Goal: Check status: Check status

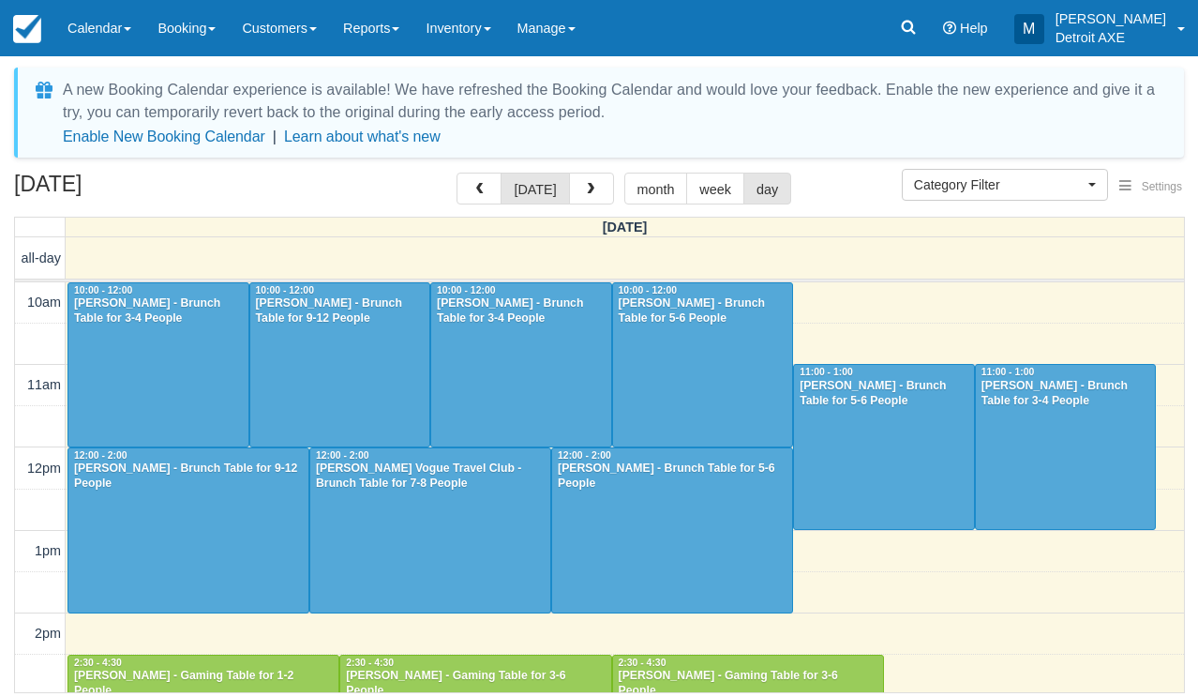
select select
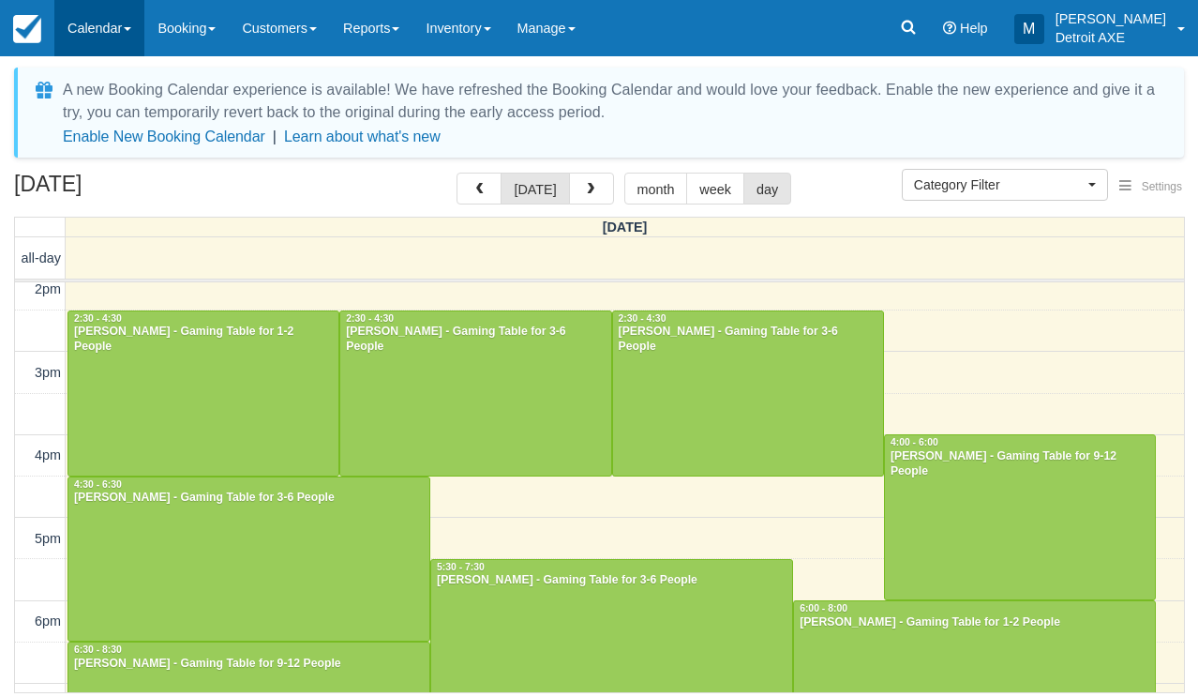
click at [118, 14] on link "Calendar" at bounding box center [99, 28] width 90 height 56
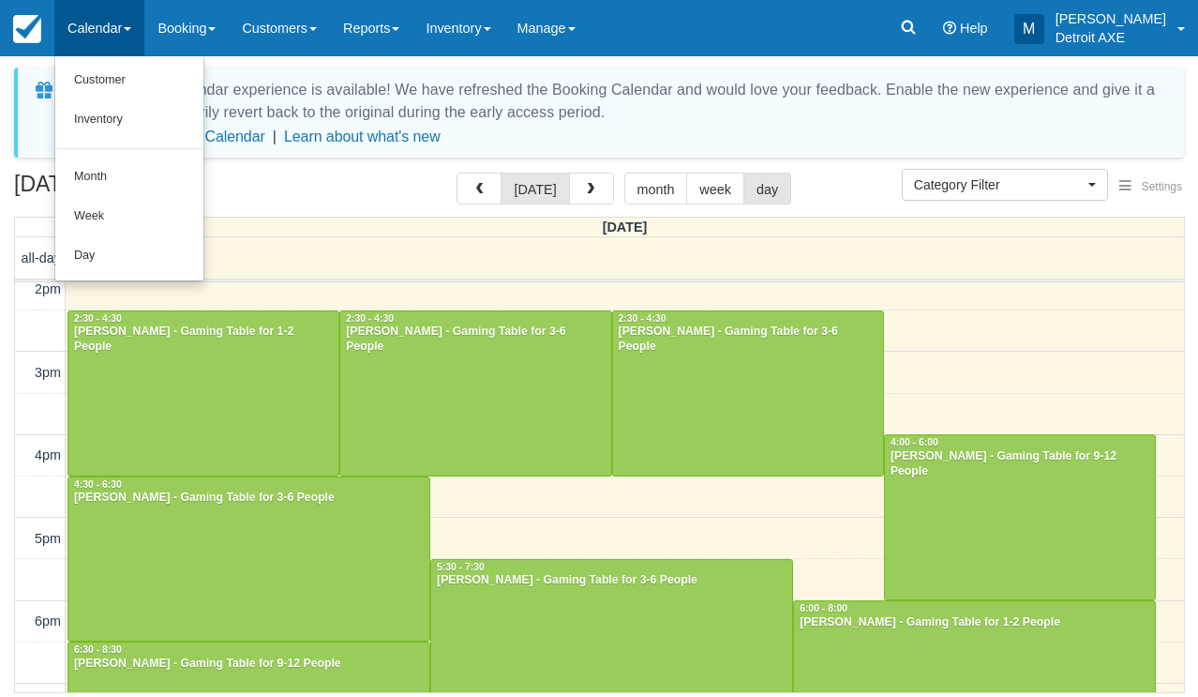
click at [127, 263] on link "Day" at bounding box center [129, 255] width 148 height 39
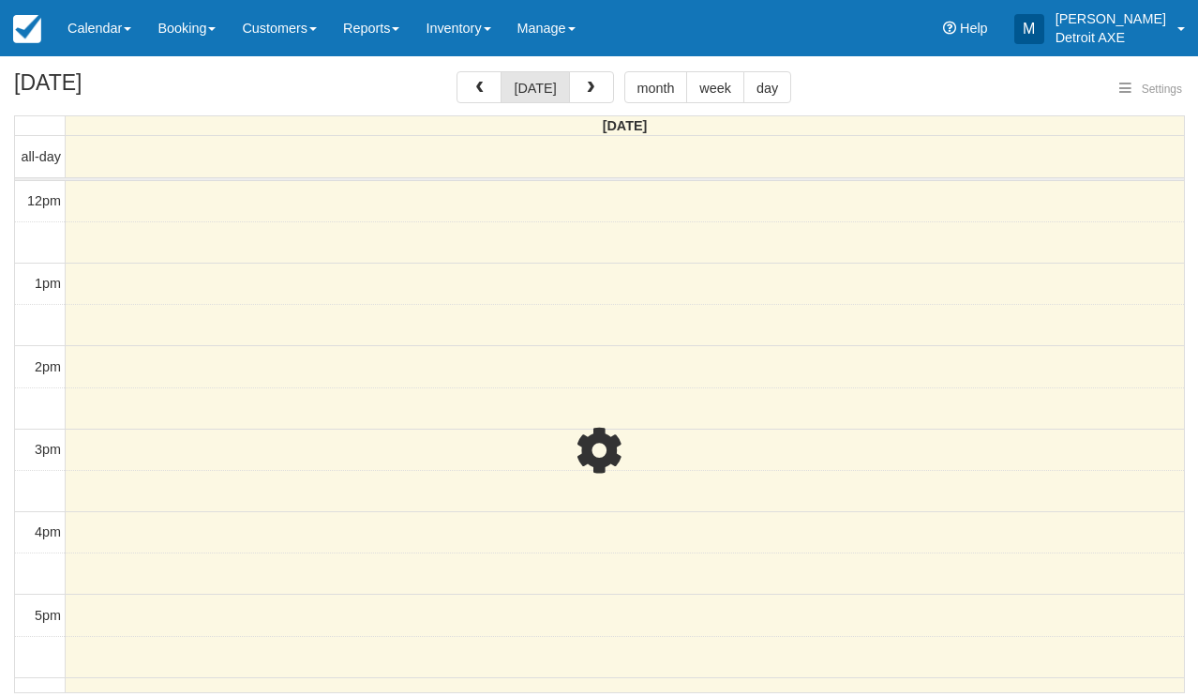
select select
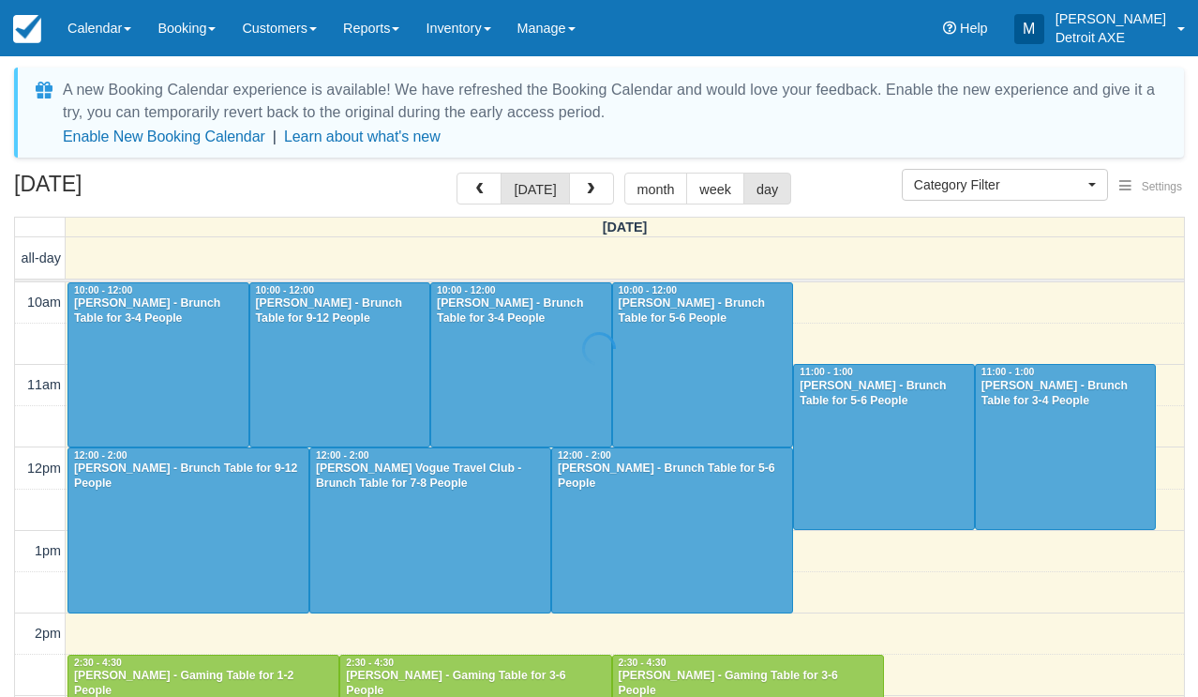
scroll to position [440, 0]
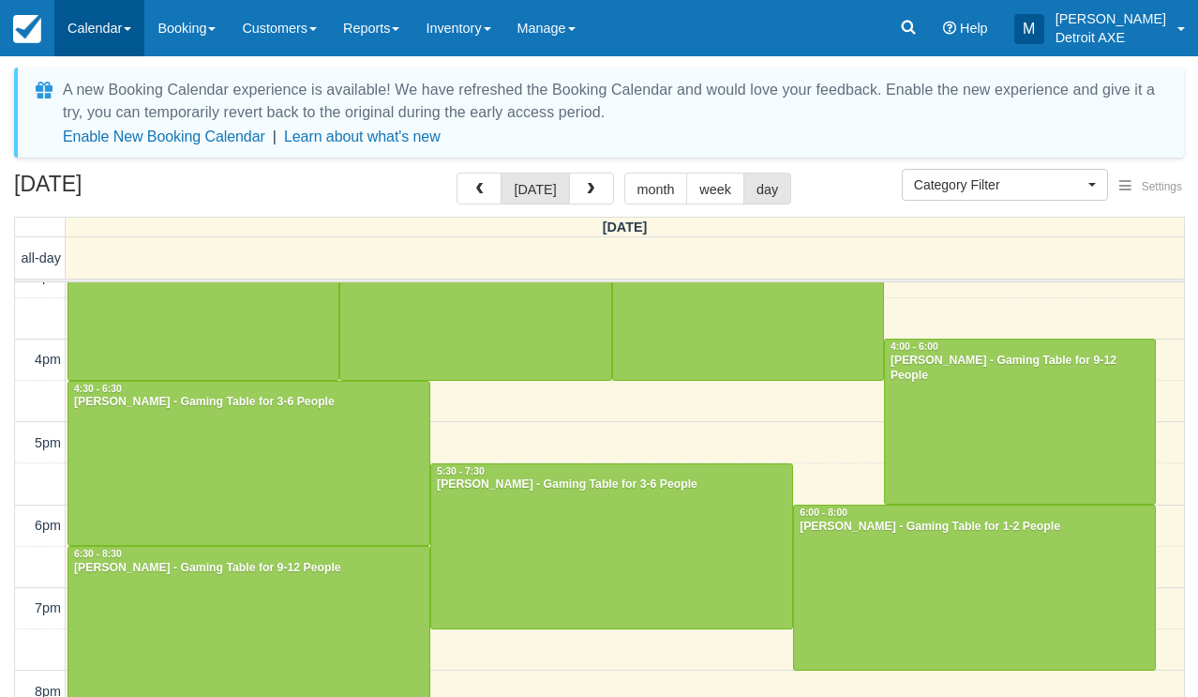
click at [129, 35] on link "Calendar" at bounding box center [99, 28] width 90 height 56
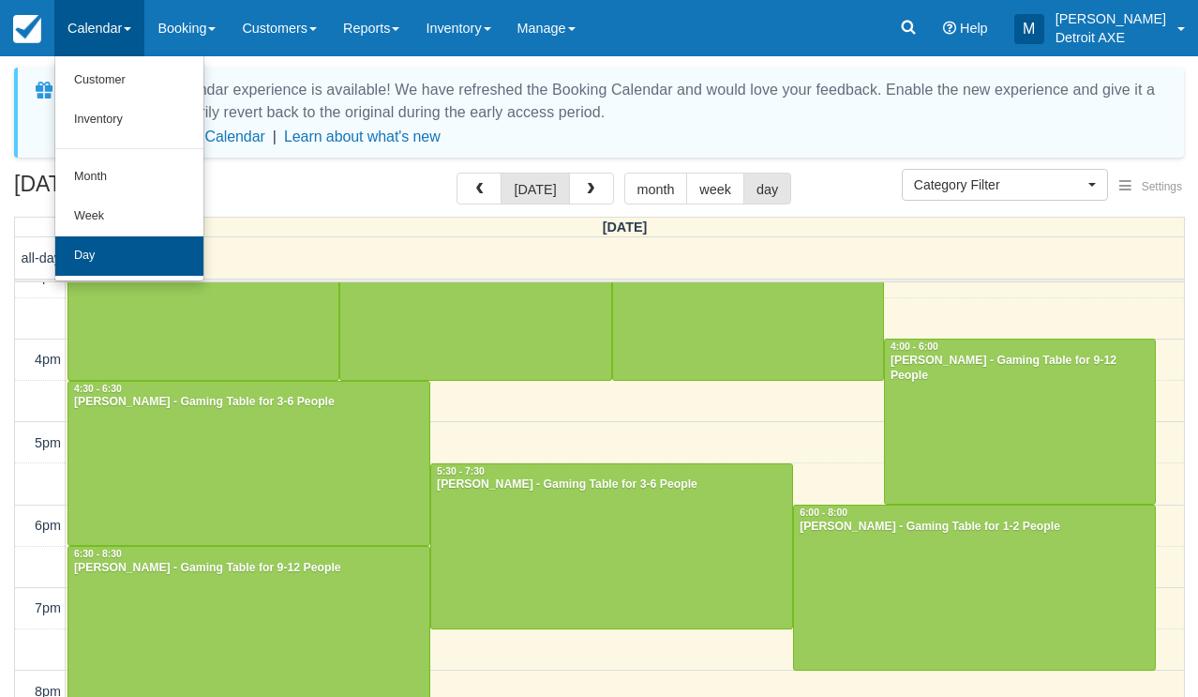
click at [161, 246] on link "Day" at bounding box center [129, 255] width 148 height 39
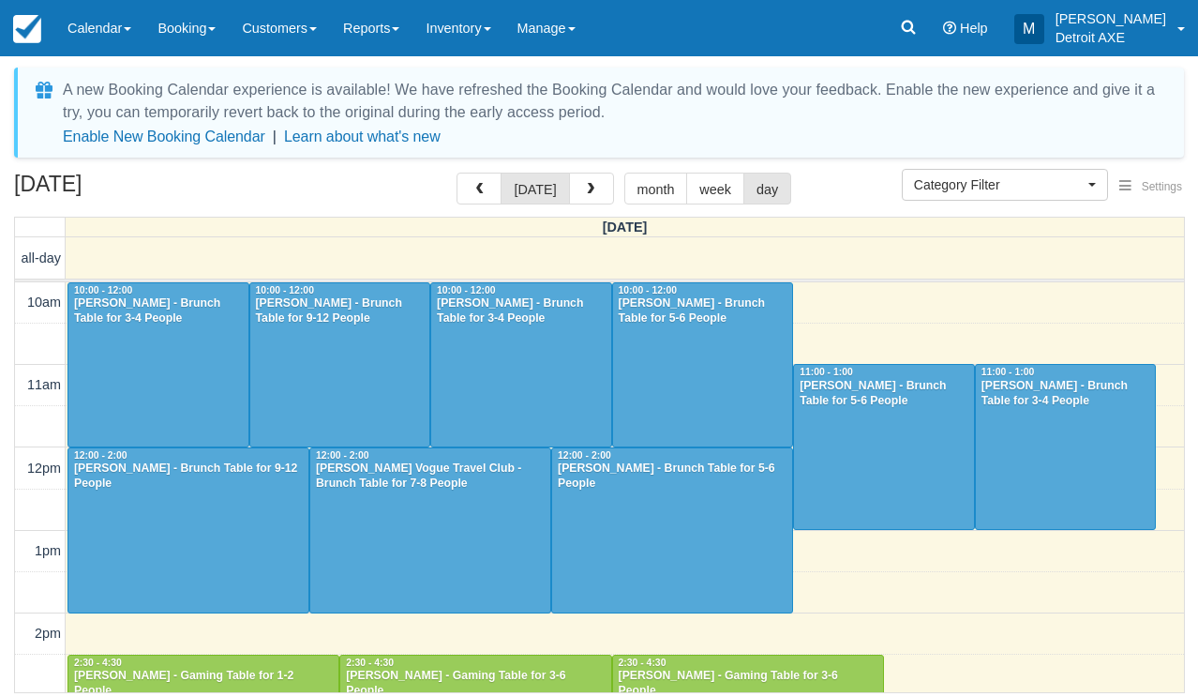
scroll to position [440, 0]
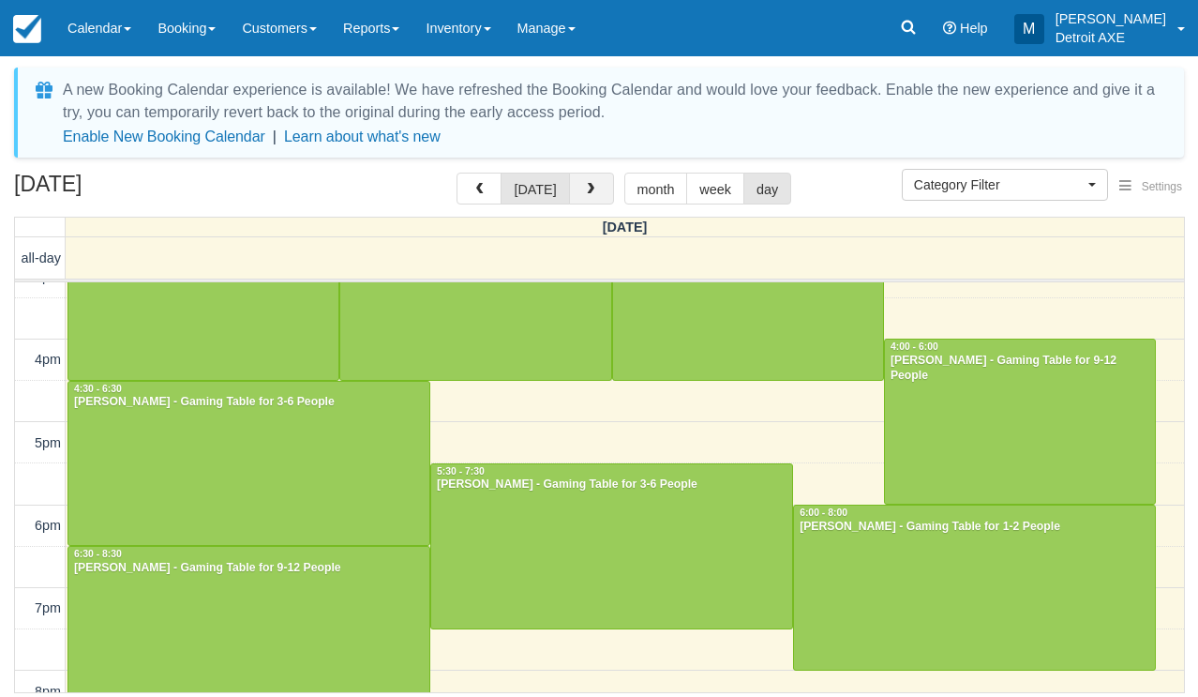
click at [592, 191] on span "button" at bounding box center [590, 189] width 13 height 13
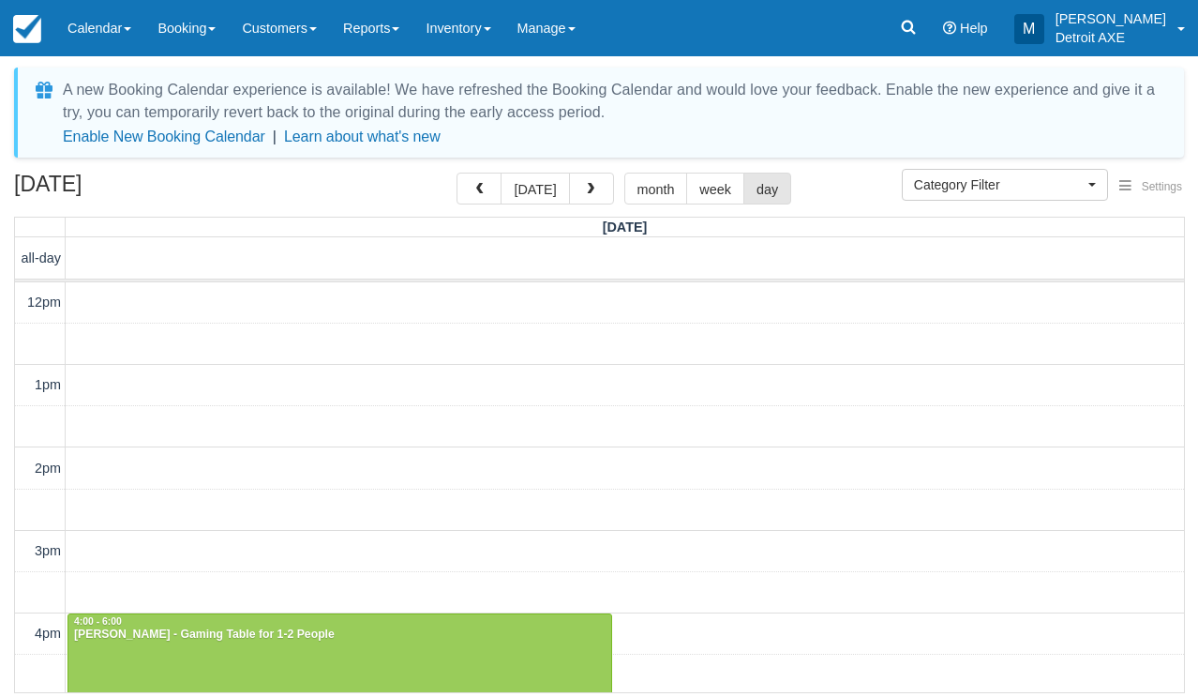
scroll to position [541, 0]
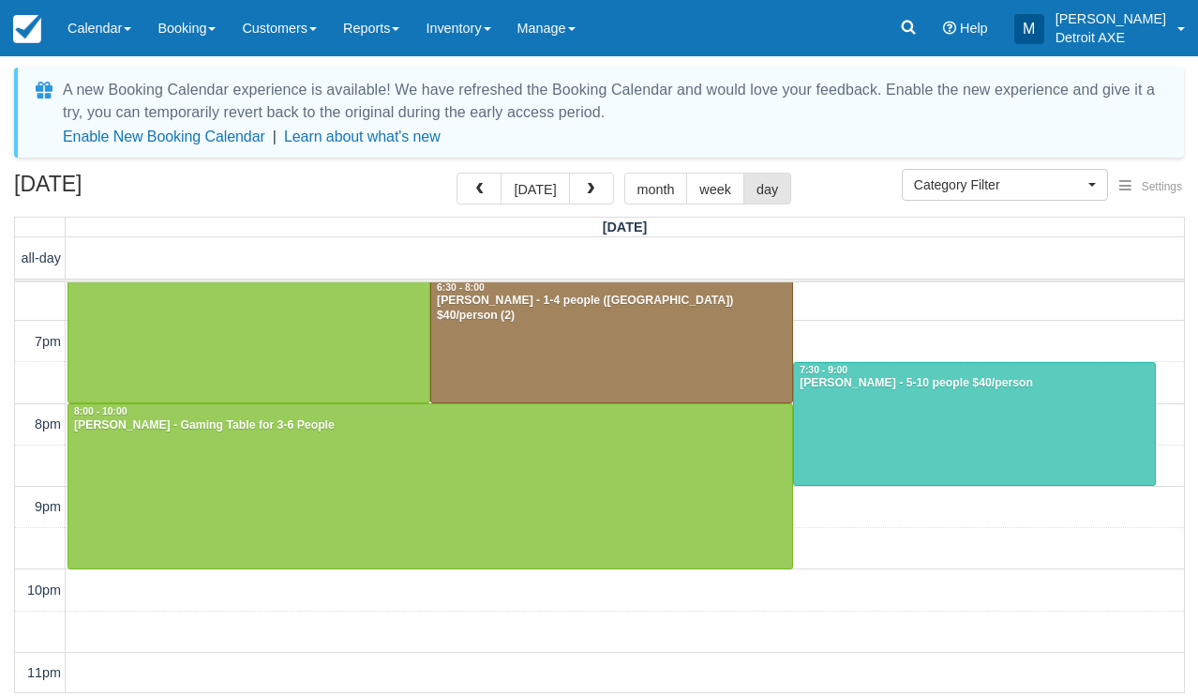
click at [906, 301] on div "12pm 1pm 2pm 3pm 4pm 5pm 6pm 7pm 8pm 9pm 10pm 11pm 4:00 - 6:00 Jenny Wright - G…" at bounding box center [599, 217] width 1169 height 952
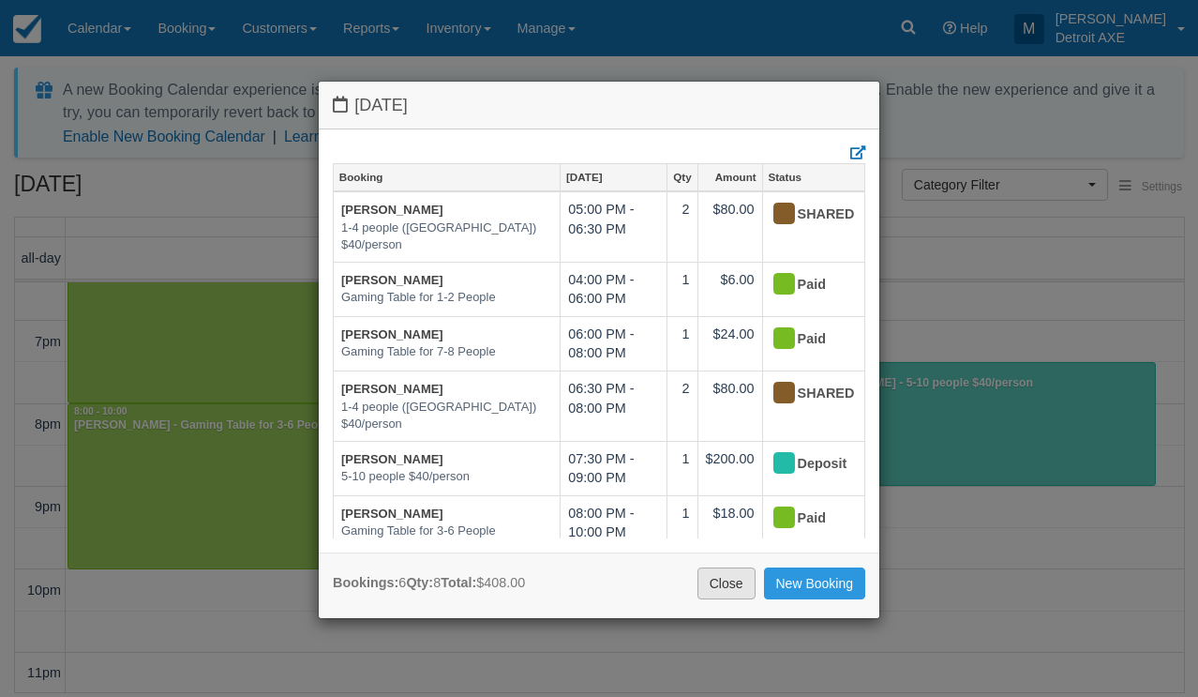
click at [730, 592] on link "Close" at bounding box center [727, 583] width 58 height 32
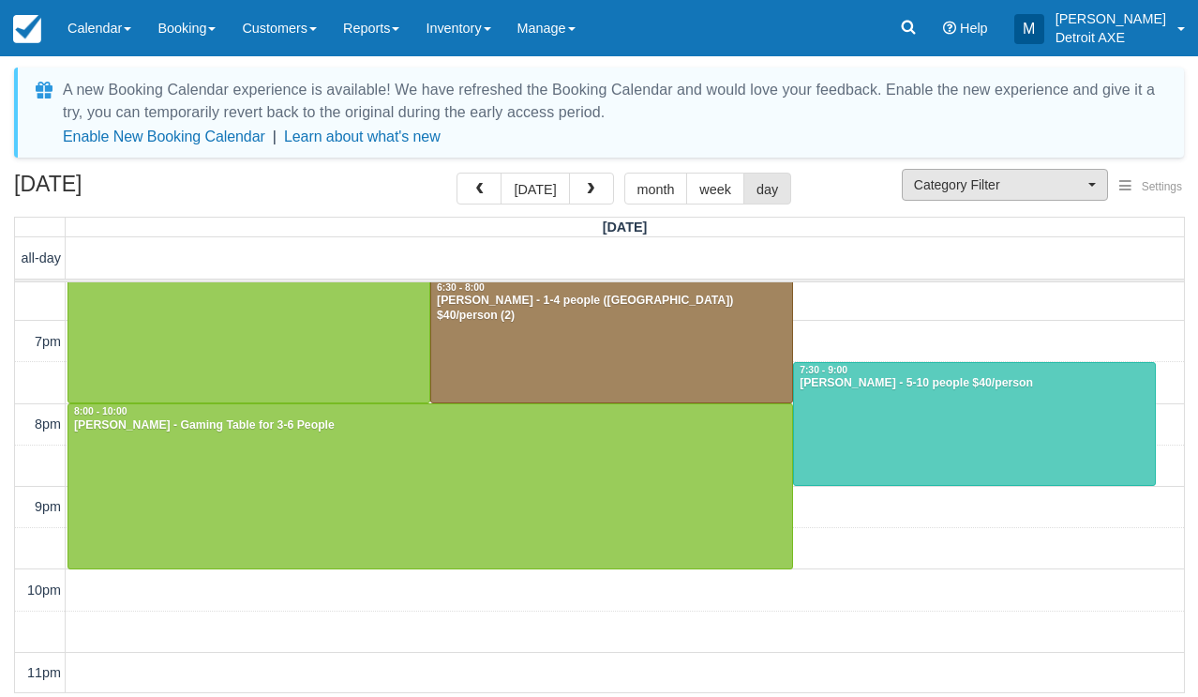
click at [1004, 177] on span "Category Filter" at bounding box center [999, 184] width 170 height 19
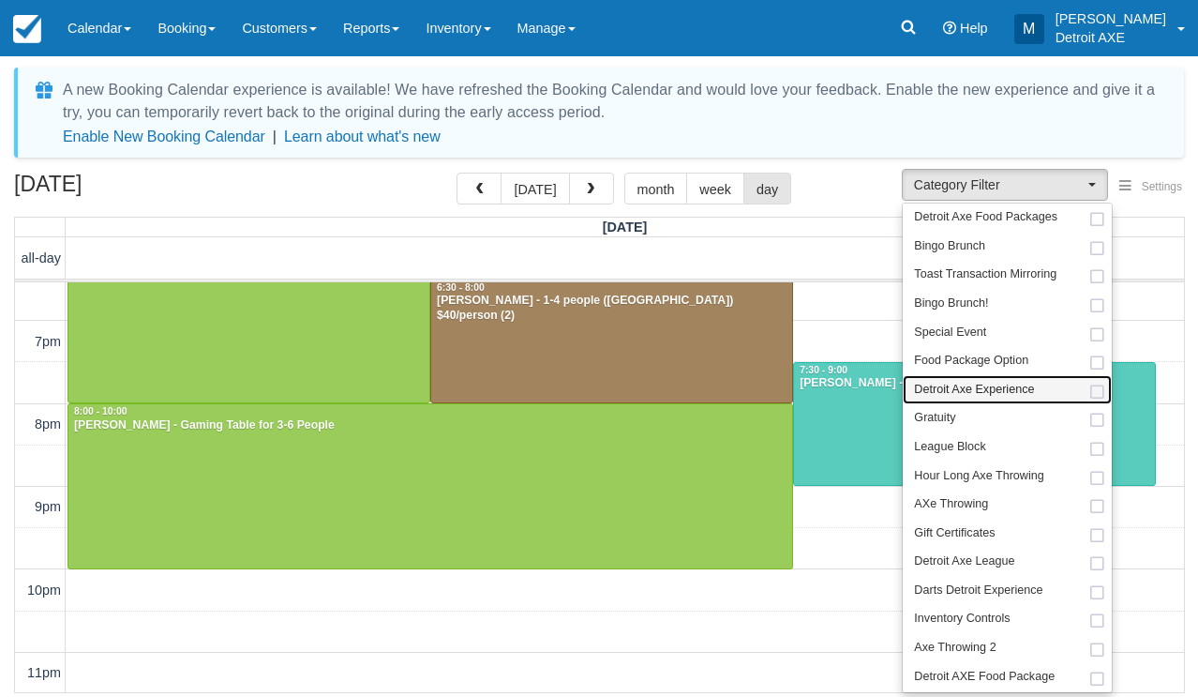
click at [974, 392] on link "Detroit Axe Experience" at bounding box center [1007, 389] width 209 height 29
select select "14"
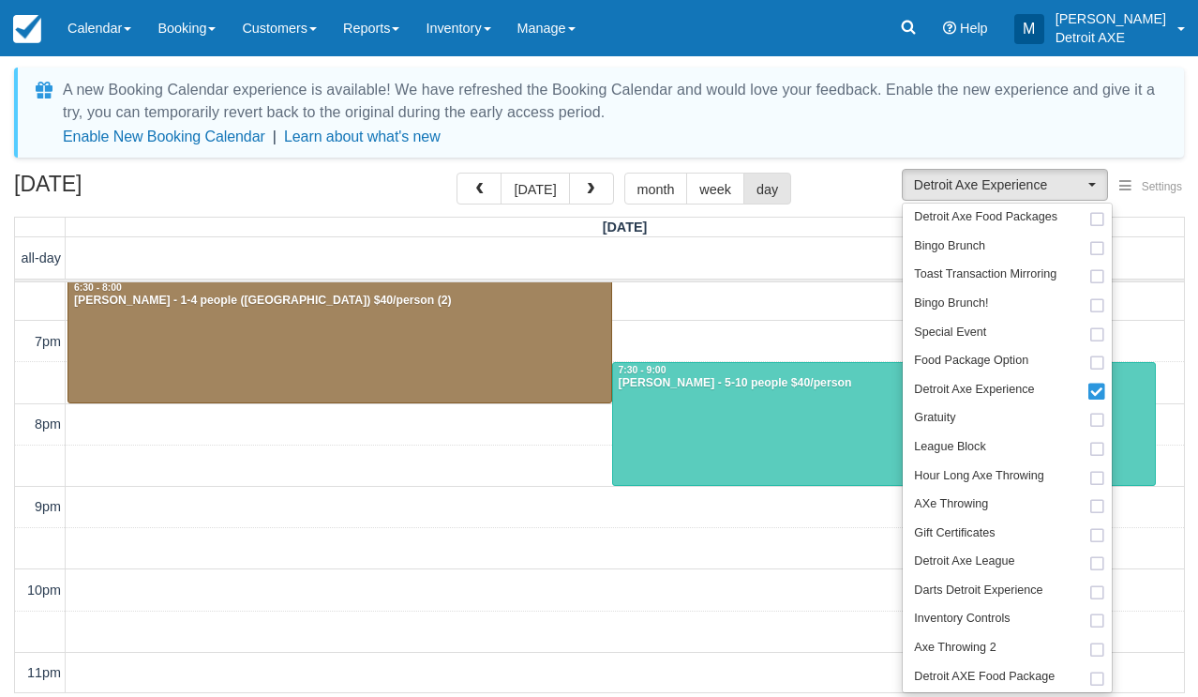
scroll to position [541, 0]
click at [839, 339] on div "12pm 1pm 2pm 3pm 4pm 5pm 6pm 7pm 8pm 9pm 10pm 11pm 5:00 - 6:30 Thomas Creager -…" at bounding box center [599, 217] width 1169 height 952
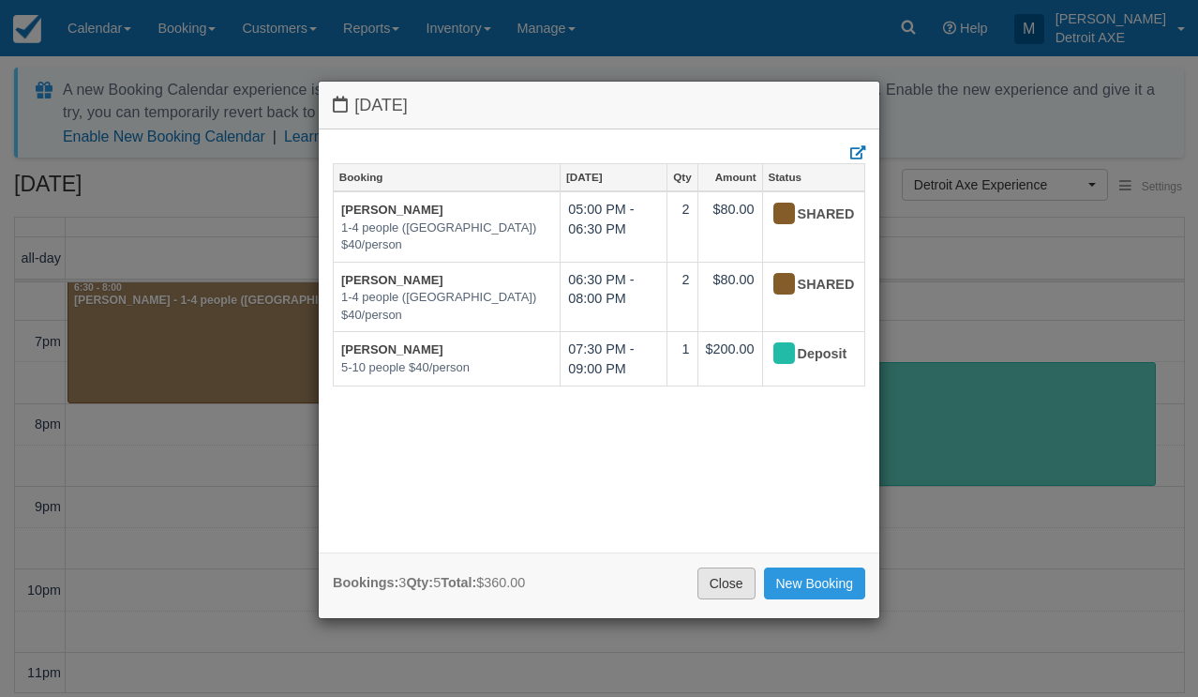
click at [738, 578] on link "Close" at bounding box center [727, 583] width 58 height 32
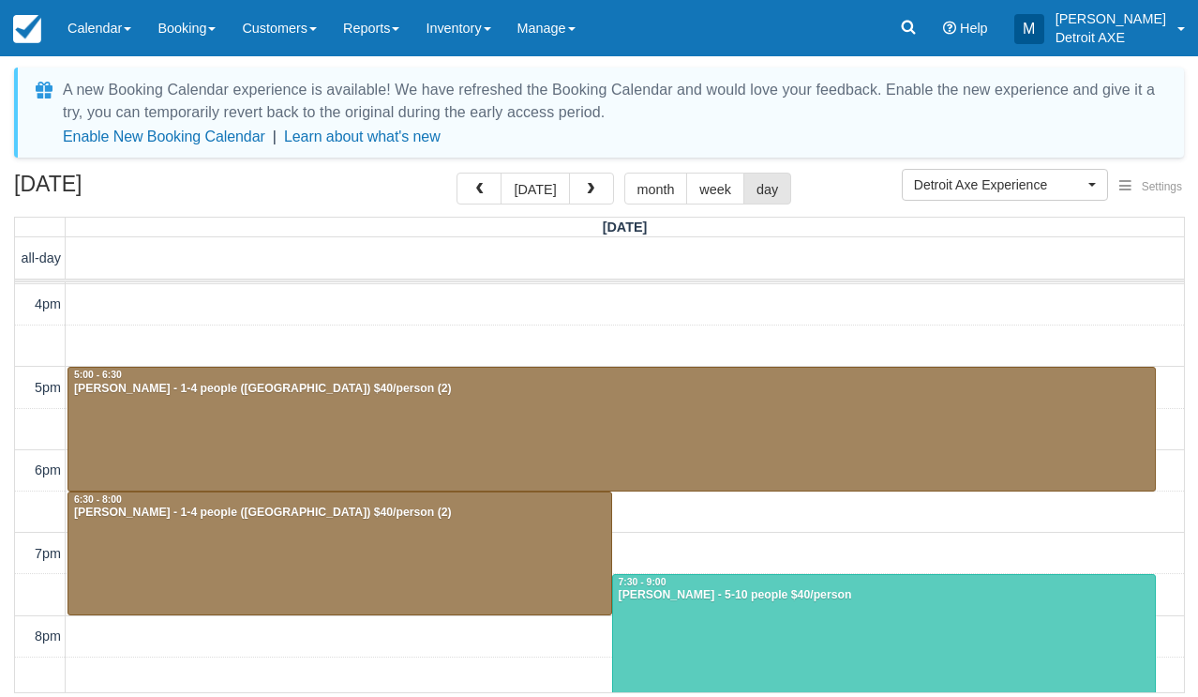
scroll to position [331, 0]
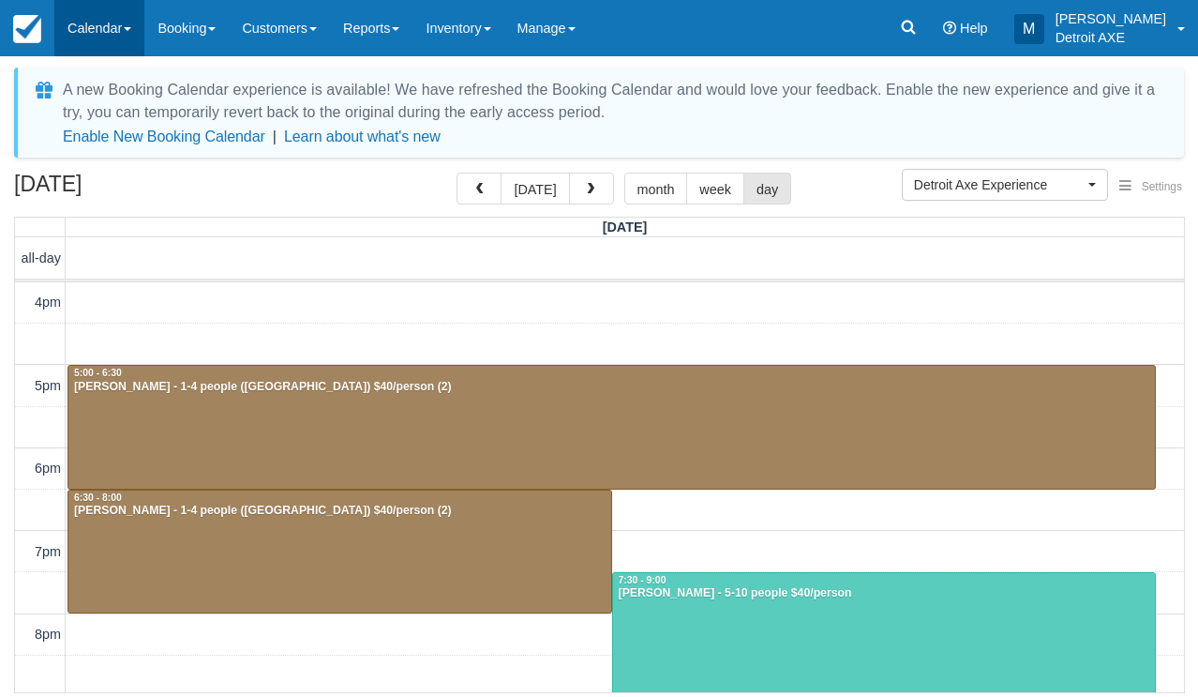
click at [118, 23] on link "Calendar" at bounding box center [99, 28] width 90 height 56
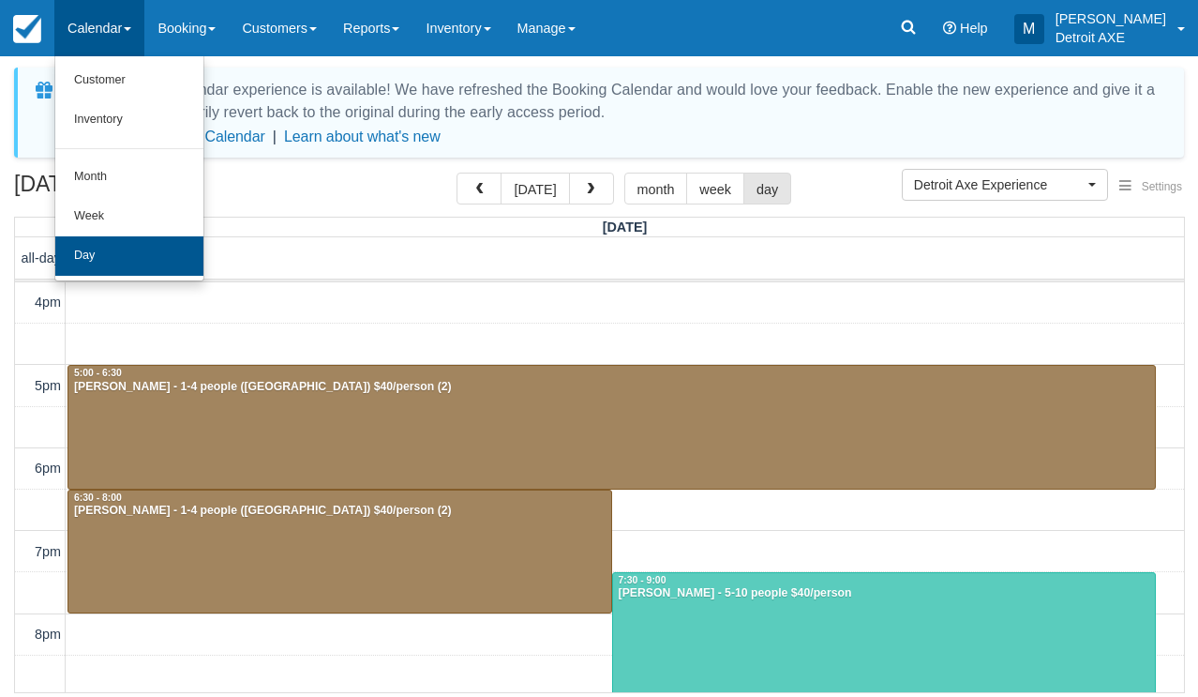
click at [95, 248] on link "Day" at bounding box center [129, 255] width 148 height 39
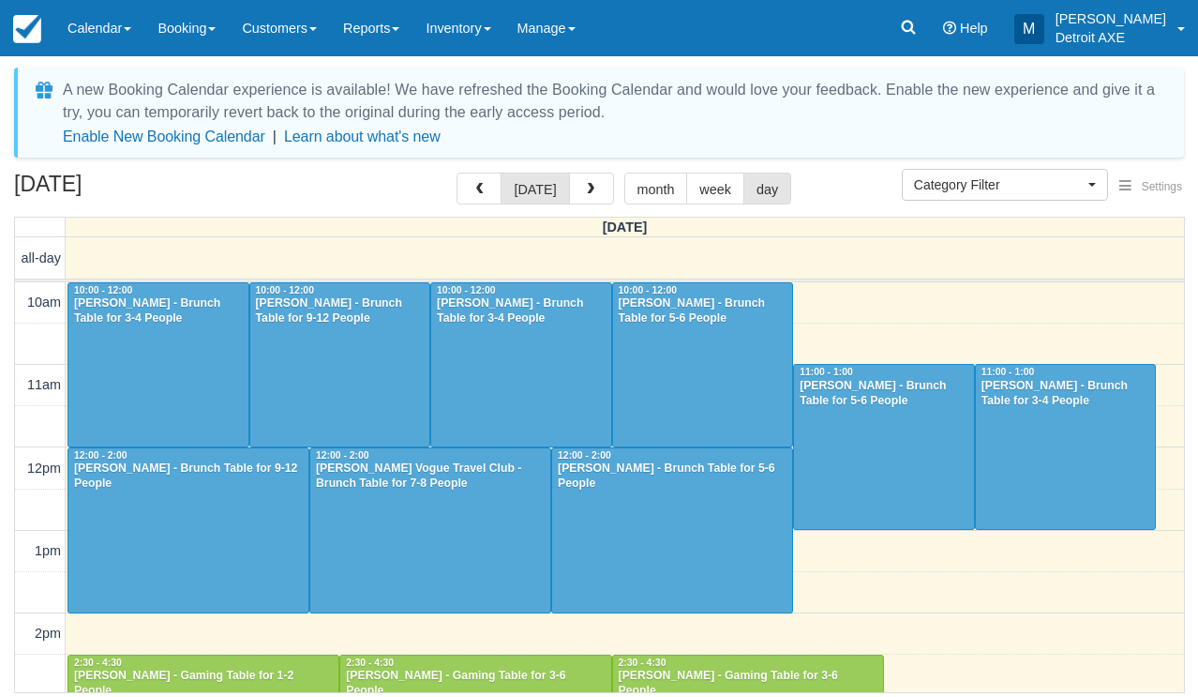
select select
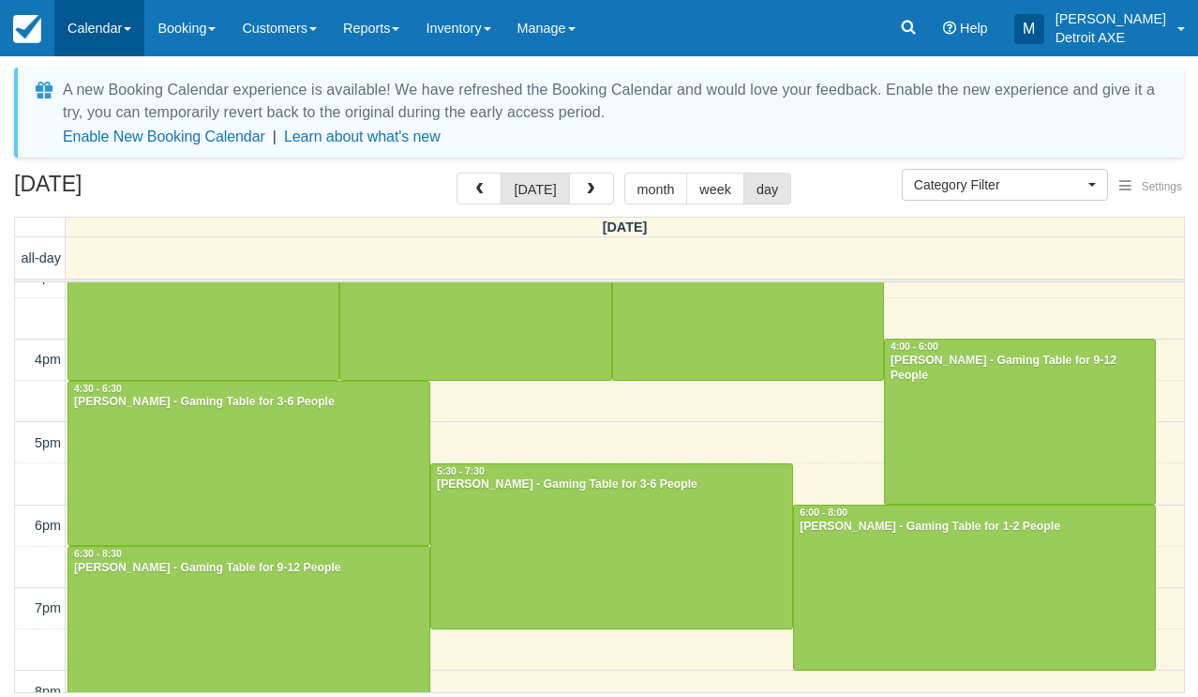
click at [81, 43] on link "Calendar" at bounding box center [99, 28] width 90 height 56
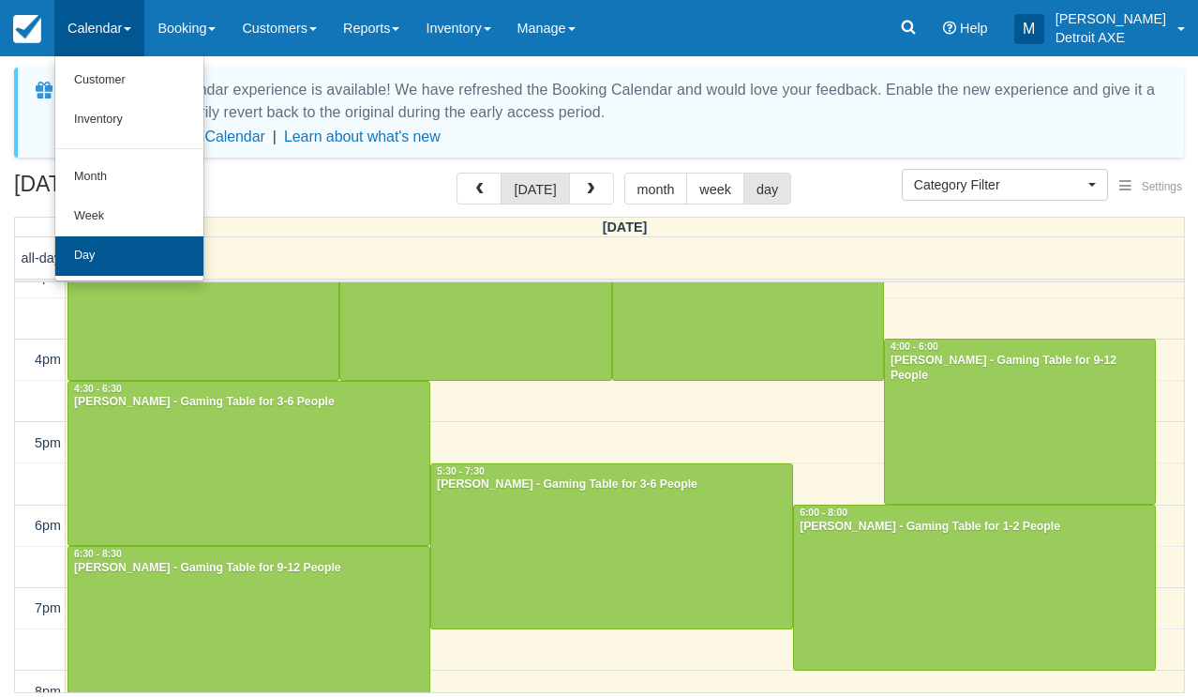
click at [116, 253] on link "Day" at bounding box center [129, 255] width 148 height 39
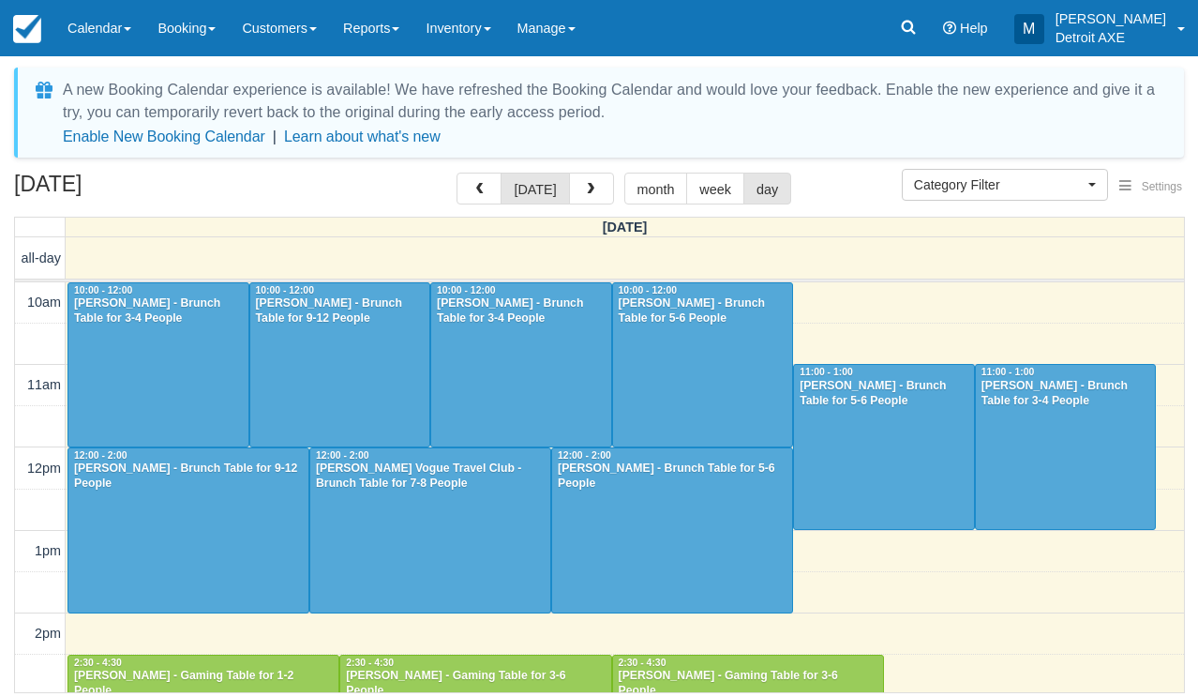
scroll to position [440, 0]
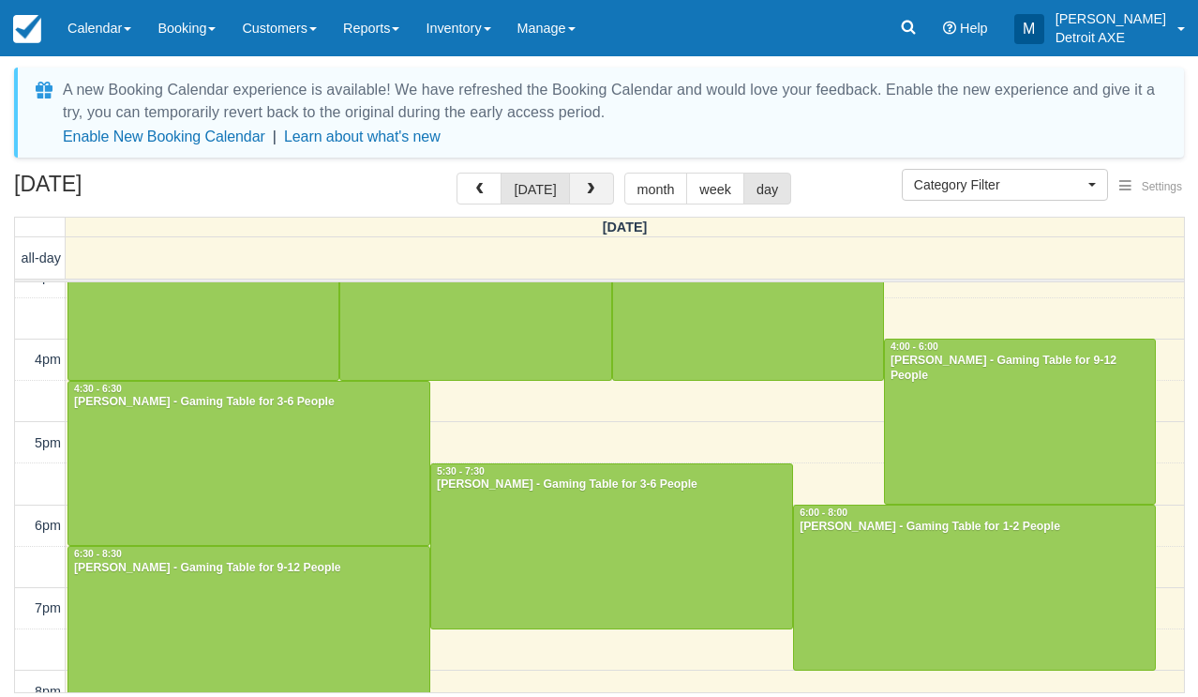
click at [590, 193] on span "button" at bounding box center [590, 189] width 13 height 13
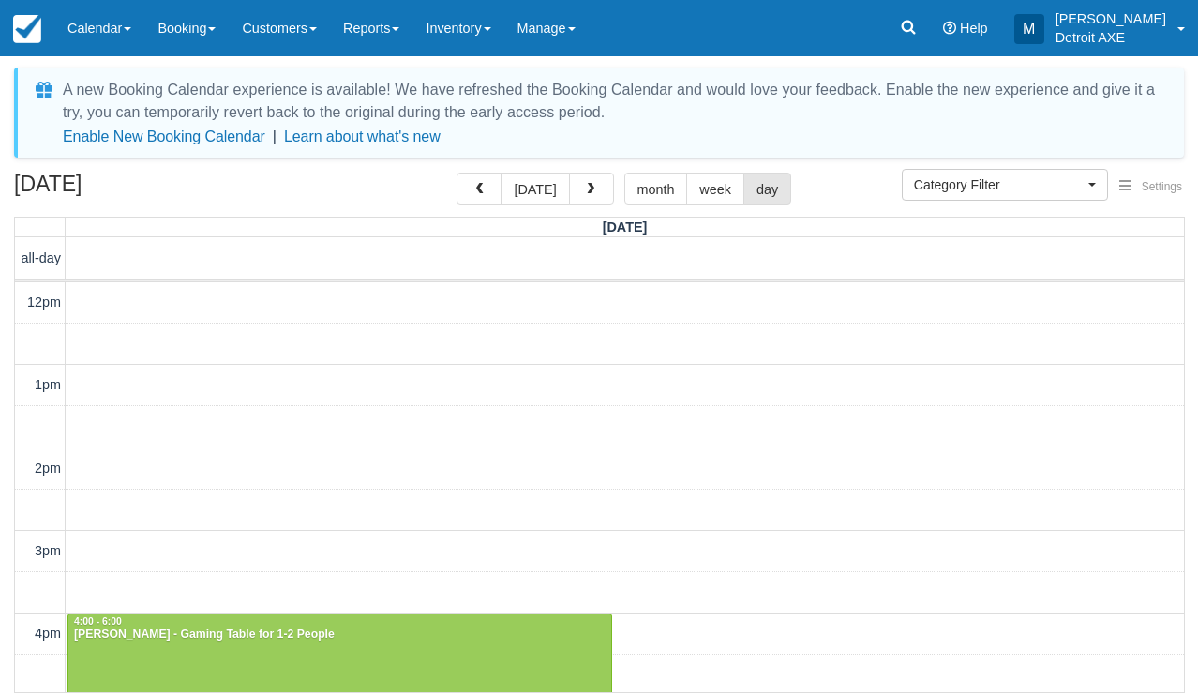
scroll to position [541, 0]
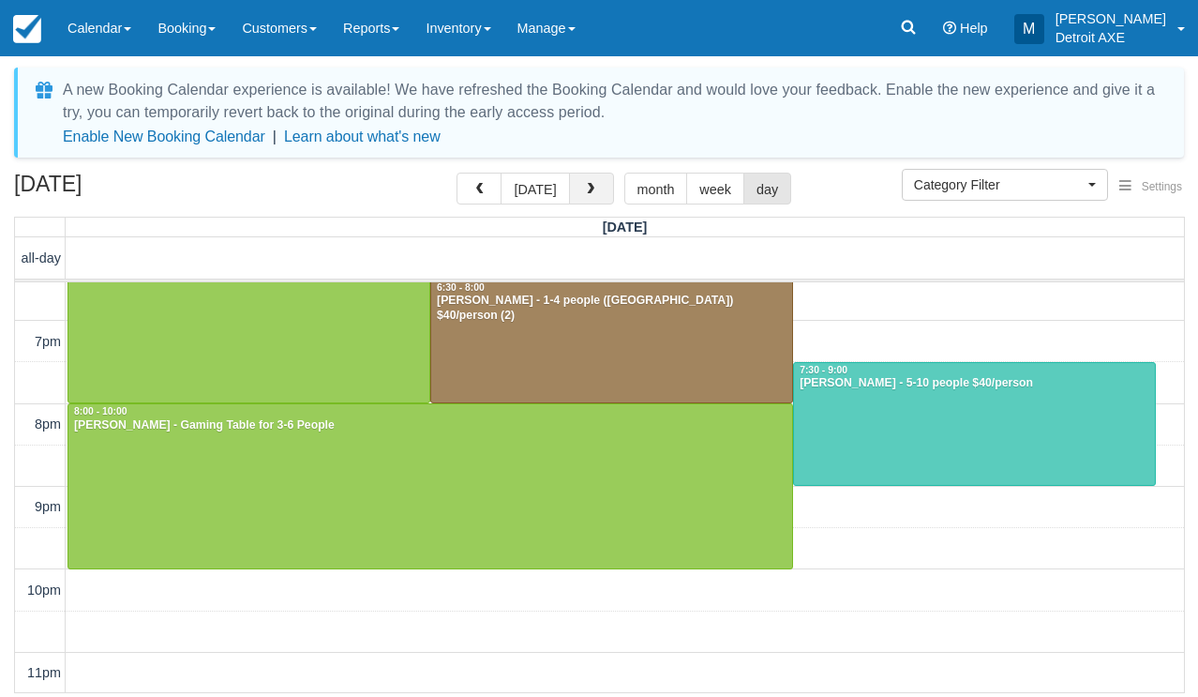
click at [605, 189] on button "button" at bounding box center [591, 189] width 45 height 32
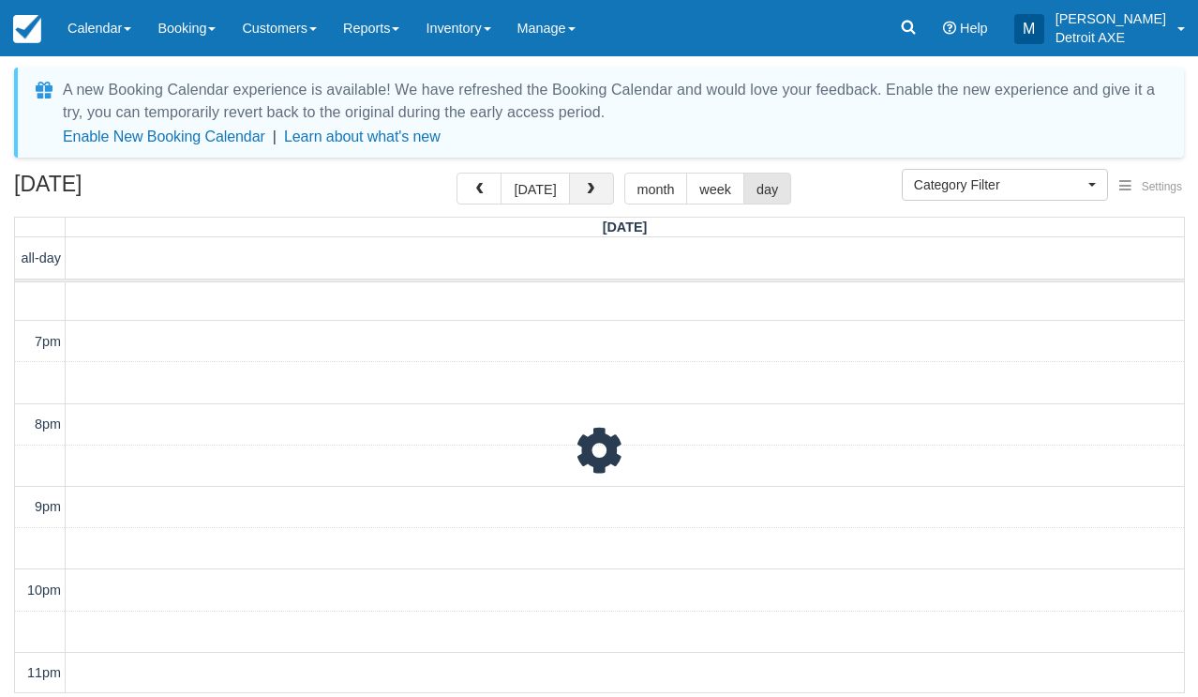
scroll to position [541, 0]
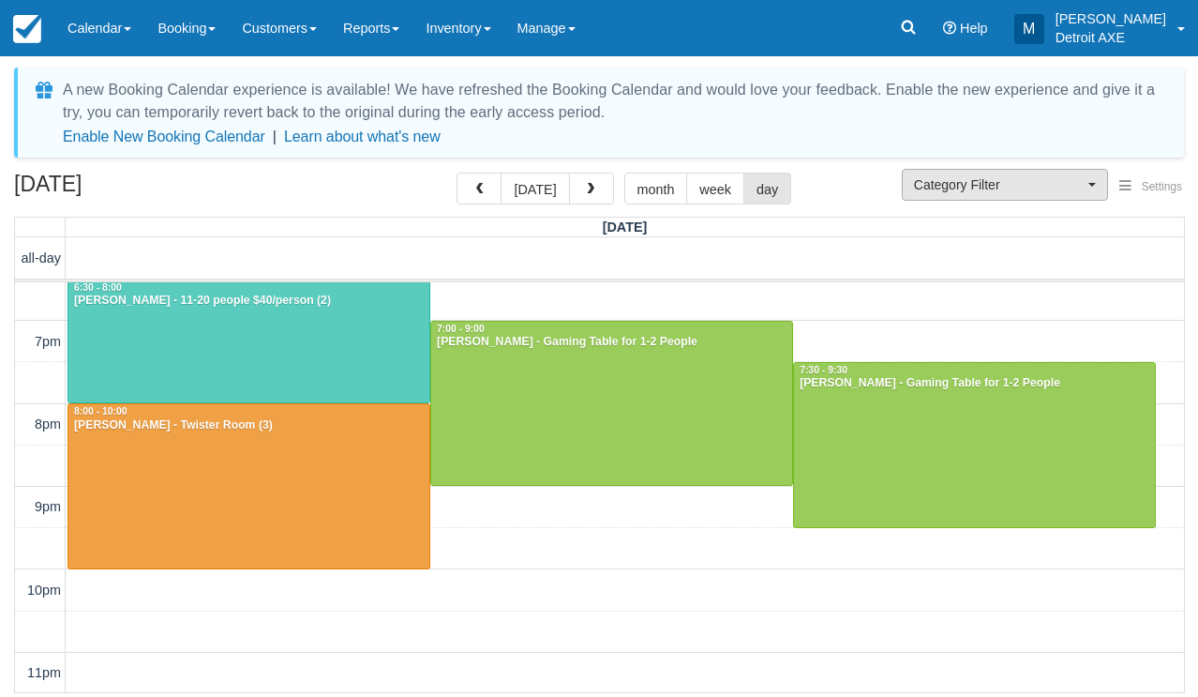
click at [919, 180] on span "Category Filter" at bounding box center [999, 184] width 170 height 19
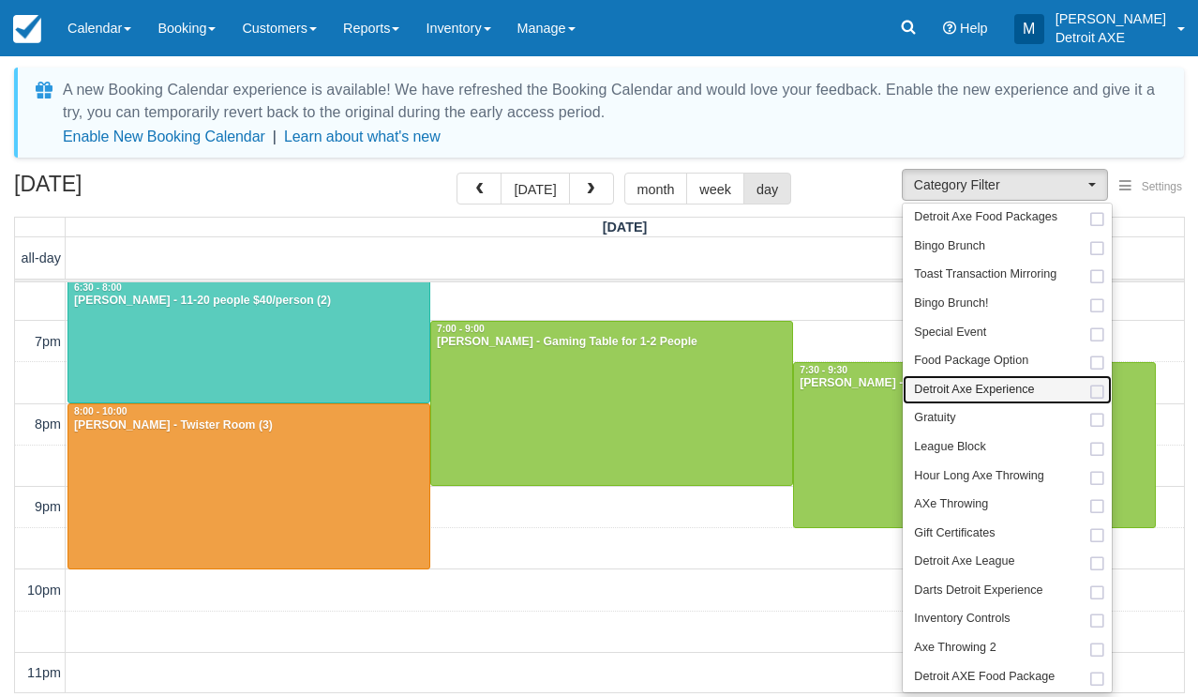
click at [943, 382] on span "Detroit Axe Experience" at bounding box center [974, 390] width 120 height 17
select select "14"
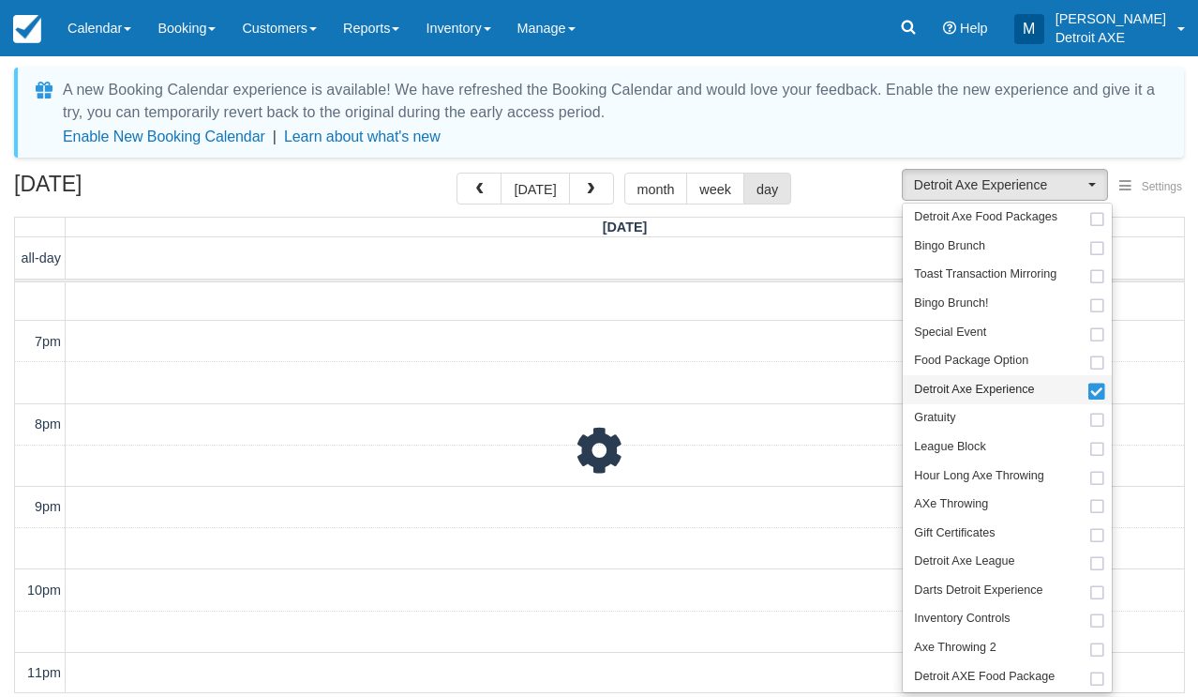
scroll to position [541, 0]
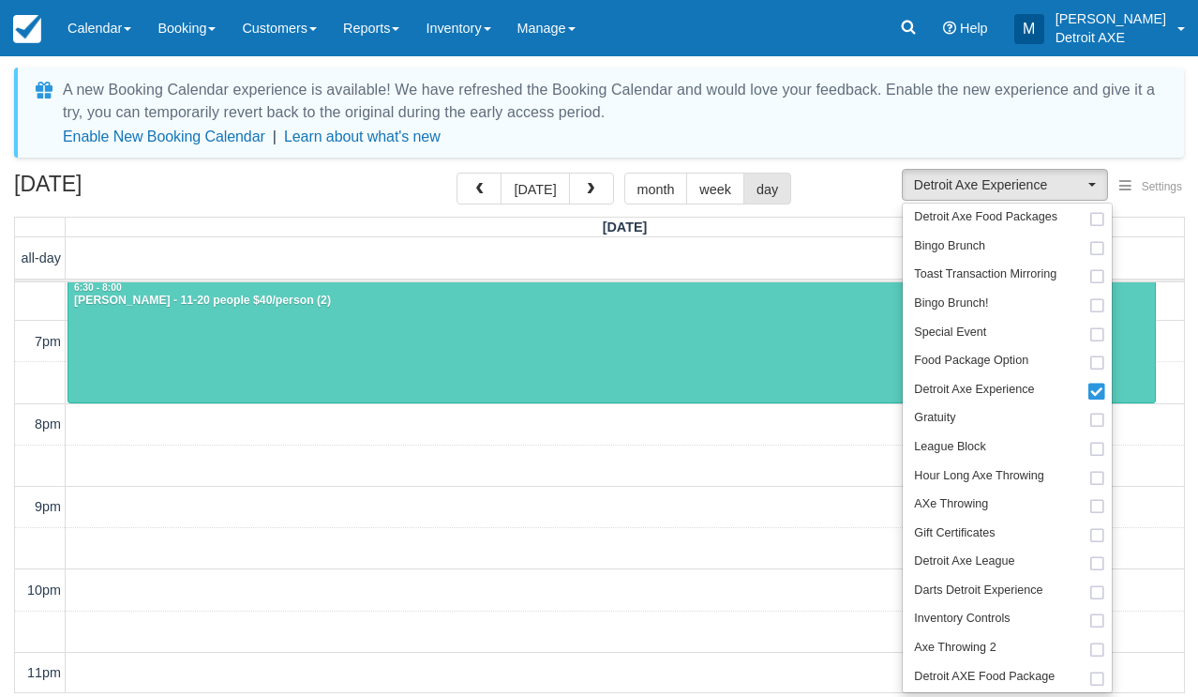
click at [512, 424] on div "12pm 1pm 2pm 3pm 4pm 5pm 6pm 7pm 8pm 9pm 10pm 11pm 6:30 - 8:00 Lori Kane - 11-2…" at bounding box center [599, 217] width 1169 height 952
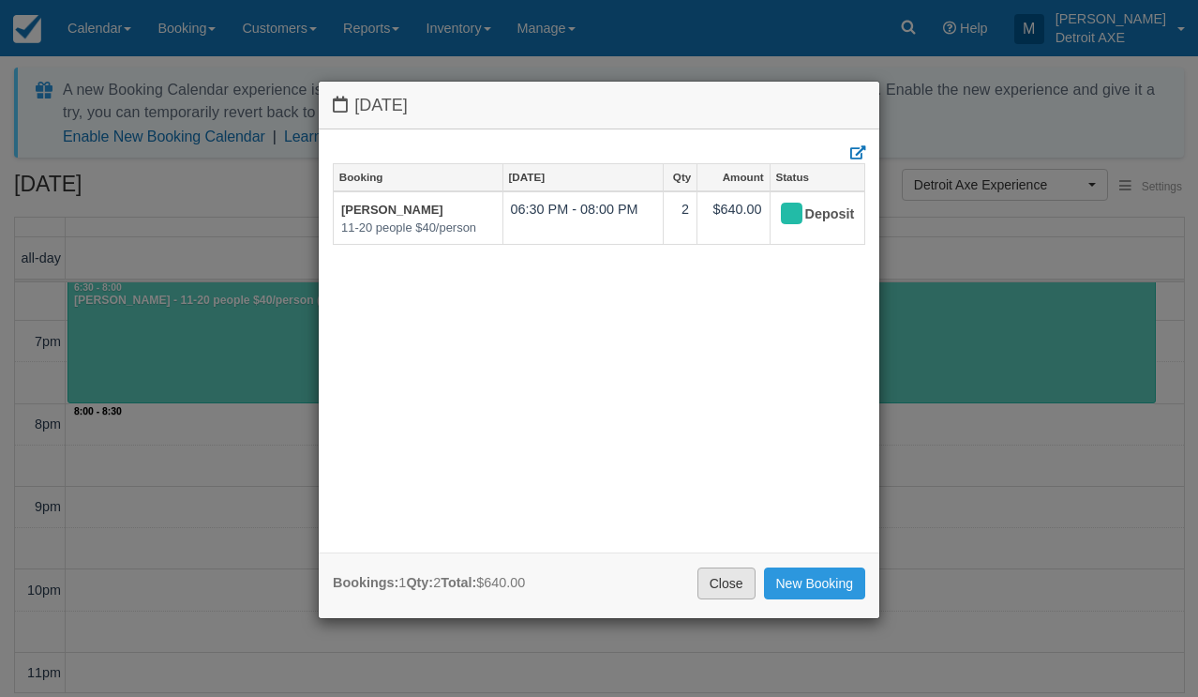
click at [729, 574] on link "Close" at bounding box center [727, 583] width 58 height 32
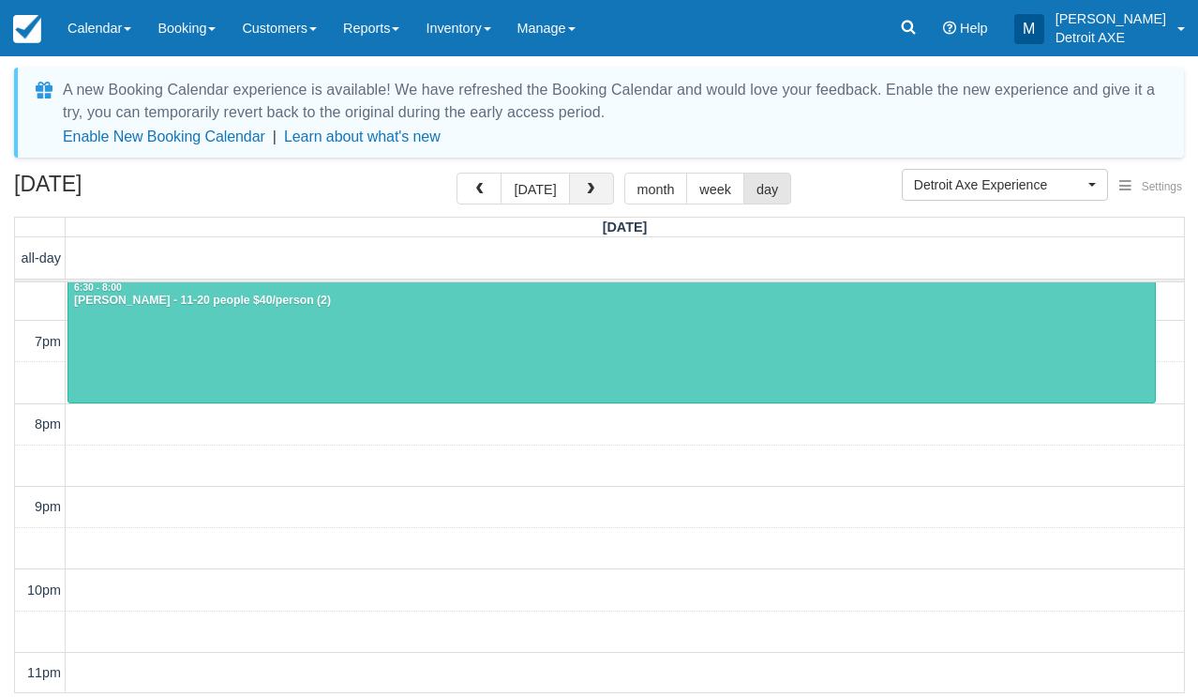
click at [575, 178] on button "button" at bounding box center [591, 189] width 45 height 32
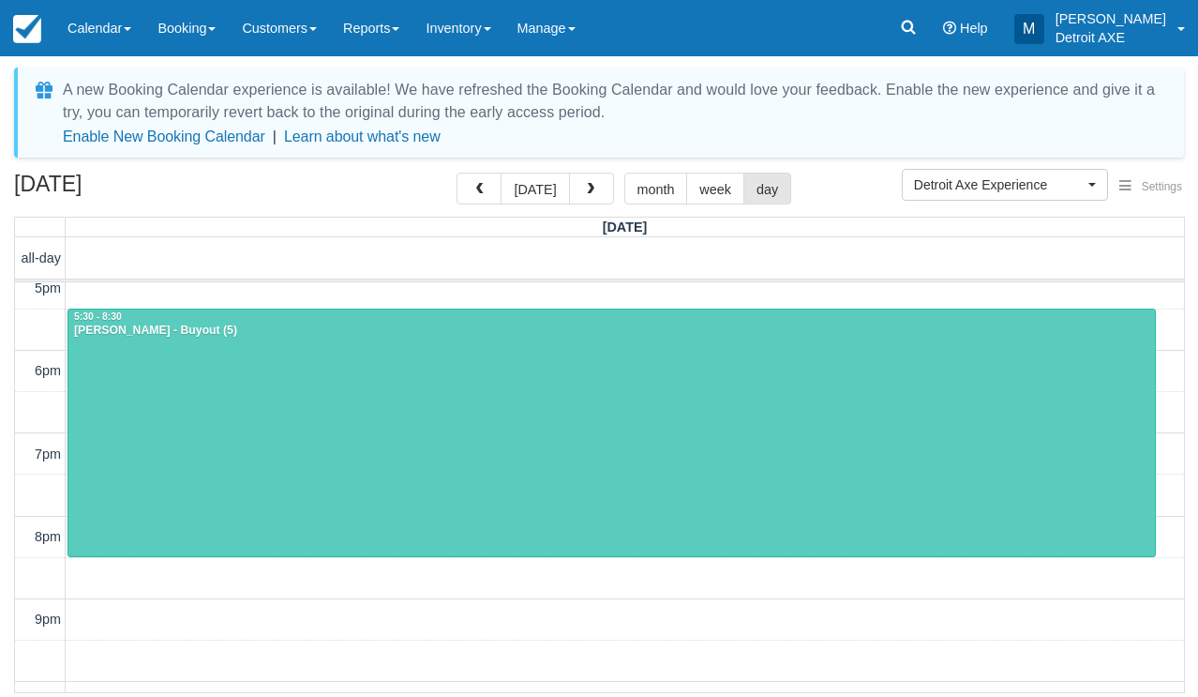
scroll to position [428, 0]
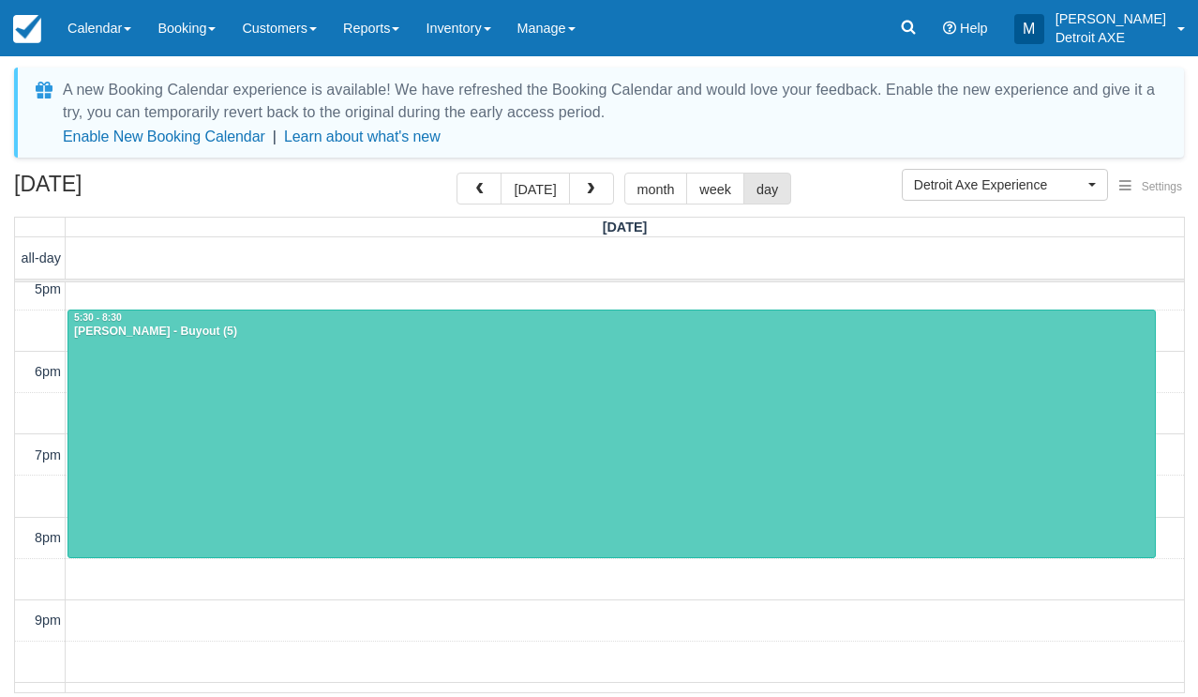
click at [488, 431] on div at bounding box center [611, 433] width 1087 height 247
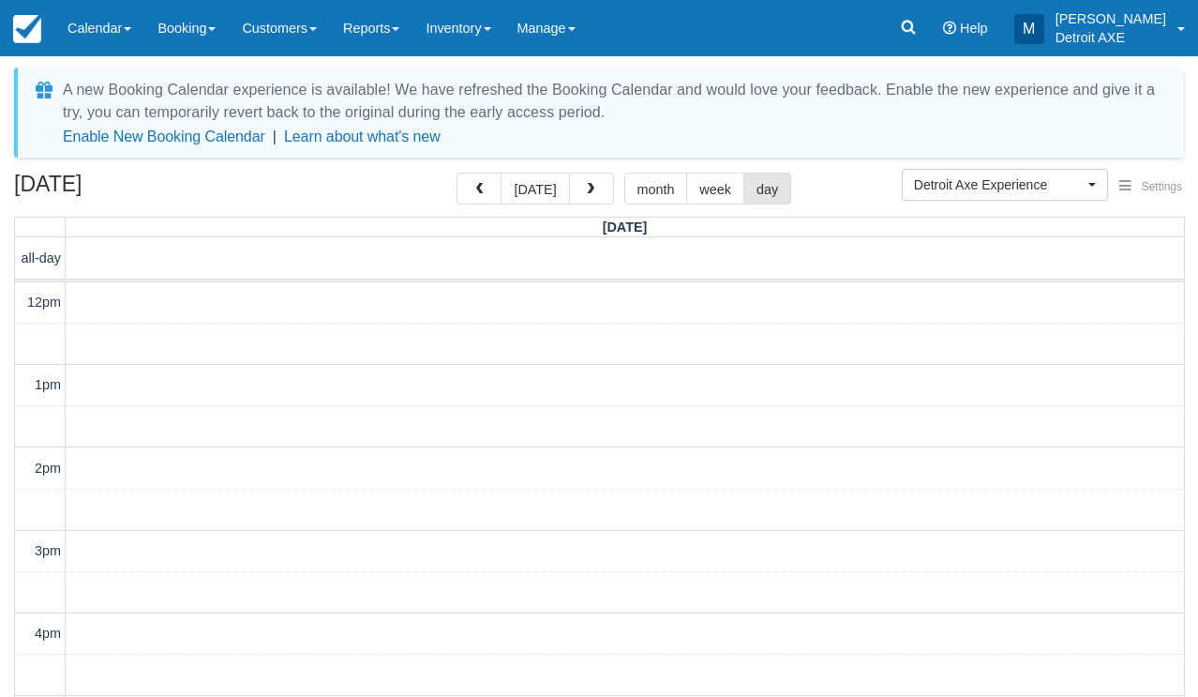
scroll to position [440, 0]
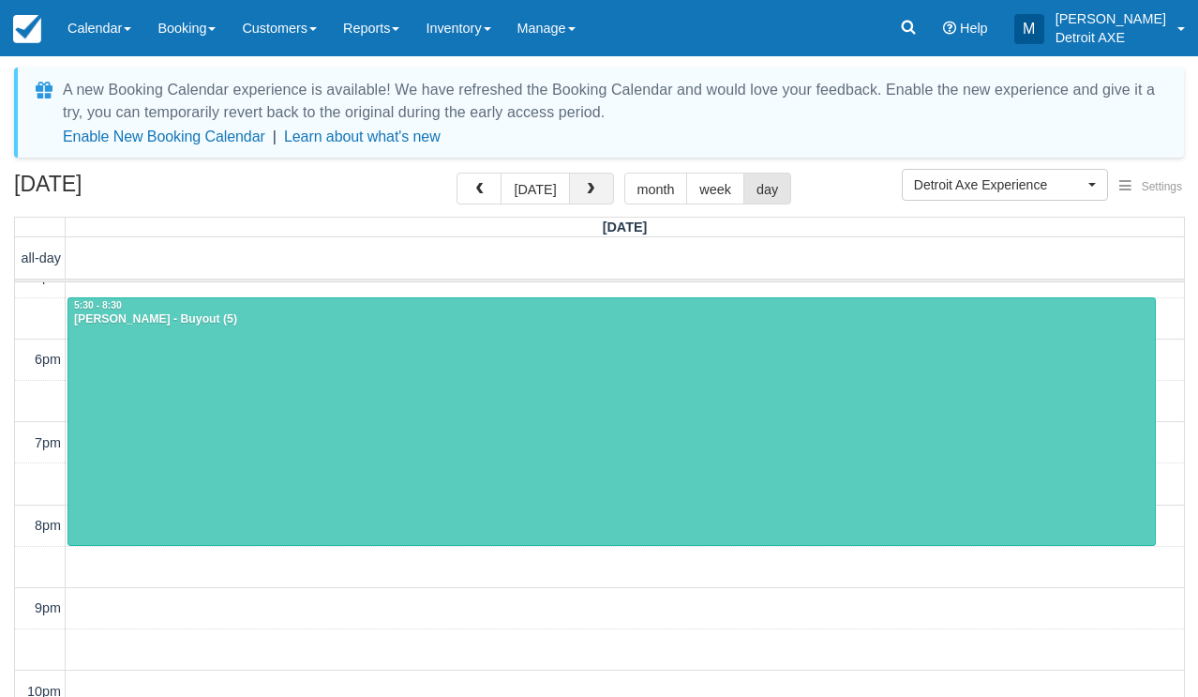
click at [591, 195] on span "button" at bounding box center [590, 189] width 13 height 13
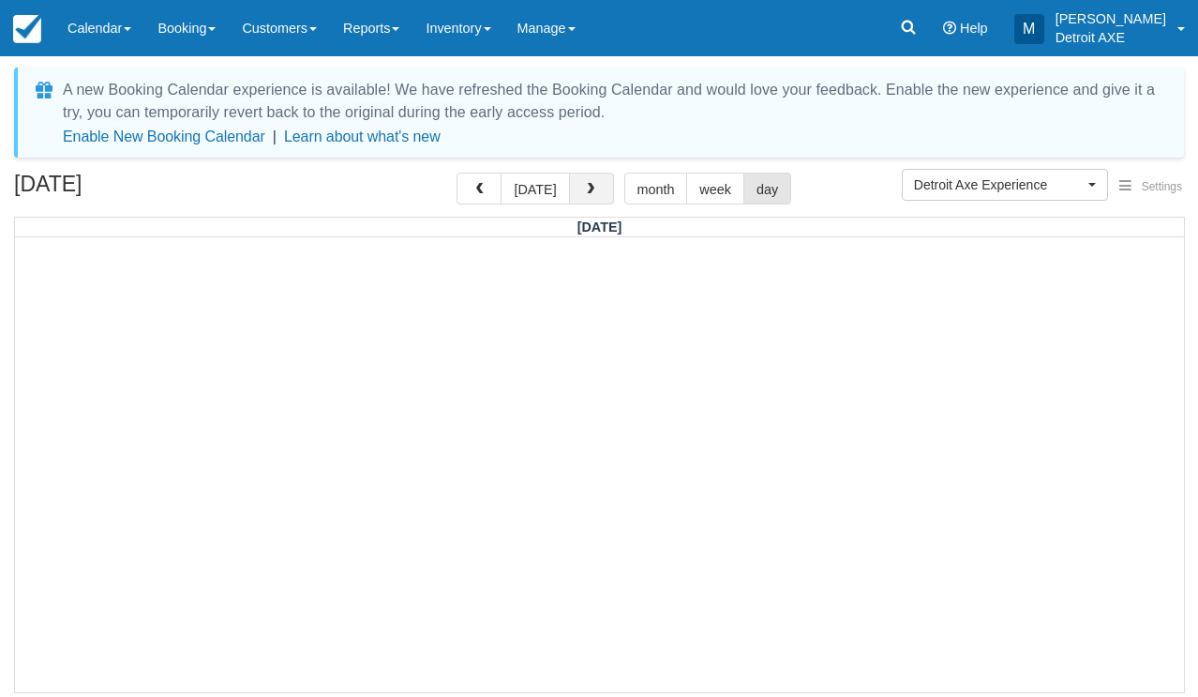
click at [591, 195] on span "button" at bounding box center [590, 189] width 13 height 13
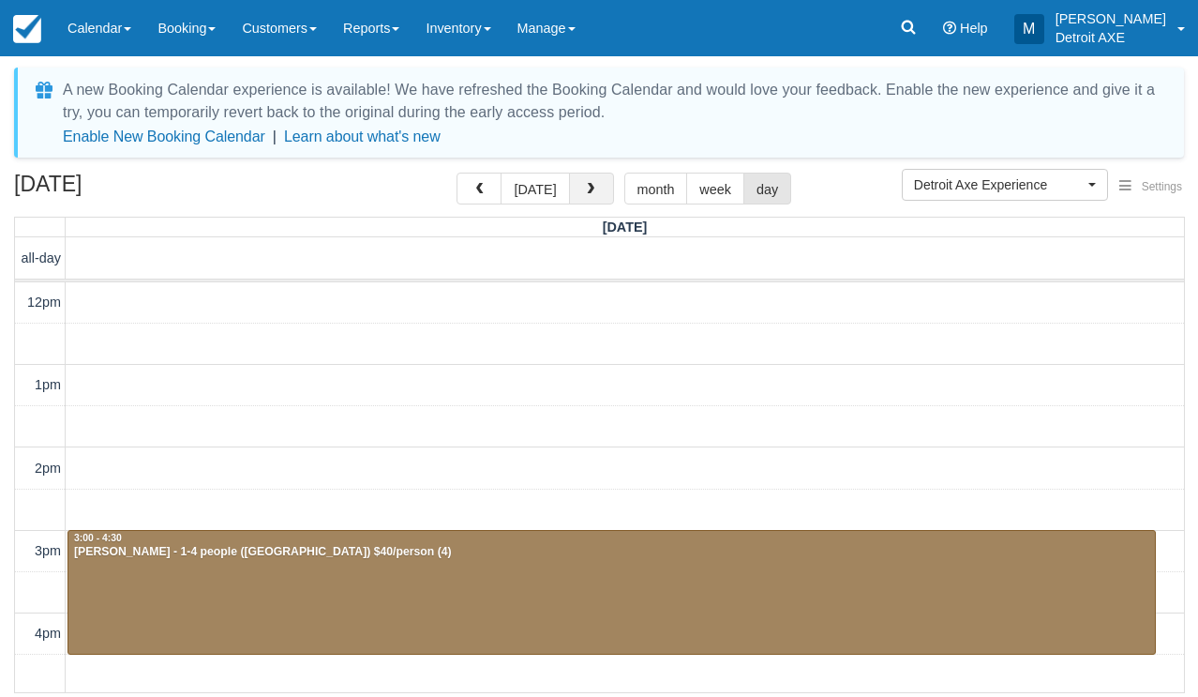
scroll to position [541, 0]
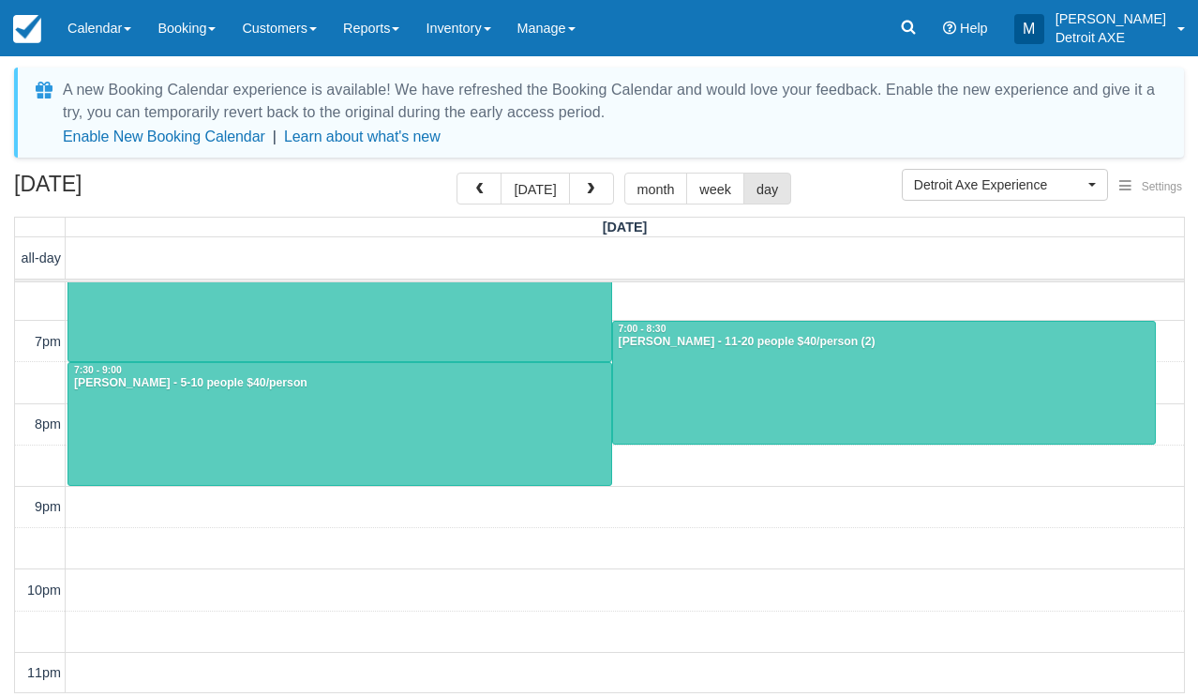
click at [684, 291] on div "12pm 1pm 2pm 3pm 4pm 5pm 6pm 7pm 8pm 9pm 10pm 11pm 3:00 - 4:30 Josh Donnelly - …" at bounding box center [599, 217] width 1169 height 952
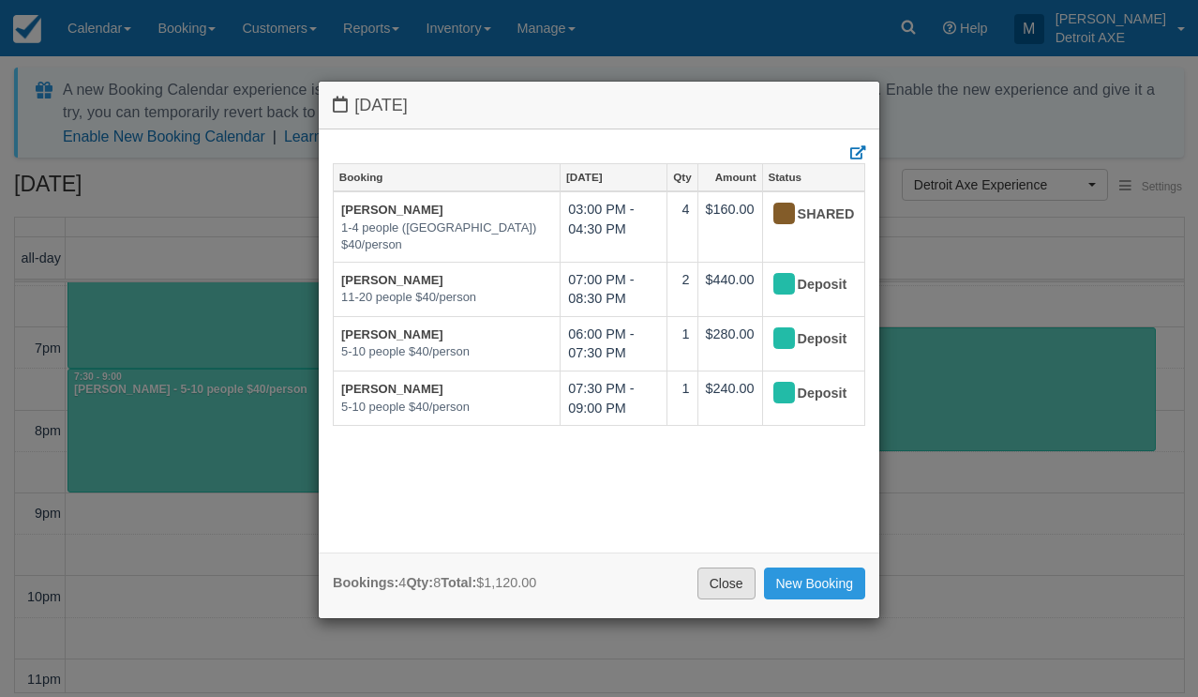
click at [718, 582] on link "Close" at bounding box center [727, 583] width 58 height 32
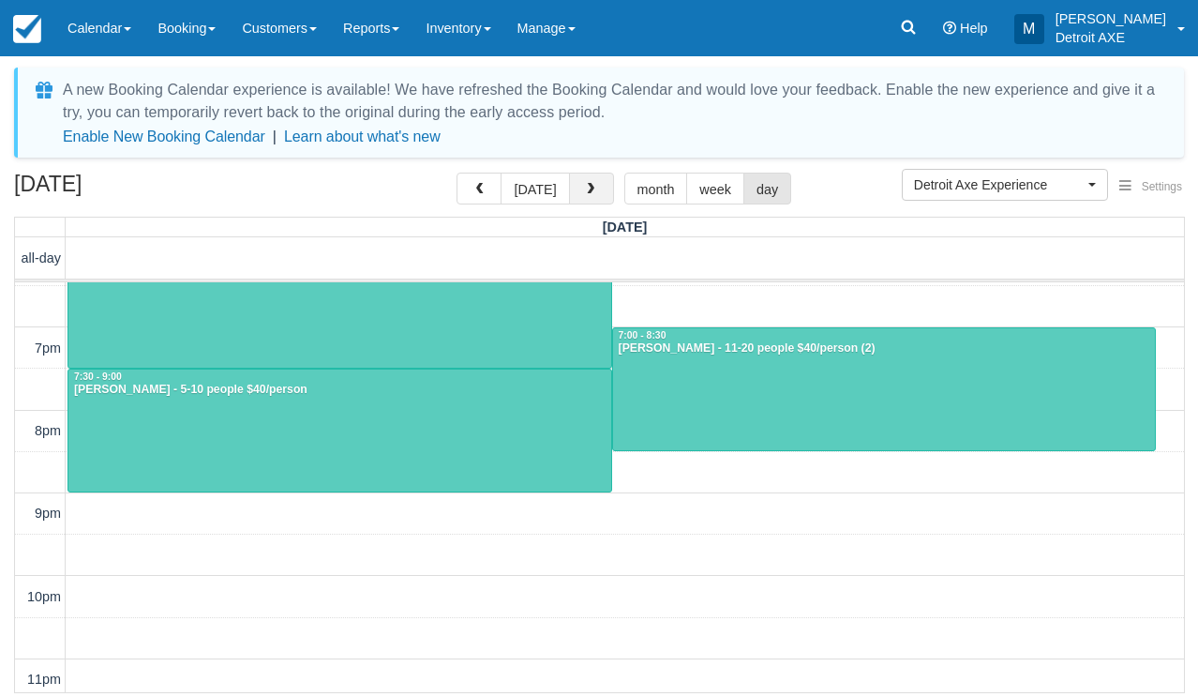
click at [590, 191] on span "button" at bounding box center [590, 189] width 13 height 13
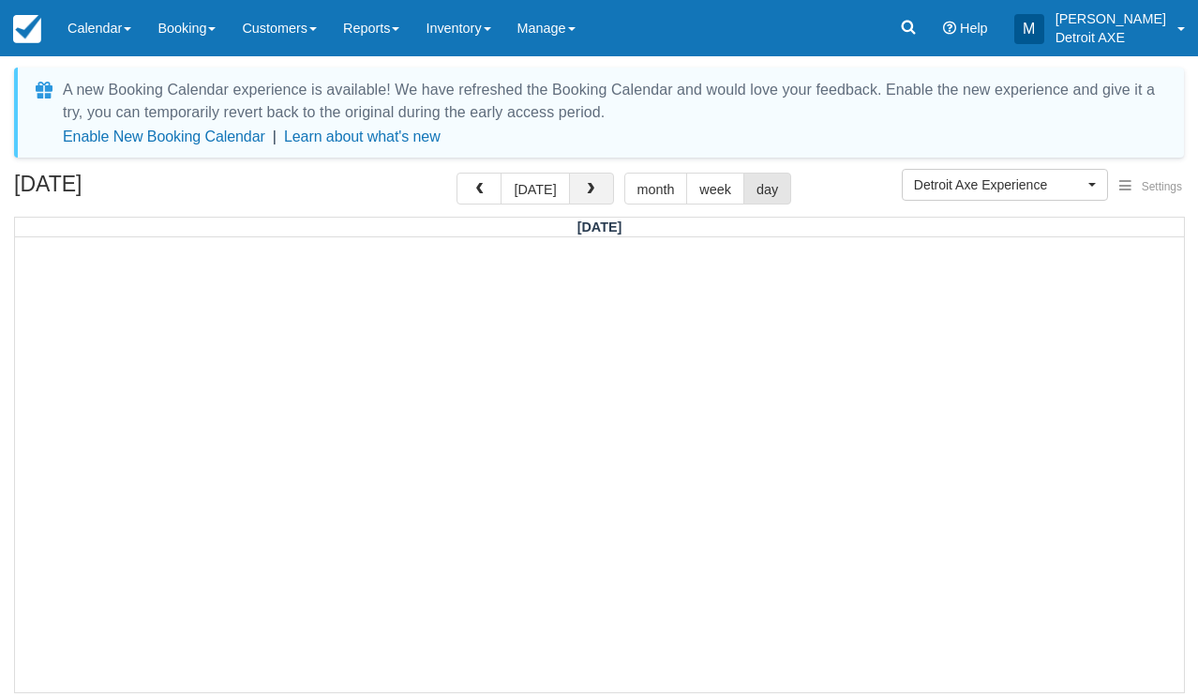
click at [588, 193] on span "button" at bounding box center [590, 189] width 13 height 13
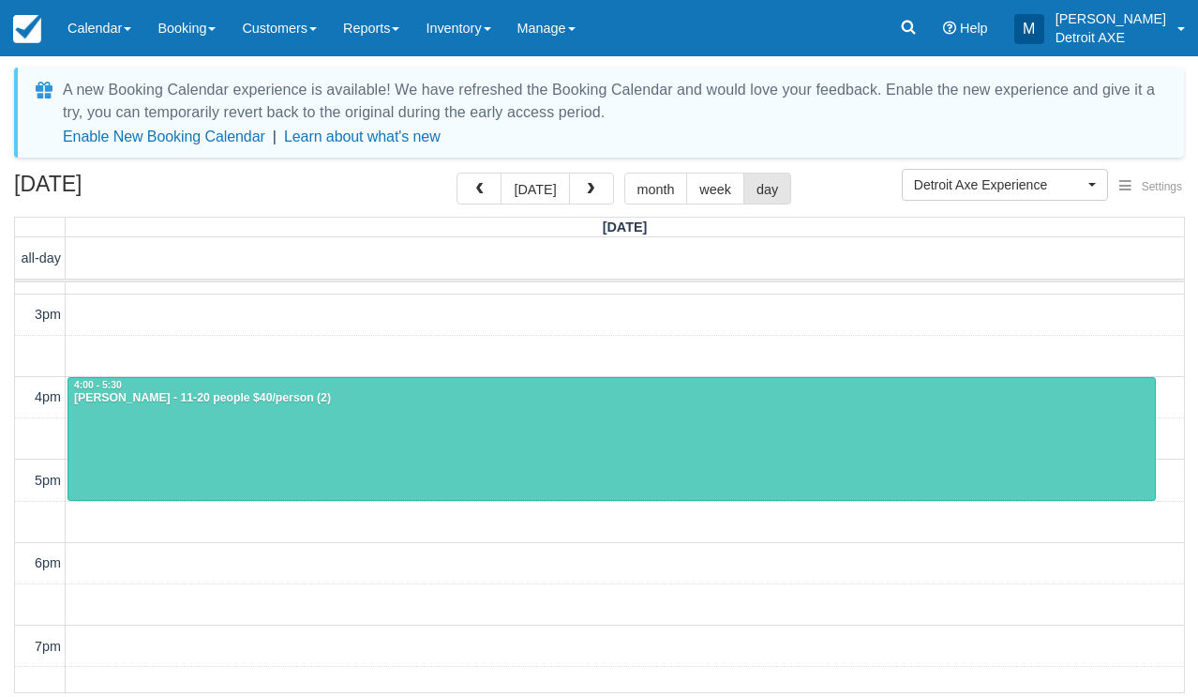
scroll to position [233, 0]
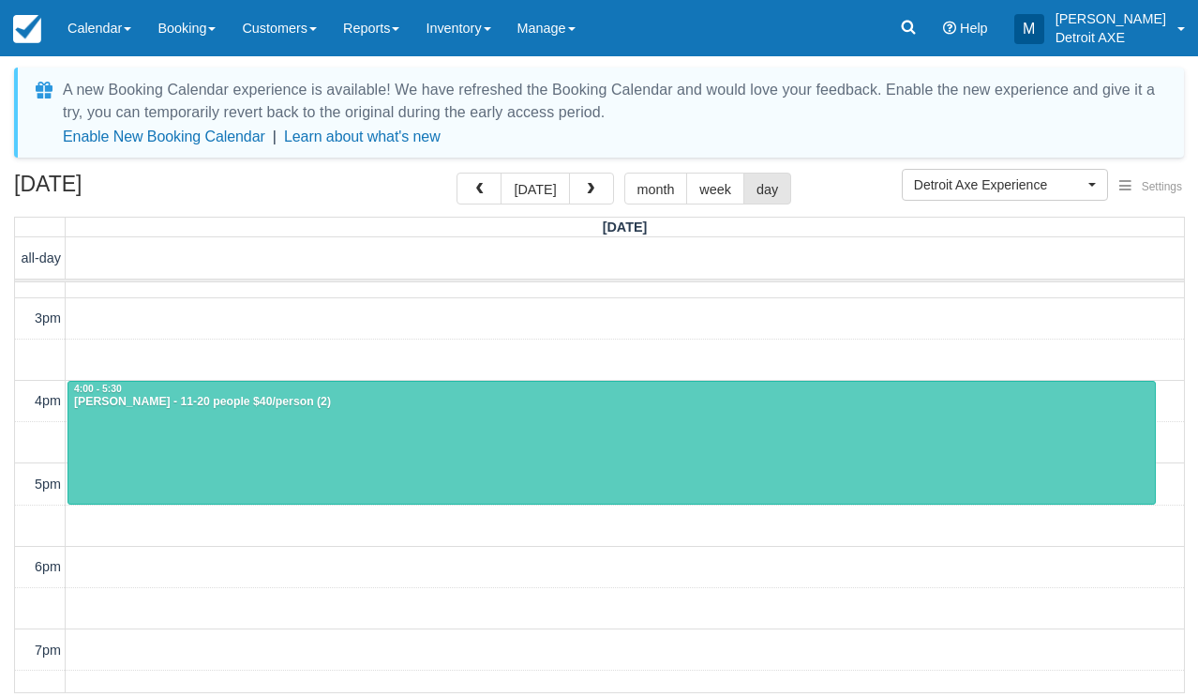
click at [590, 170] on div "A new Booking Calendar experience is available! We have refreshed the Booking C…" at bounding box center [599, 383] width 1170 height 630
click at [587, 179] on button "button" at bounding box center [591, 189] width 45 height 32
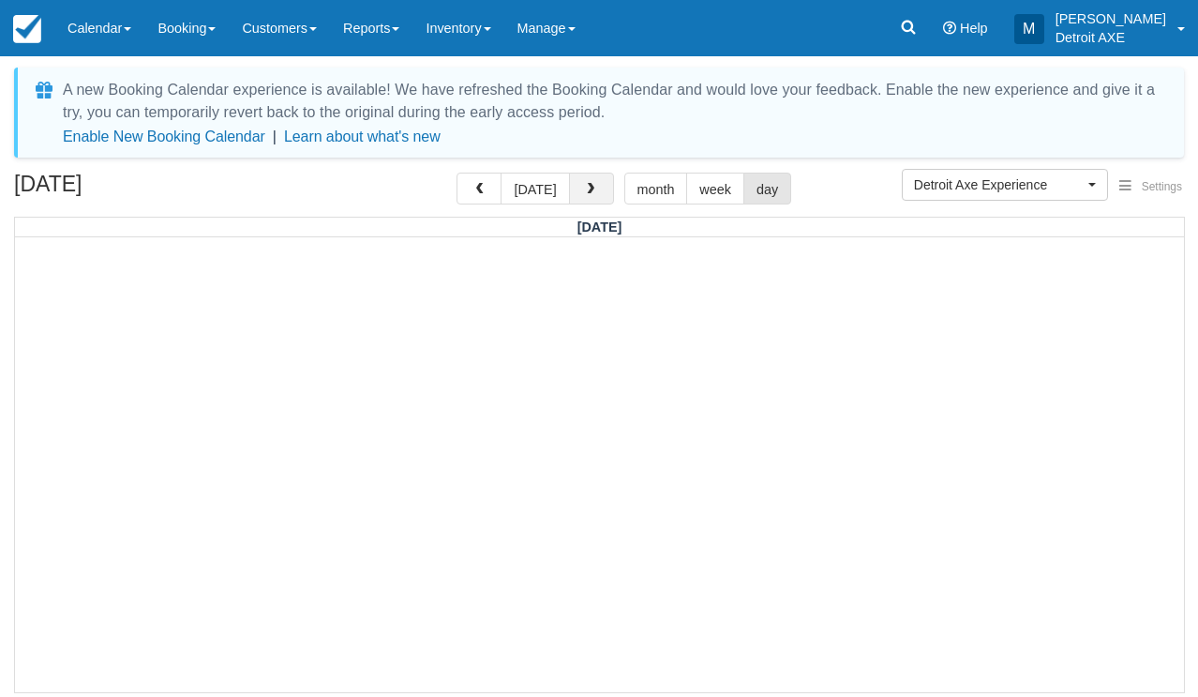
click at [587, 179] on button "button" at bounding box center [591, 189] width 45 height 32
click at [999, 184] on span "Detroit Axe Experience" at bounding box center [999, 184] width 170 height 19
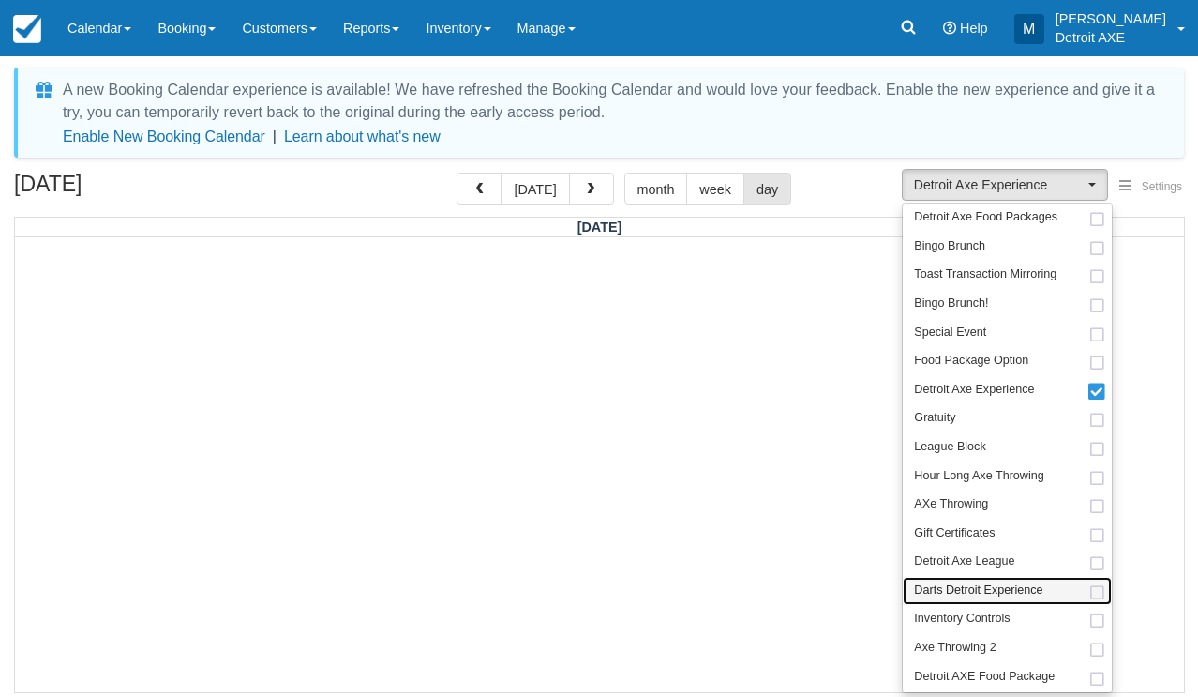
click at [956, 582] on span "Darts Detroit Experience" at bounding box center [978, 590] width 128 height 17
click at [705, 193] on button "week" at bounding box center [715, 189] width 58 height 32
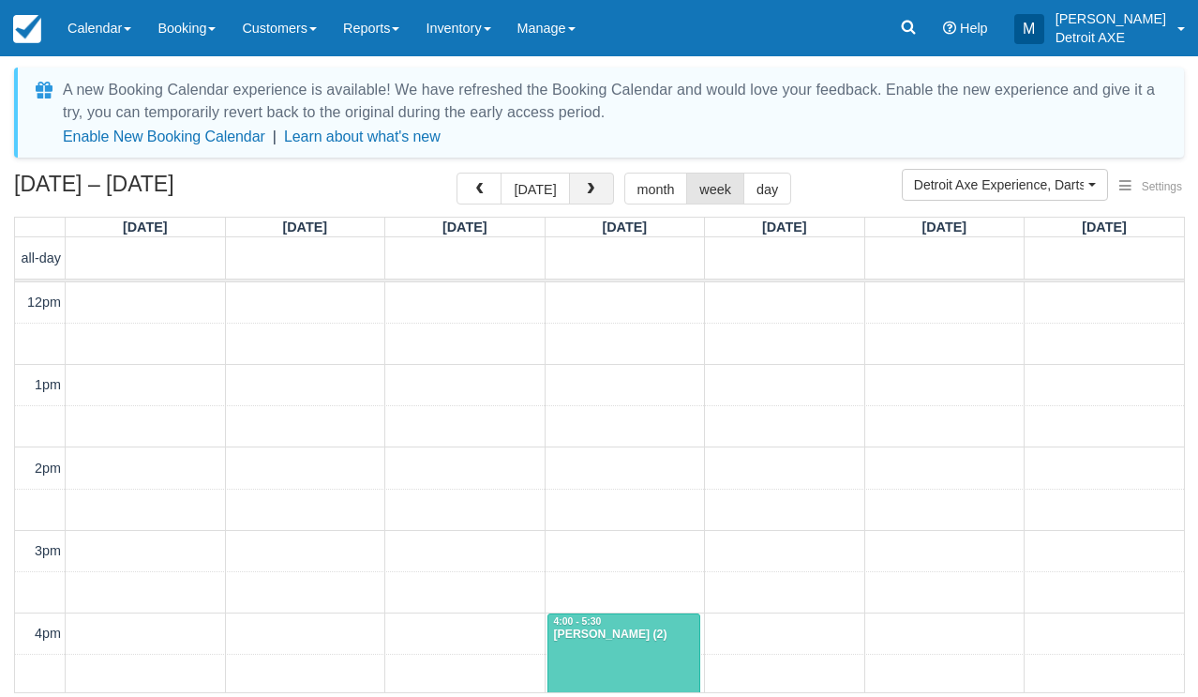
click at [595, 185] on button "button" at bounding box center [591, 189] width 45 height 32
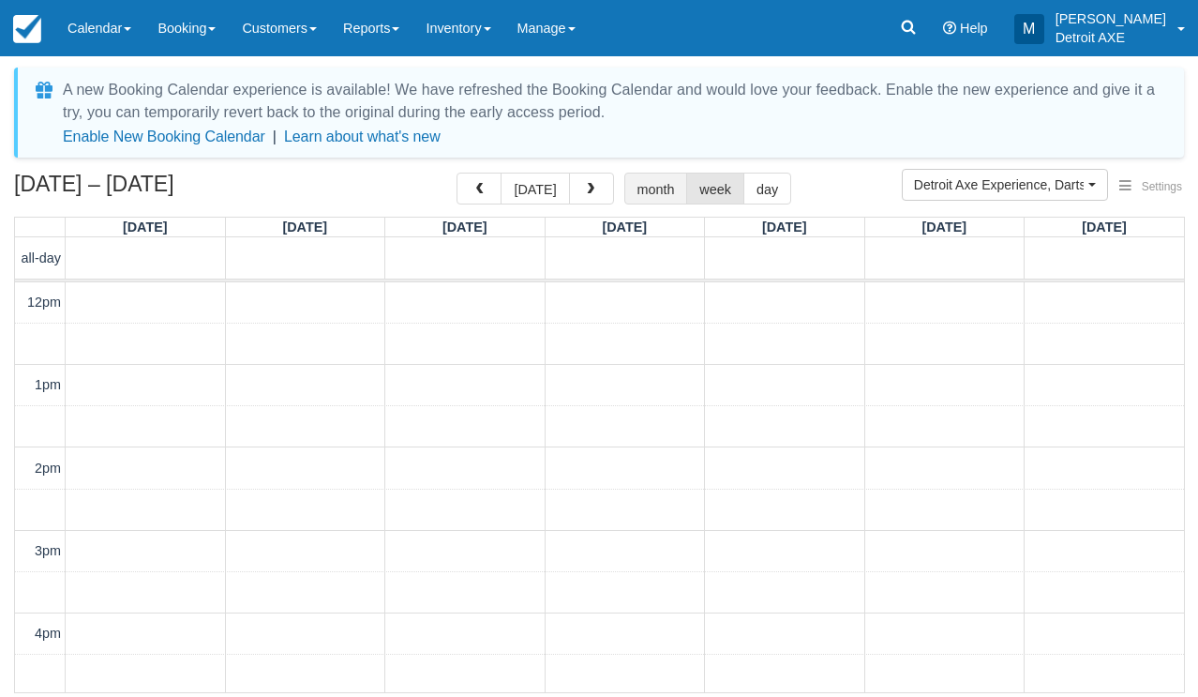
scroll to position [541, 0]
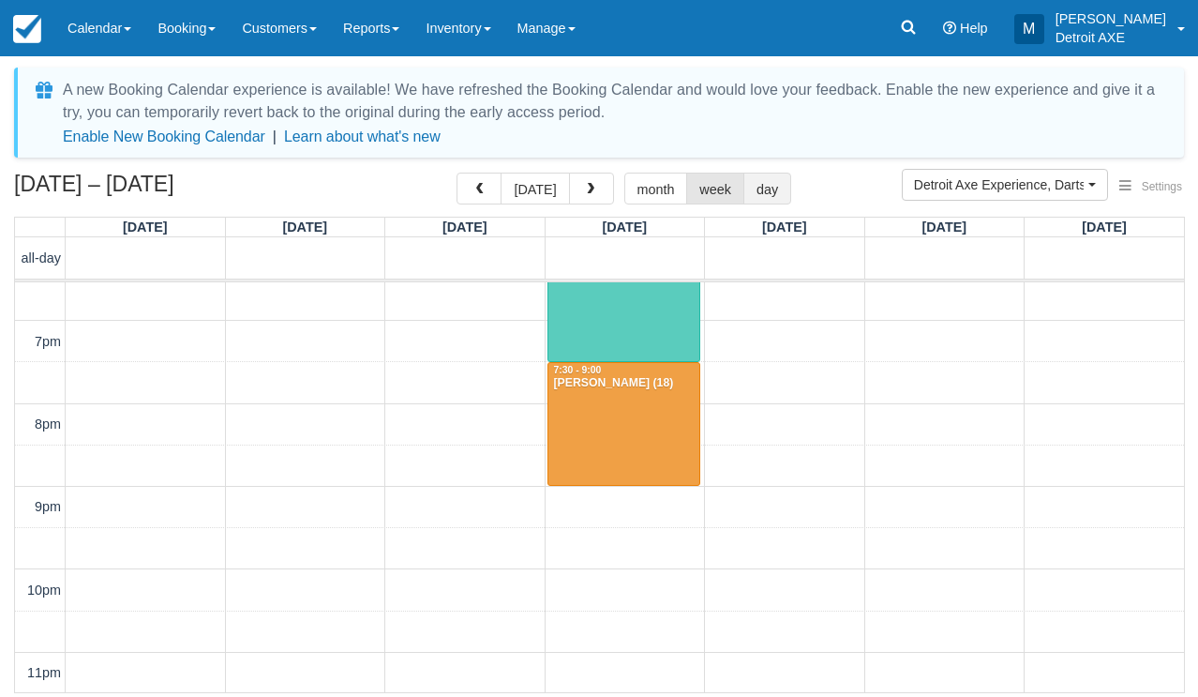
click at [775, 183] on button "day" at bounding box center [767, 189] width 48 height 32
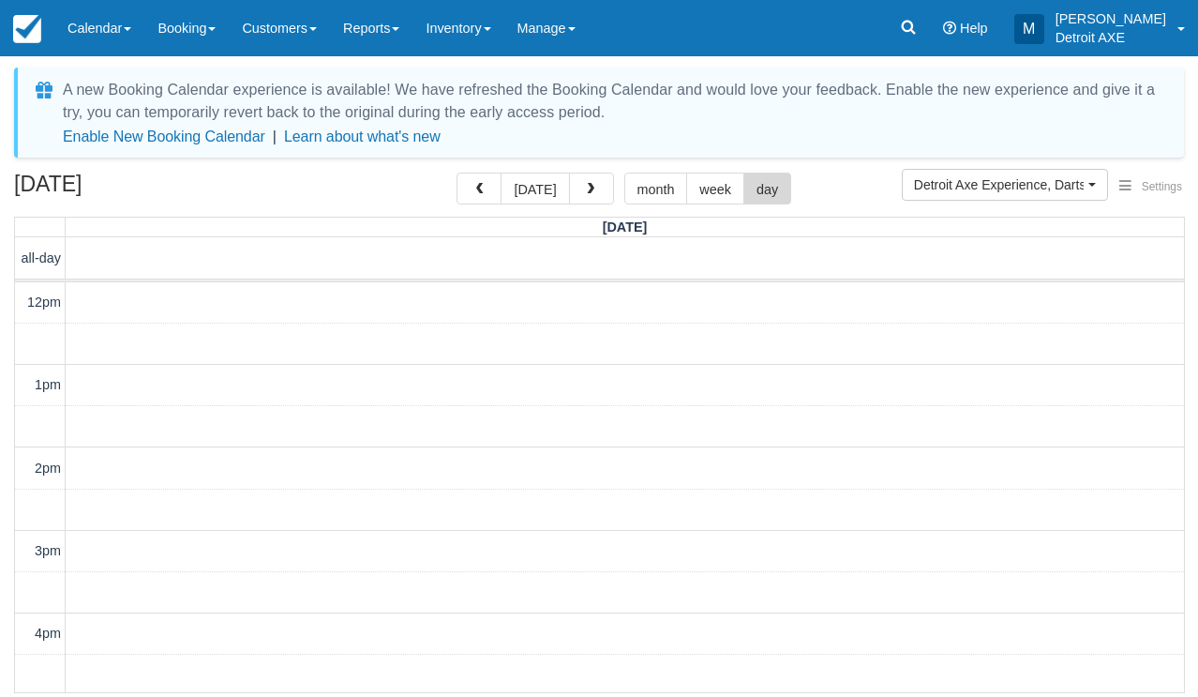
scroll to position [541, 0]
click at [592, 188] on span "button" at bounding box center [590, 189] width 13 height 13
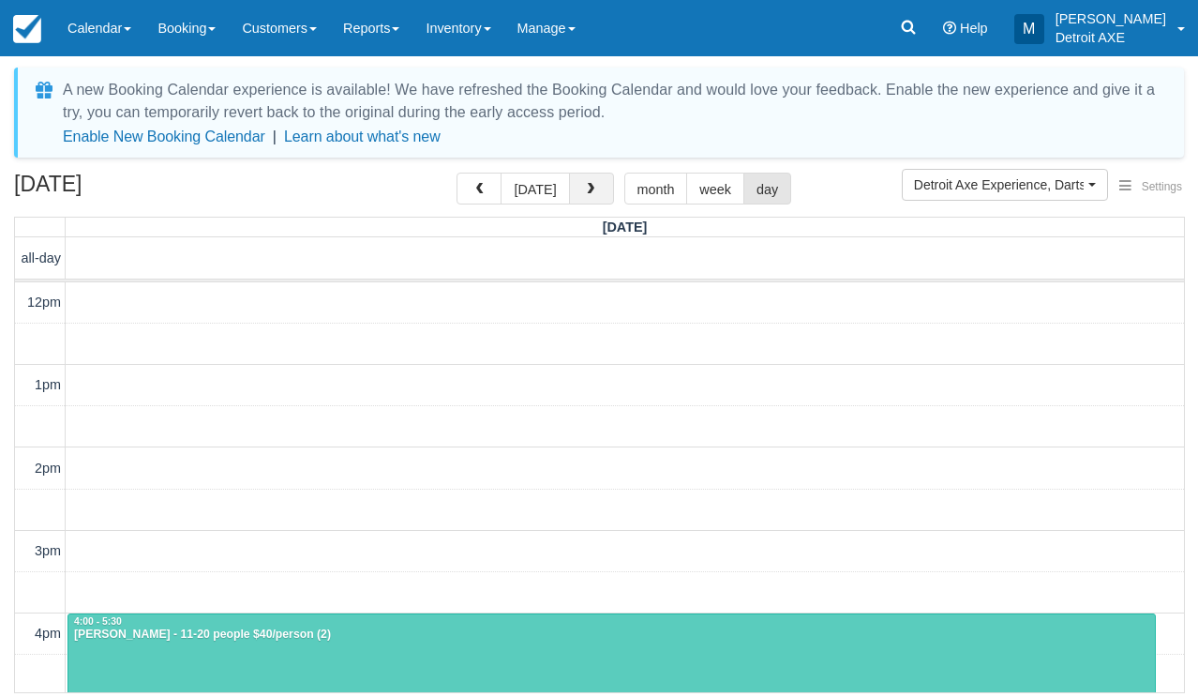
scroll to position [541, 0]
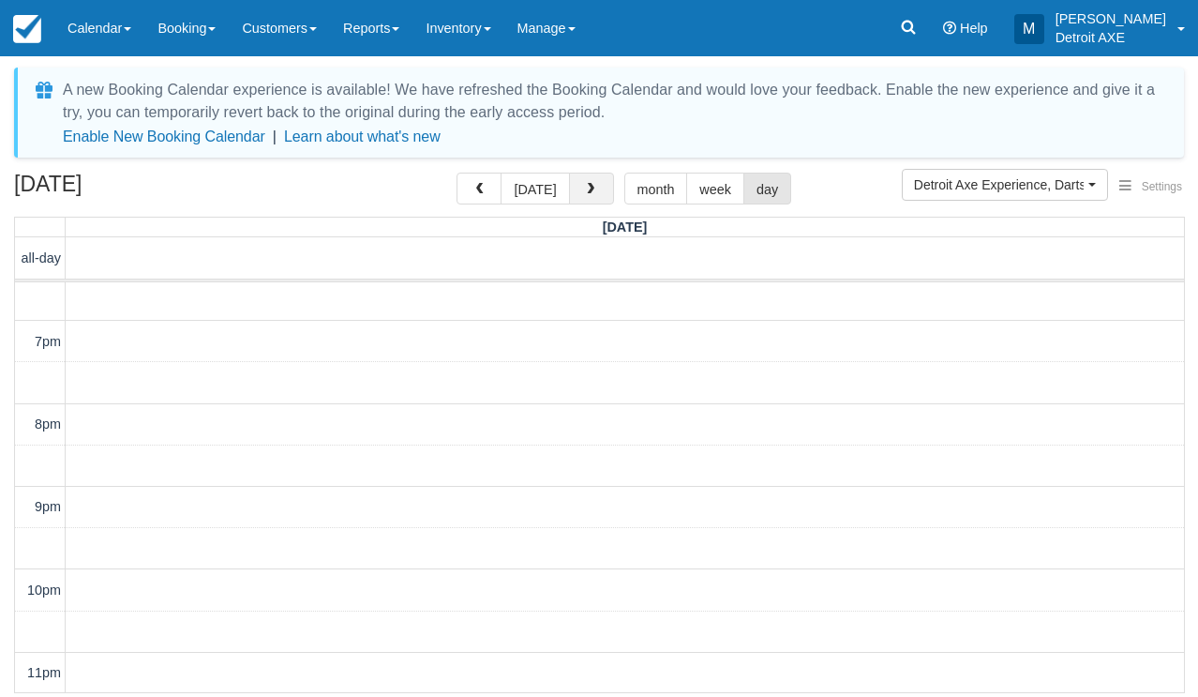
click at [592, 188] on span "button" at bounding box center [590, 189] width 13 height 13
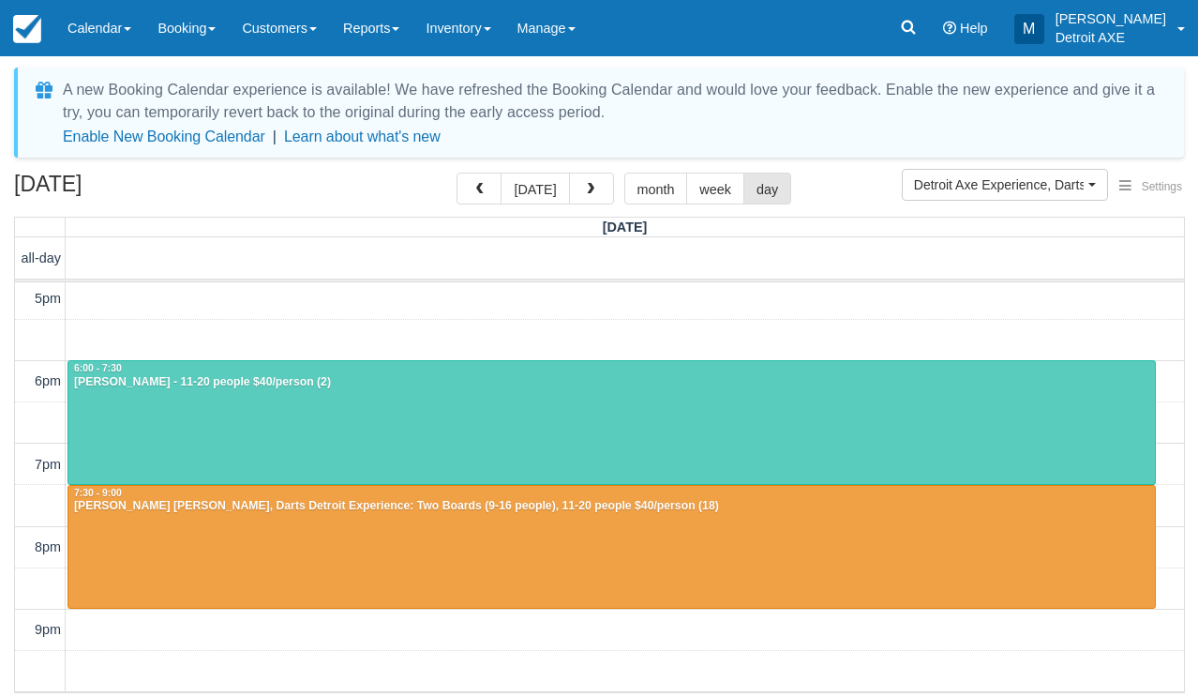
scroll to position [421, 0]
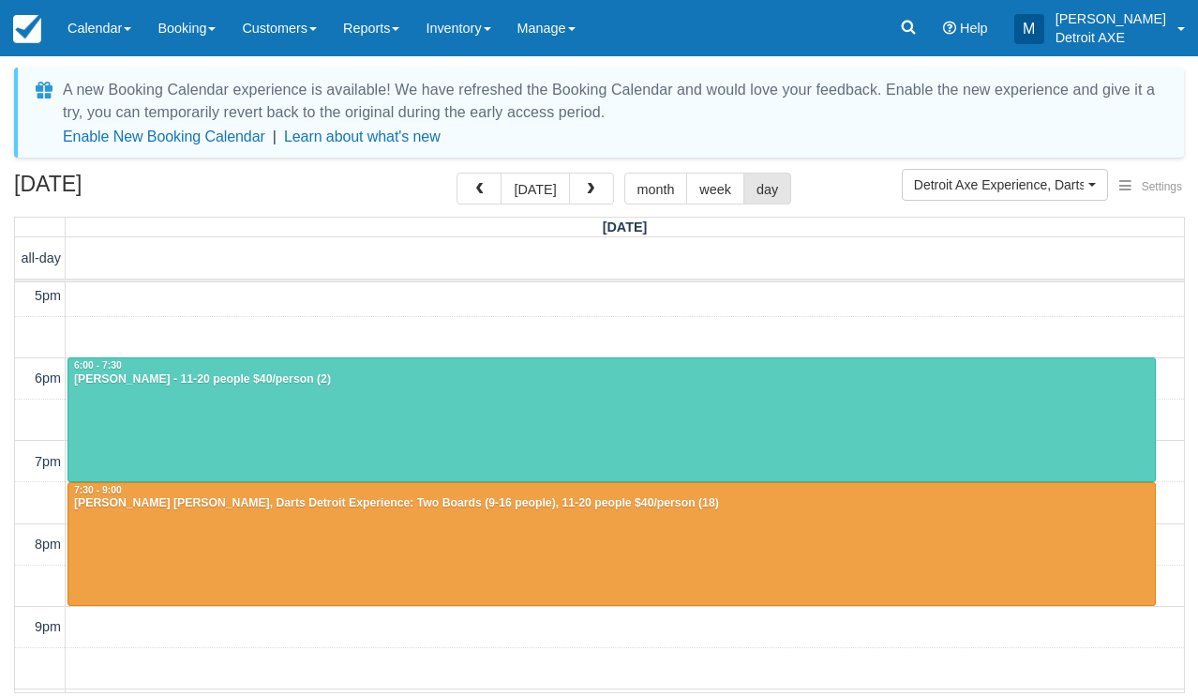
click at [421, 565] on div at bounding box center [611, 544] width 1087 height 123
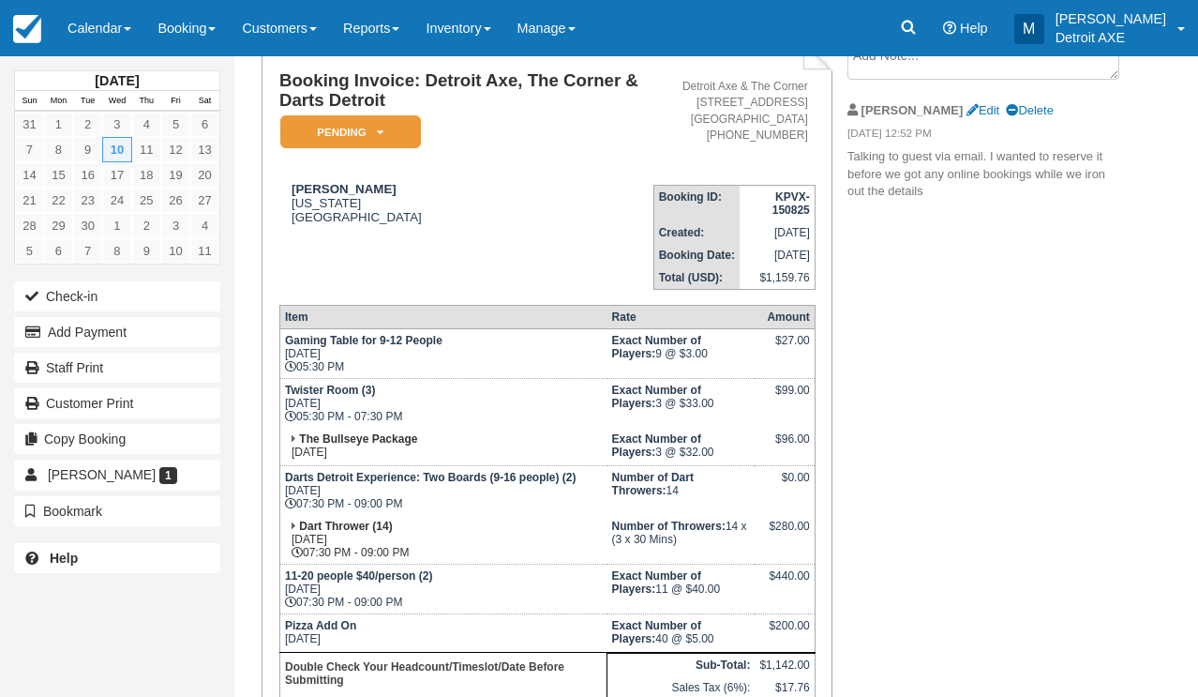
scroll to position [133, 0]
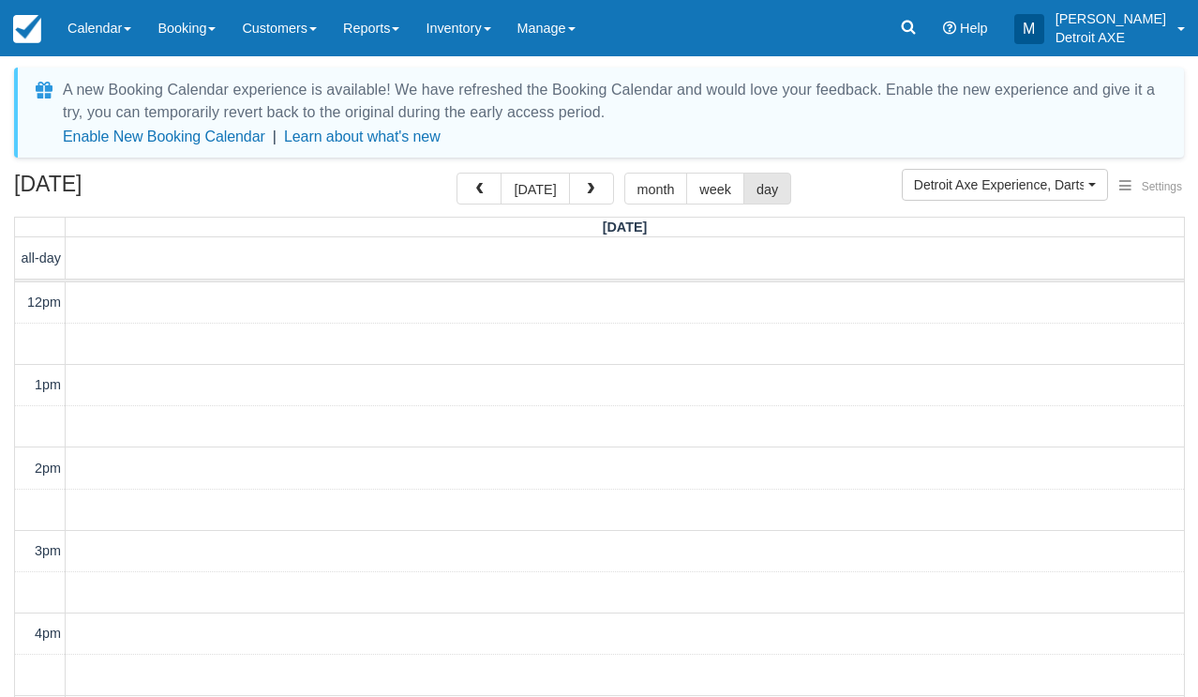
scroll to position [440, 0]
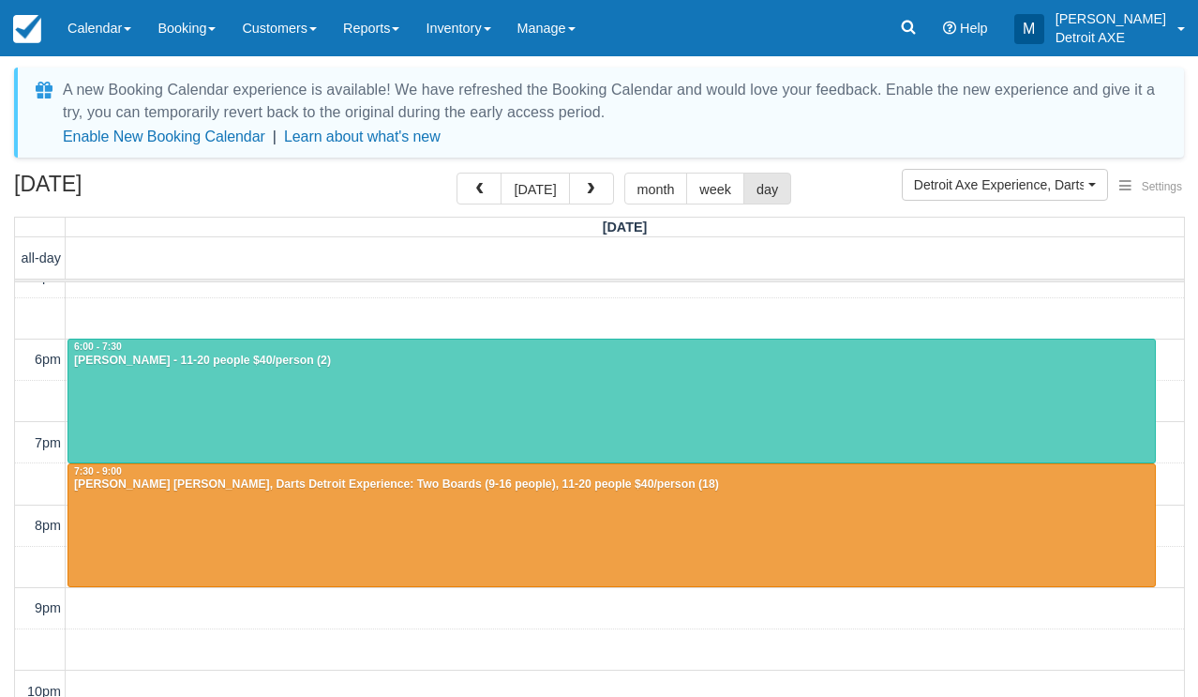
click at [233, 391] on div at bounding box center [611, 400] width 1087 height 123
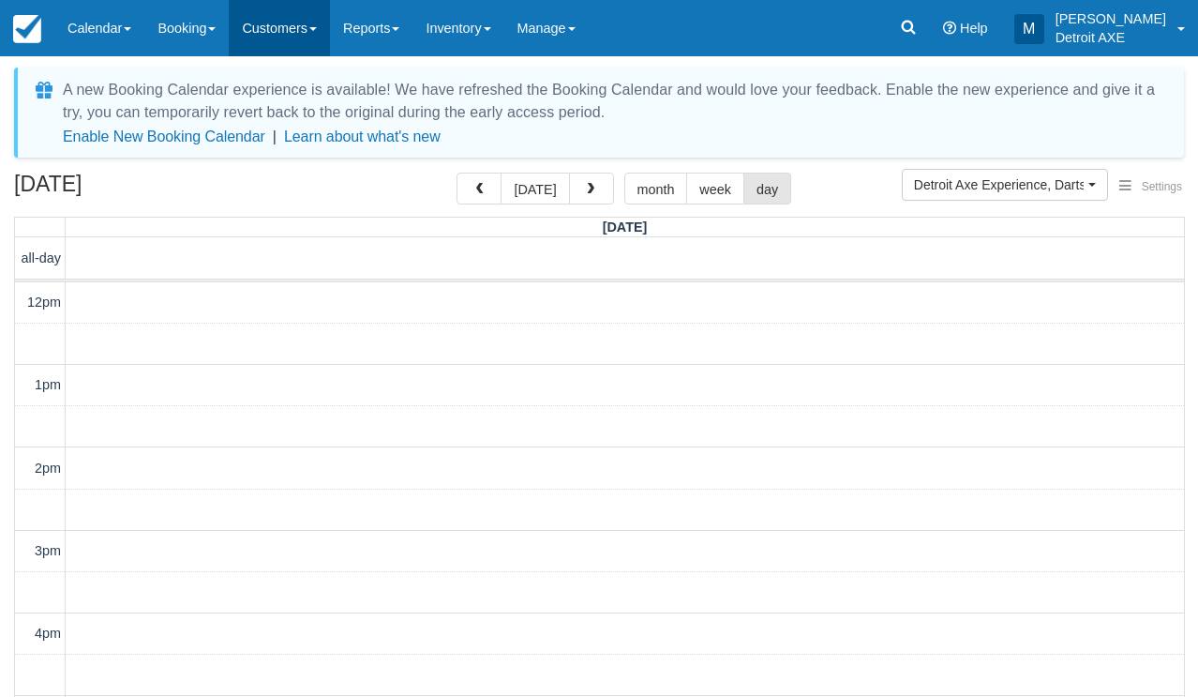
scroll to position [440, 0]
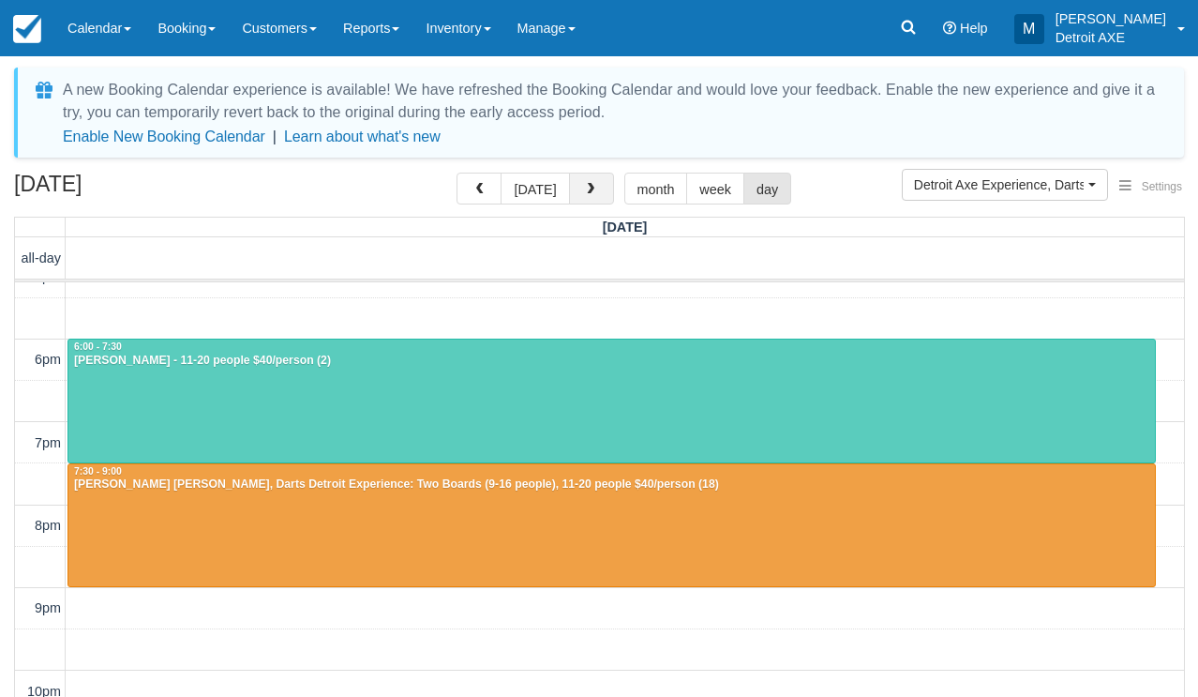
click at [585, 188] on span "button" at bounding box center [590, 189] width 13 height 13
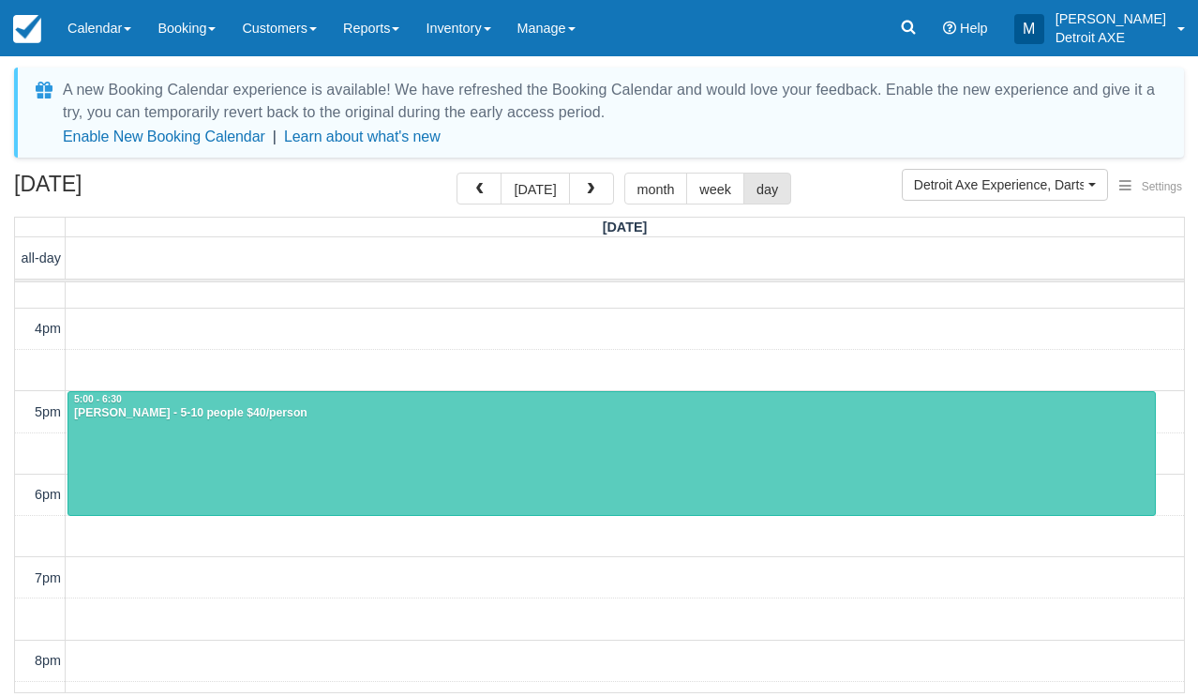
scroll to position [307, 0]
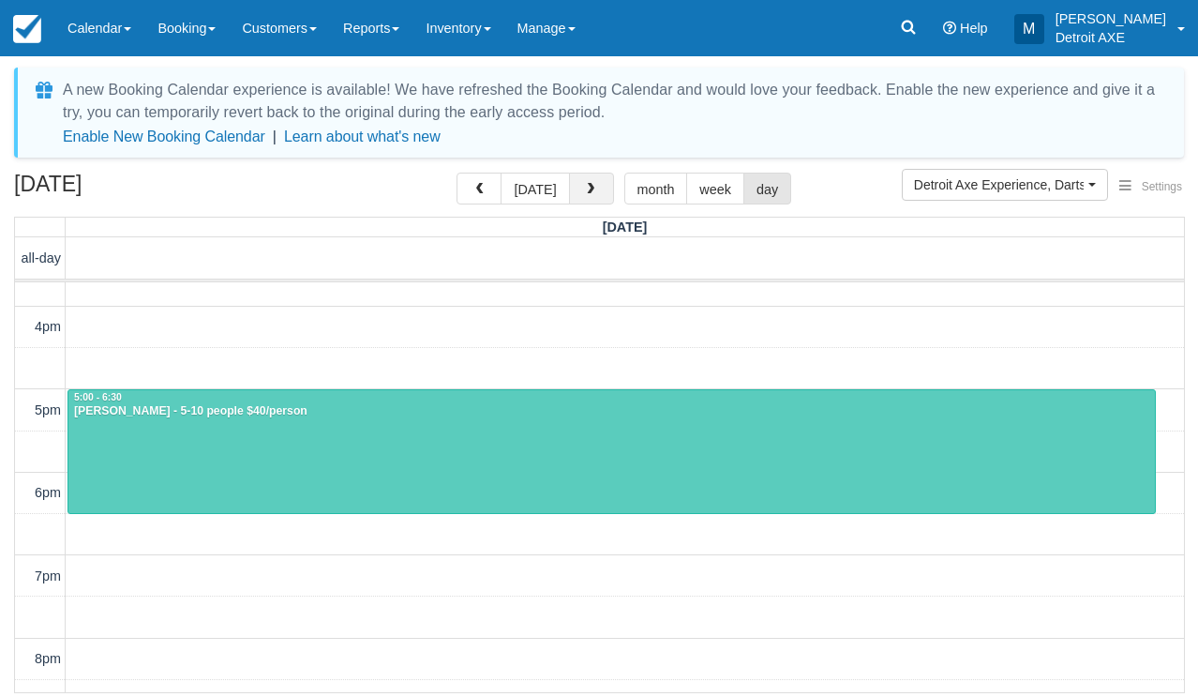
click at [584, 195] on span "button" at bounding box center [590, 189] width 13 height 13
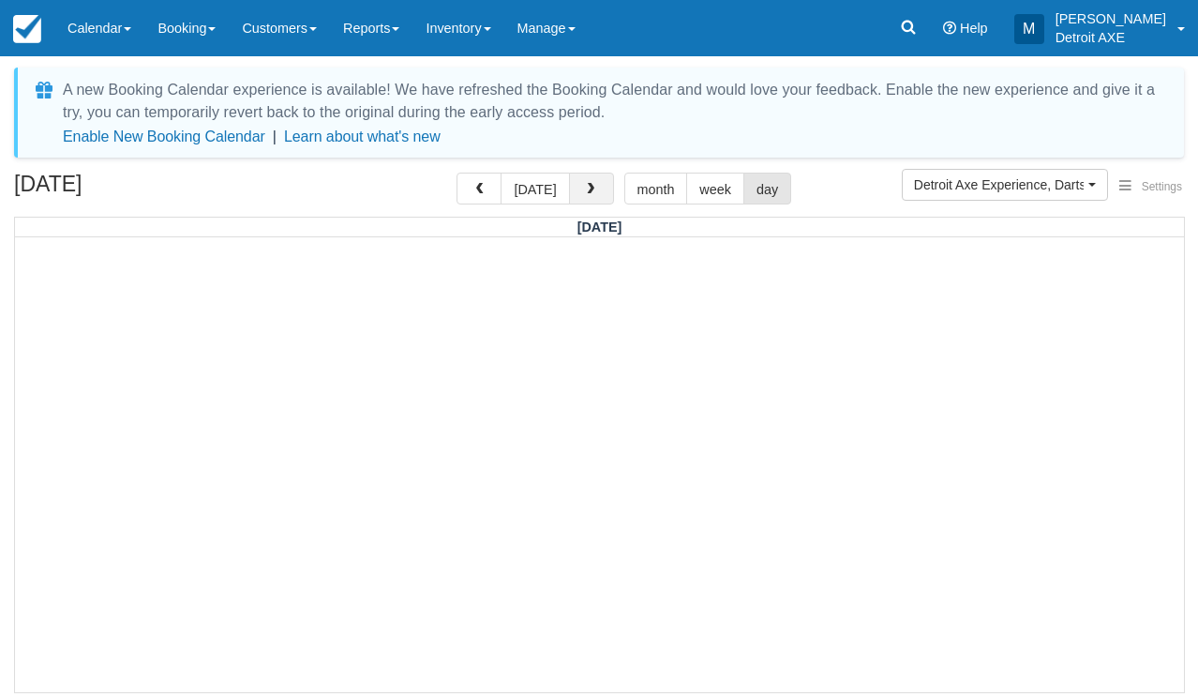
click at [584, 194] on span "button" at bounding box center [590, 189] width 13 height 13
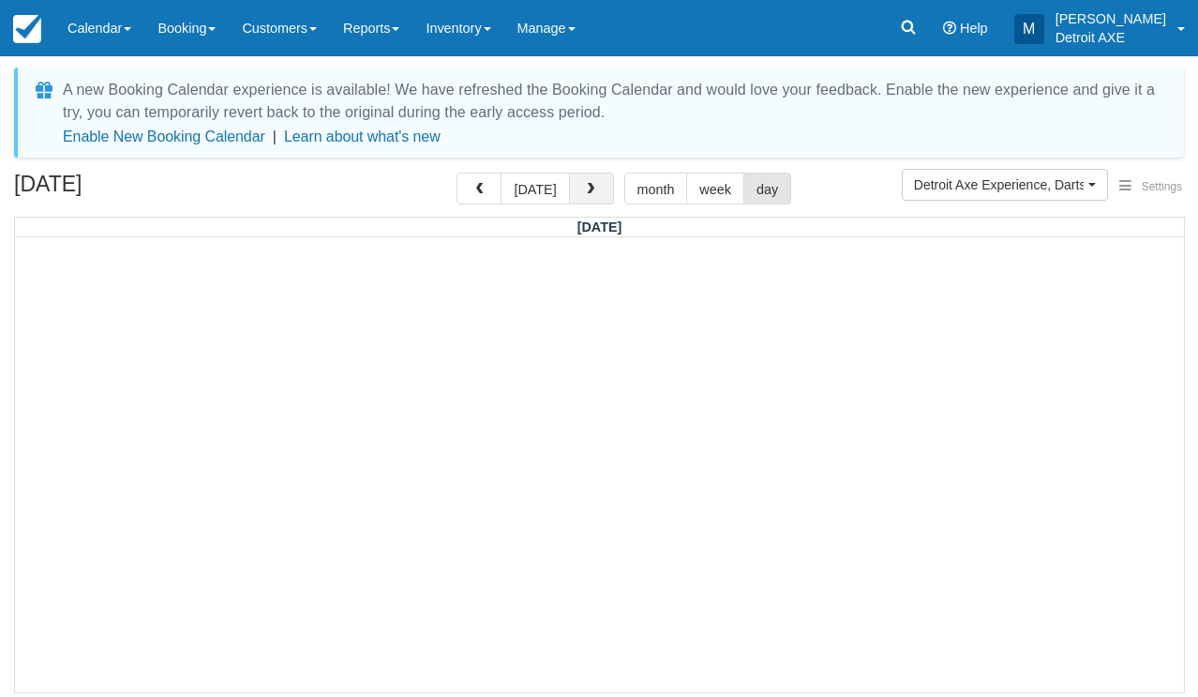
click at [584, 194] on span "button" at bounding box center [590, 189] width 13 height 13
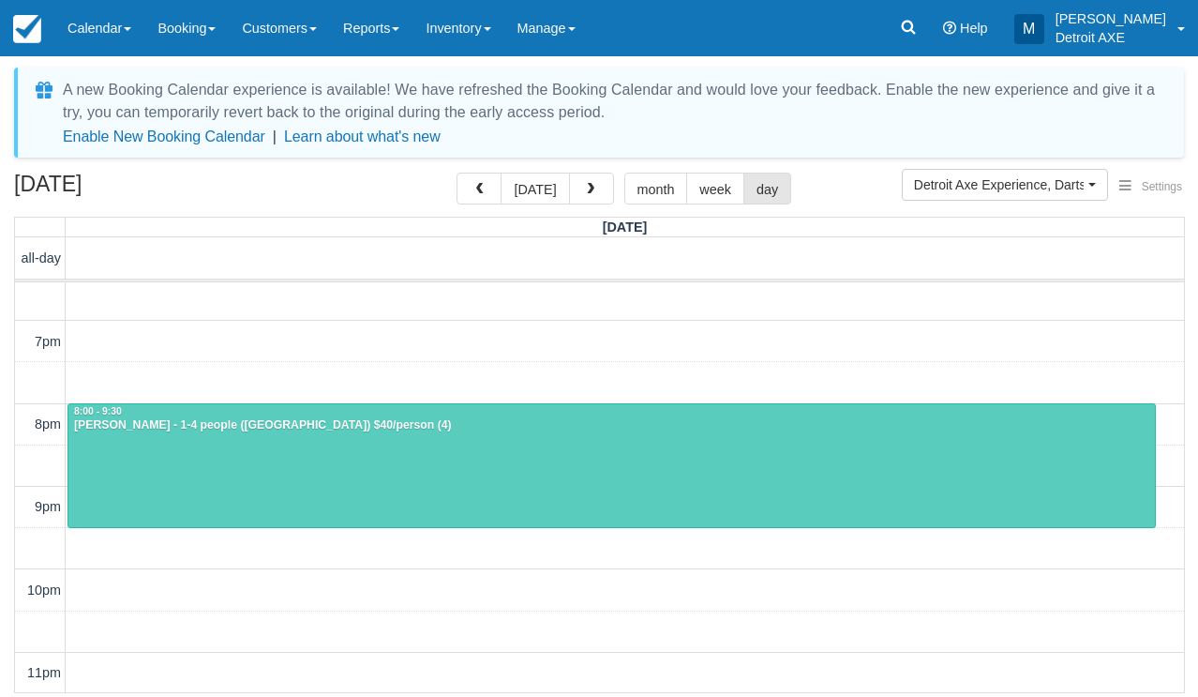
click at [374, 425] on div "[PERSON_NAME] - 1-4 people ([GEOGRAPHIC_DATA]) $40/person (4)" at bounding box center [611, 425] width 1077 height 15
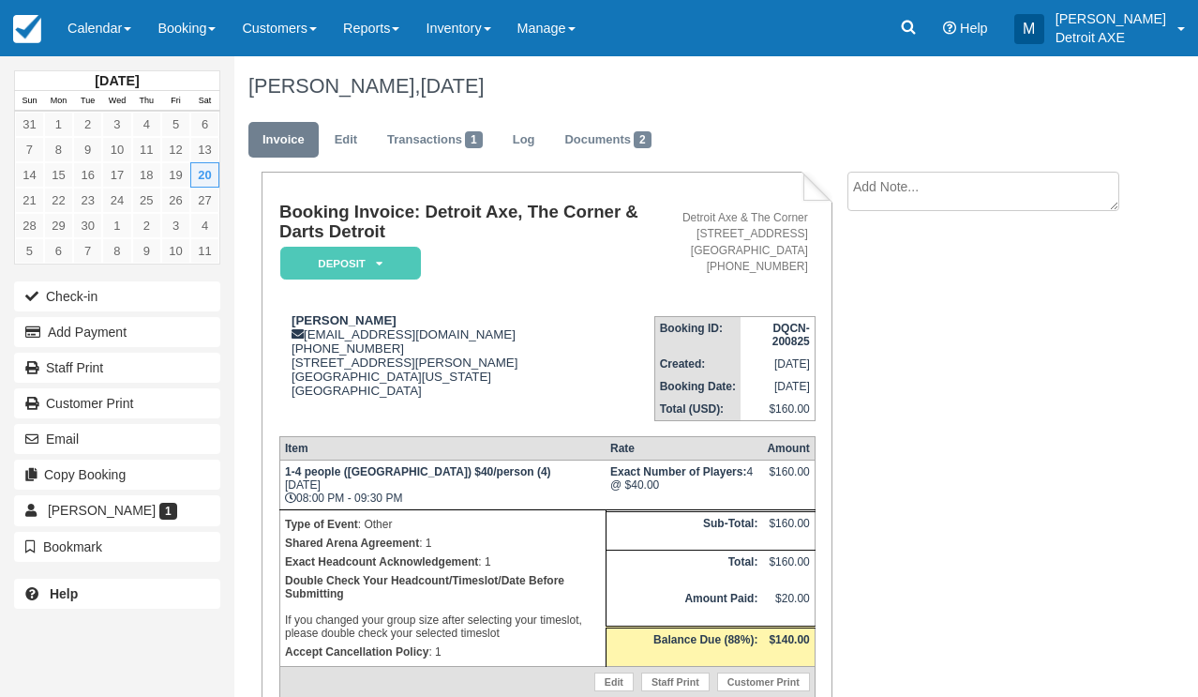
click at [353, 259] on em "Deposit" at bounding box center [350, 263] width 141 height 33
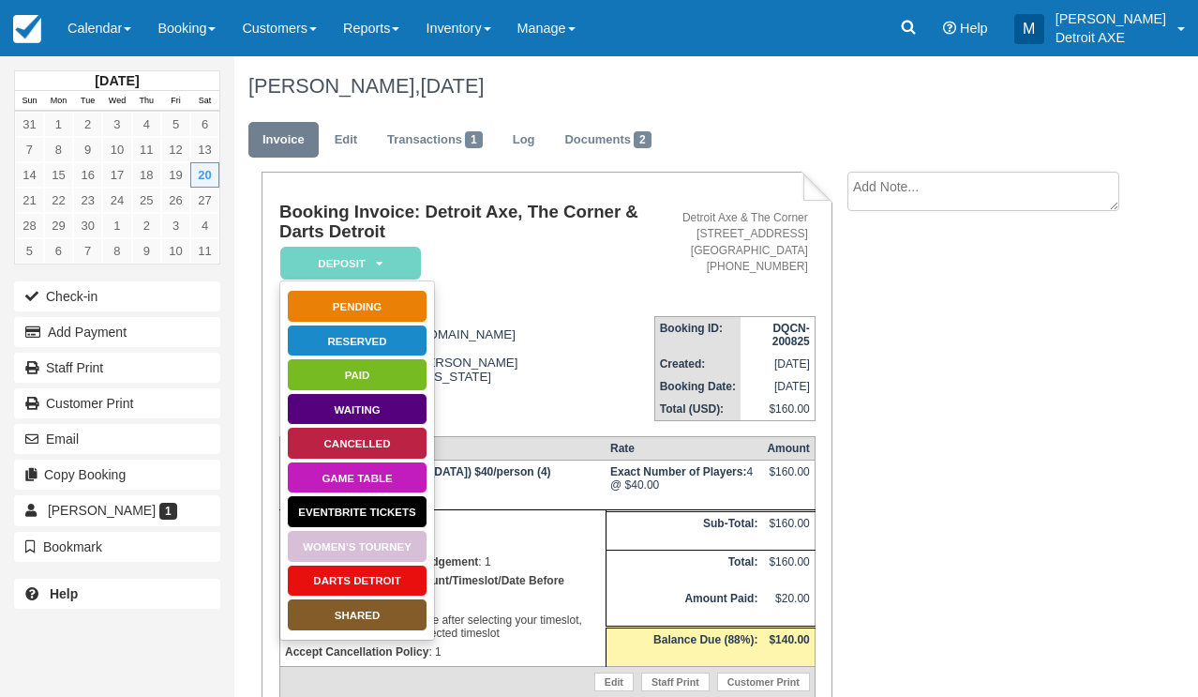
click at [320, 616] on link "SHARED" at bounding box center [357, 614] width 141 height 33
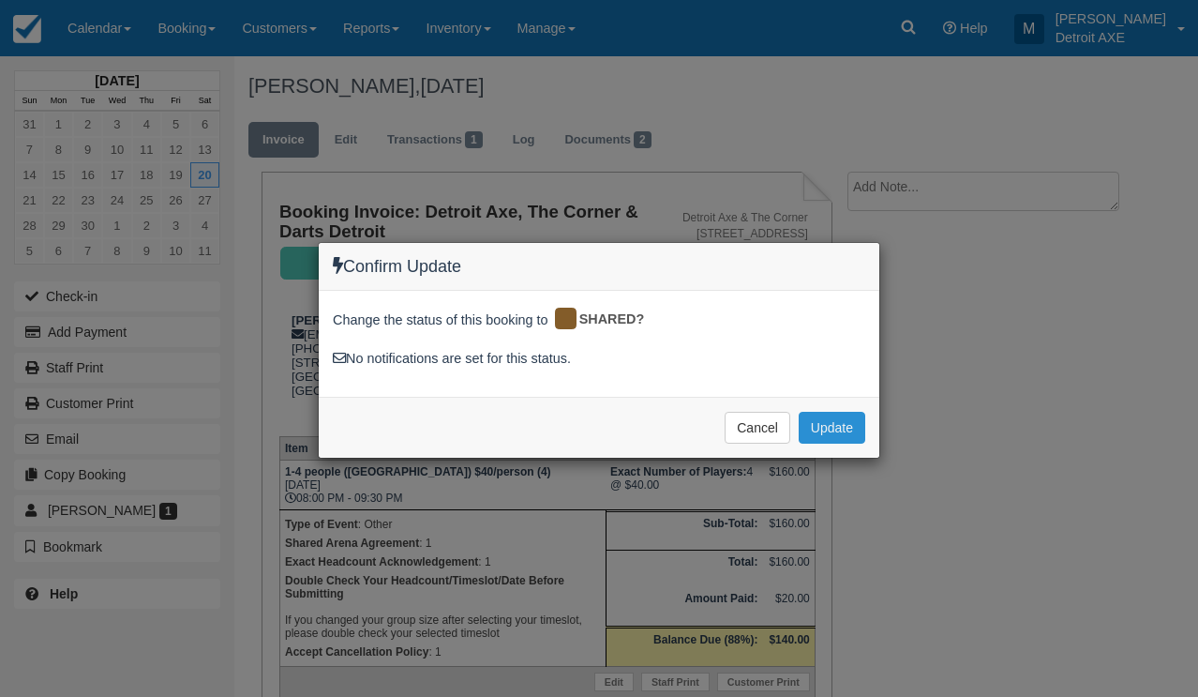
click at [854, 412] on button "Update" at bounding box center [832, 428] width 67 height 32
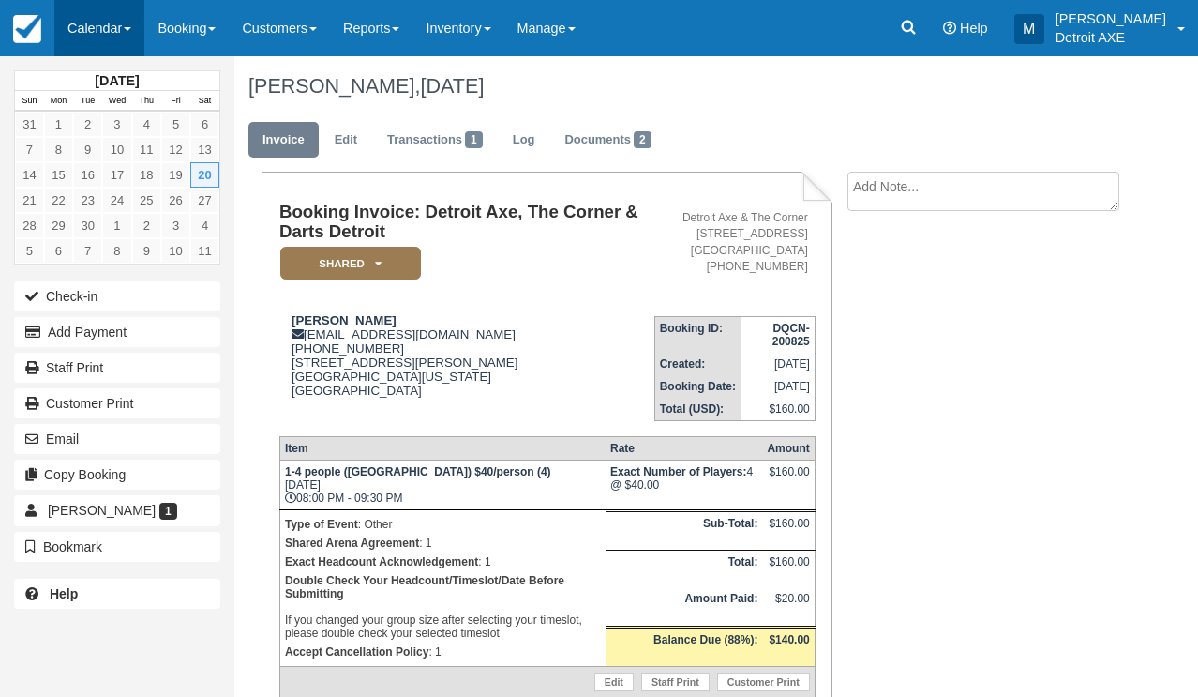
click at [98, 32] on link "Calendar" at bounding box center [99, 28] width 90 height 56
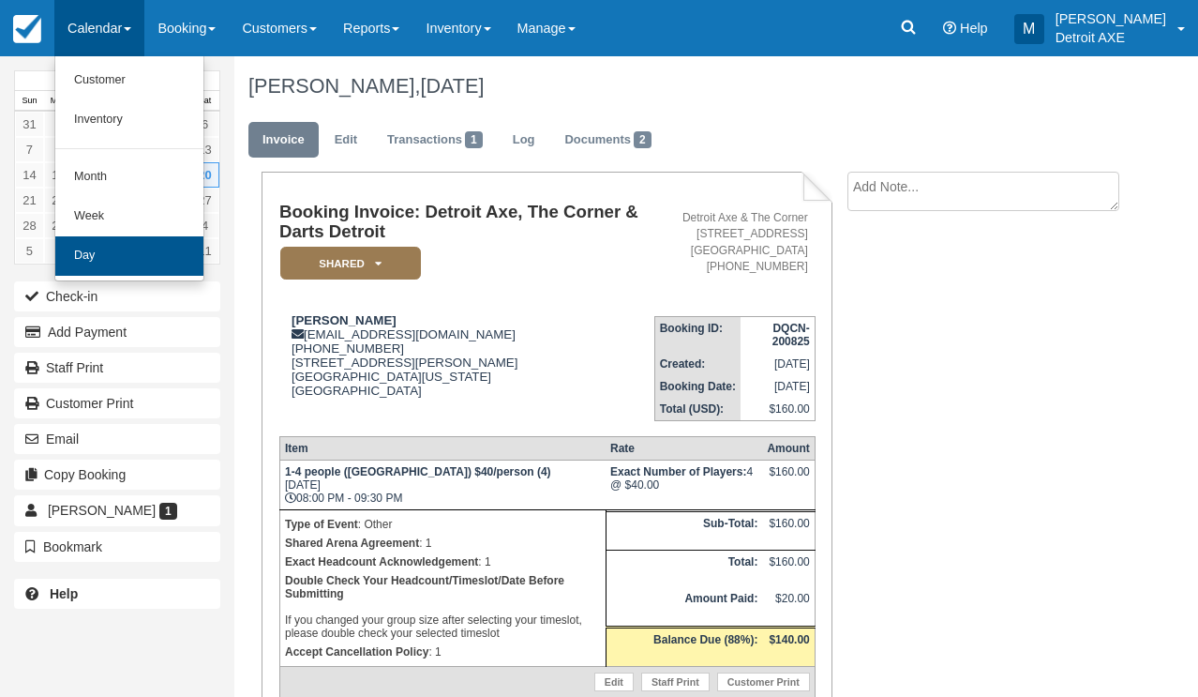
click at [100, 246] on link "Day" at bounding box center [129, 255] width 148 height 39
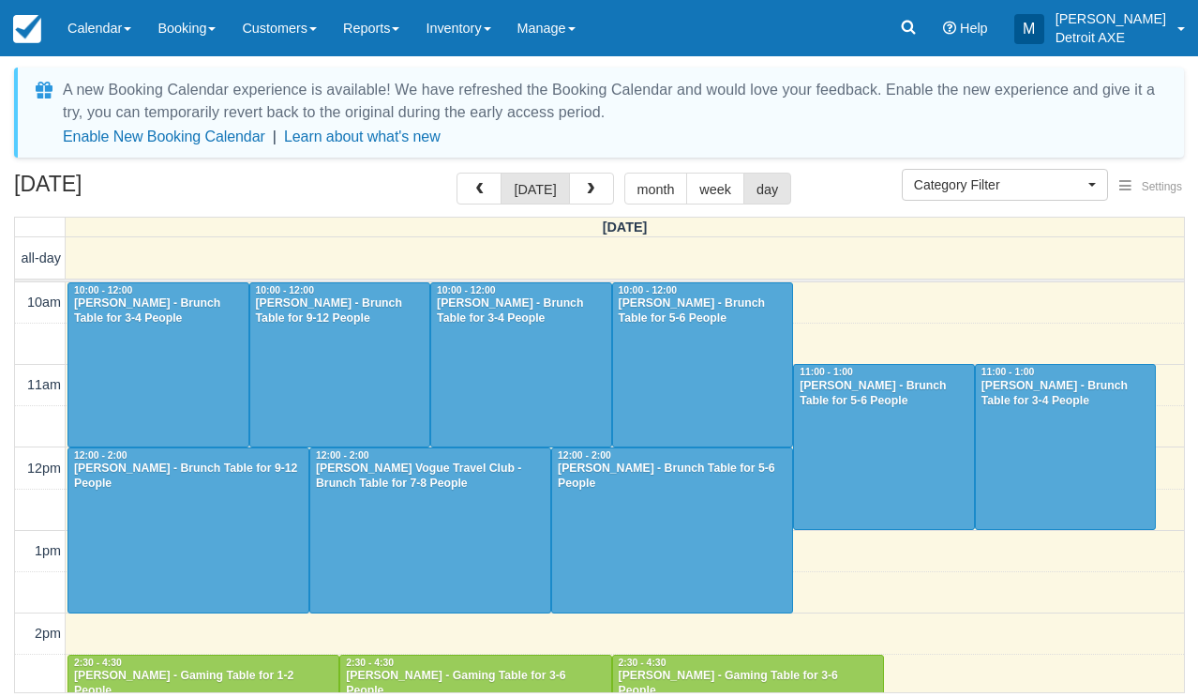
scroll to position [440, 0]
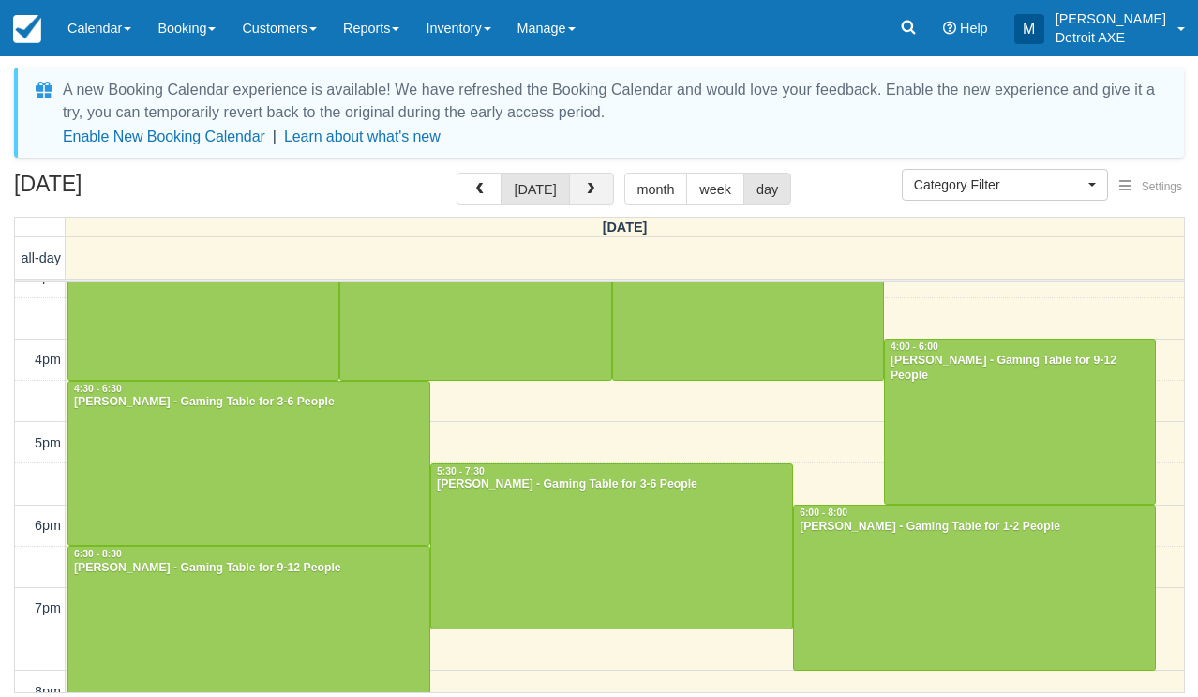
click at [592, 188] on span "button" at bounding box center [590, 189] width 13 height 13
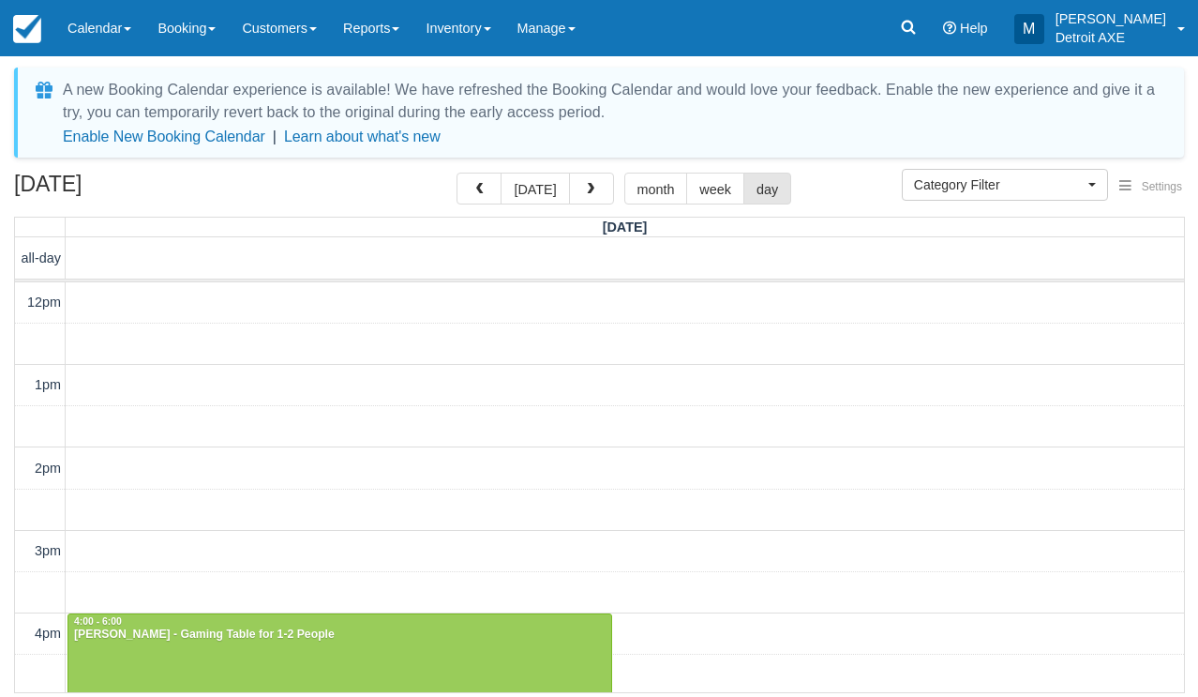
scroll to position [541, 0]
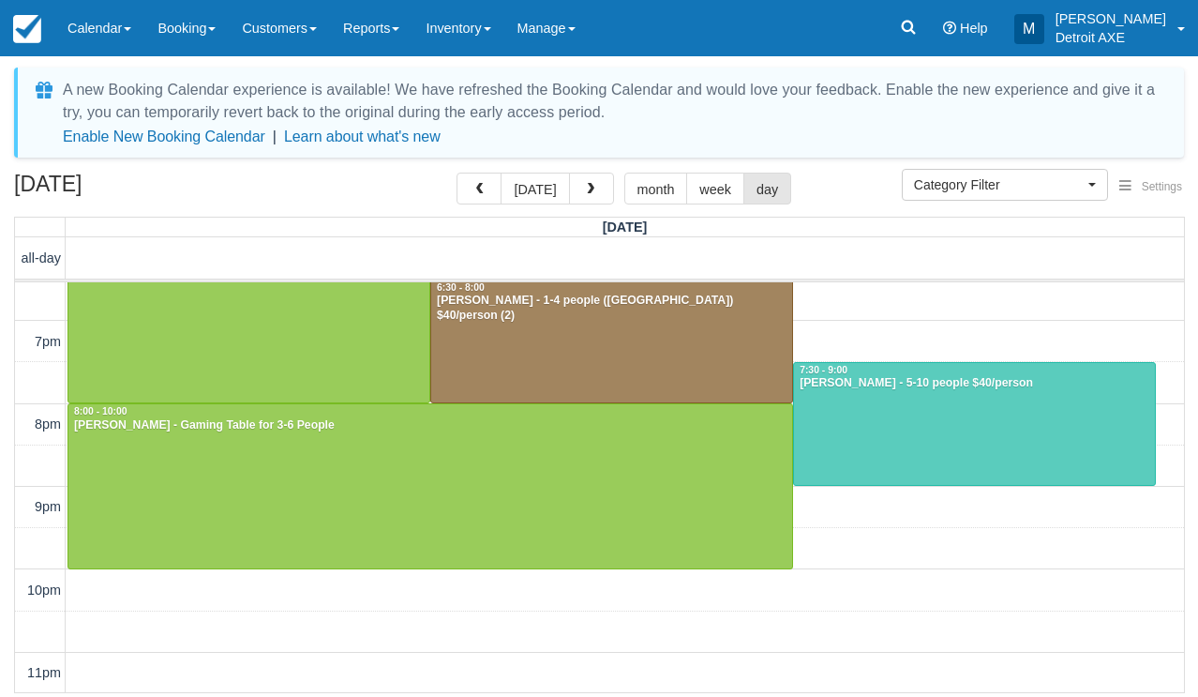
click at [592, 188] on span "button" at bounding box center [590, 189] width 13 height 13
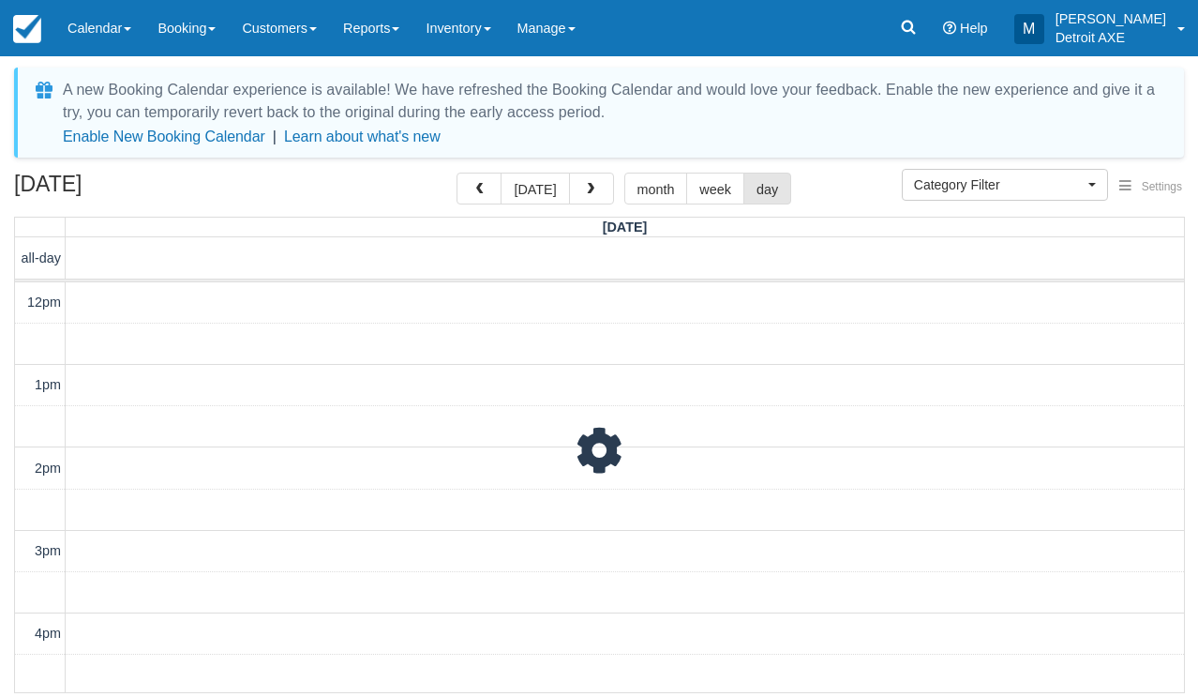
click at [592, 188] on span "button" at bounding box center [590, 189] width 13 height 13
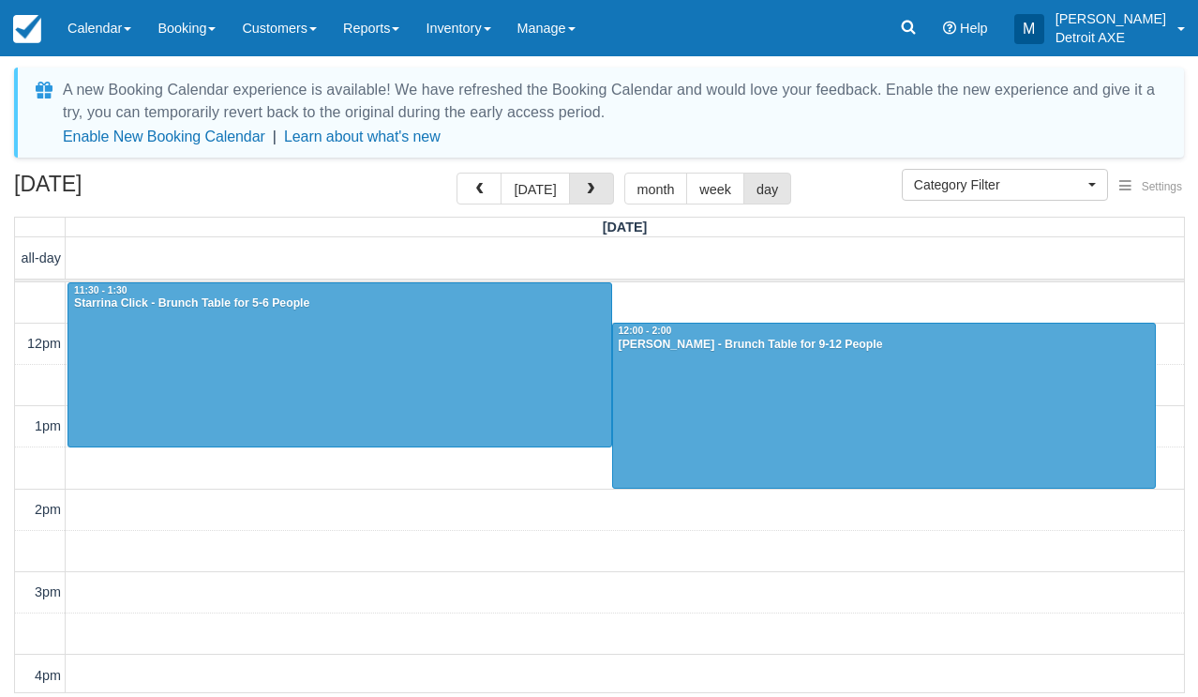
click at [592, 188] on span "button" at bounding box center [590, 189] width 13 height 13
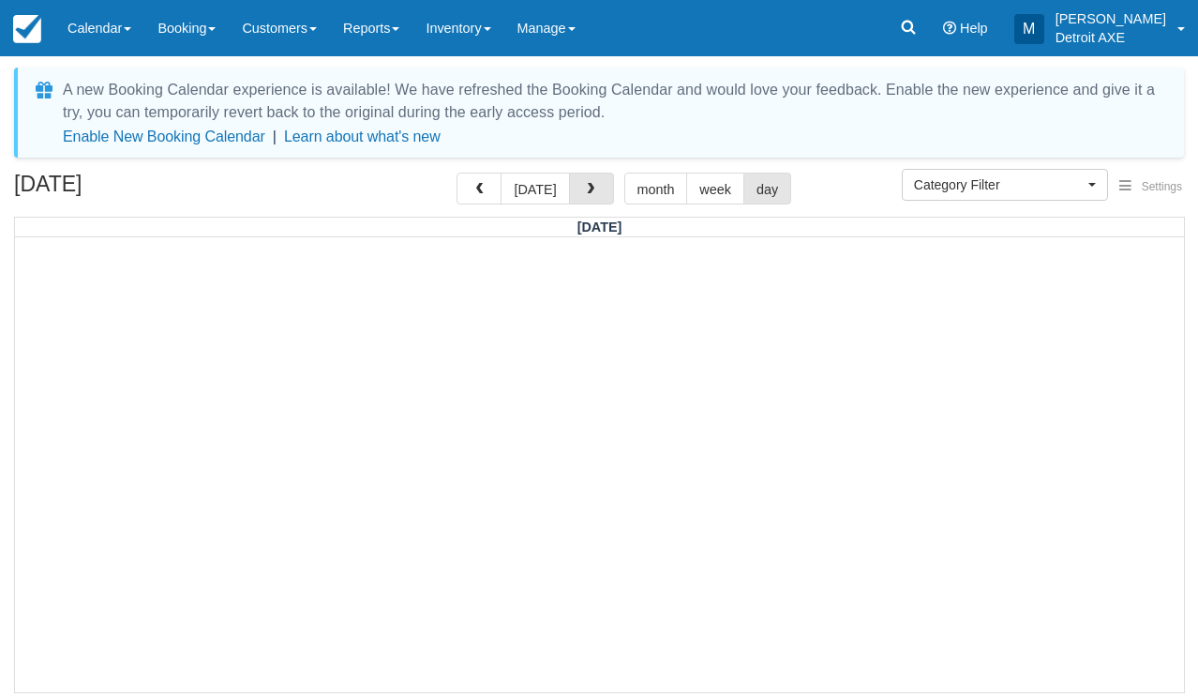
click at [592, 188] on span "button" at bounding box center [590, 189] width 13 height 13
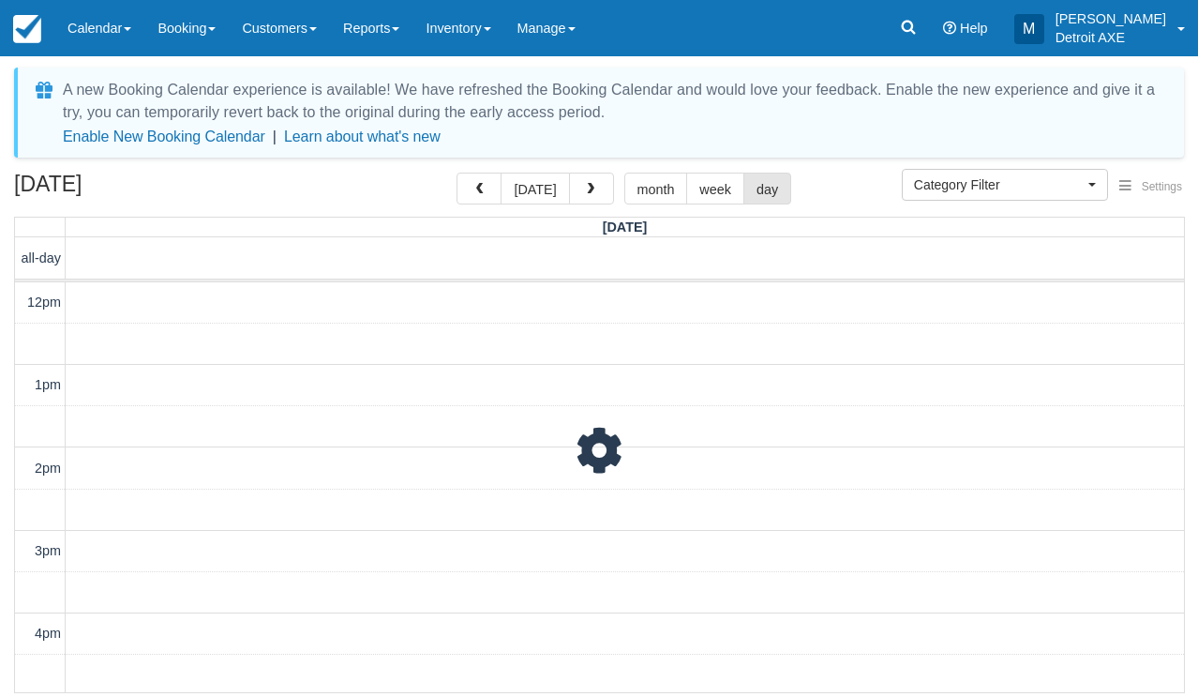
scroll to position [541, 0]
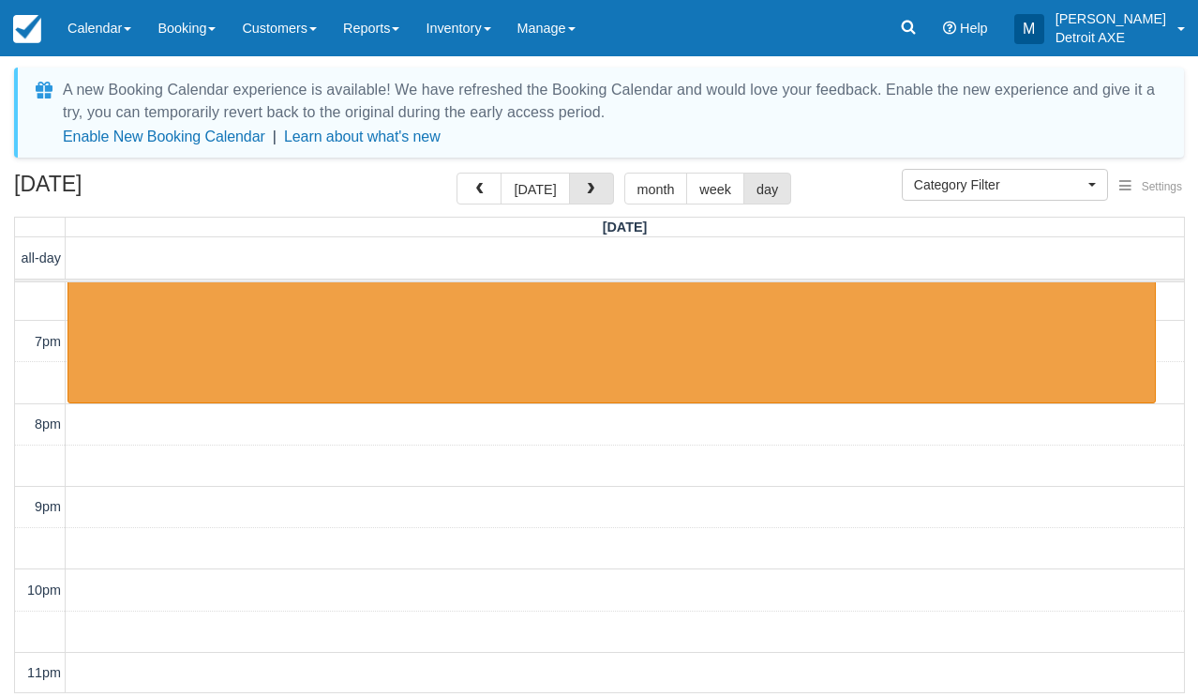
click at [592, 188] on span "button" at bounding box center [590, 189] width 13 height 13
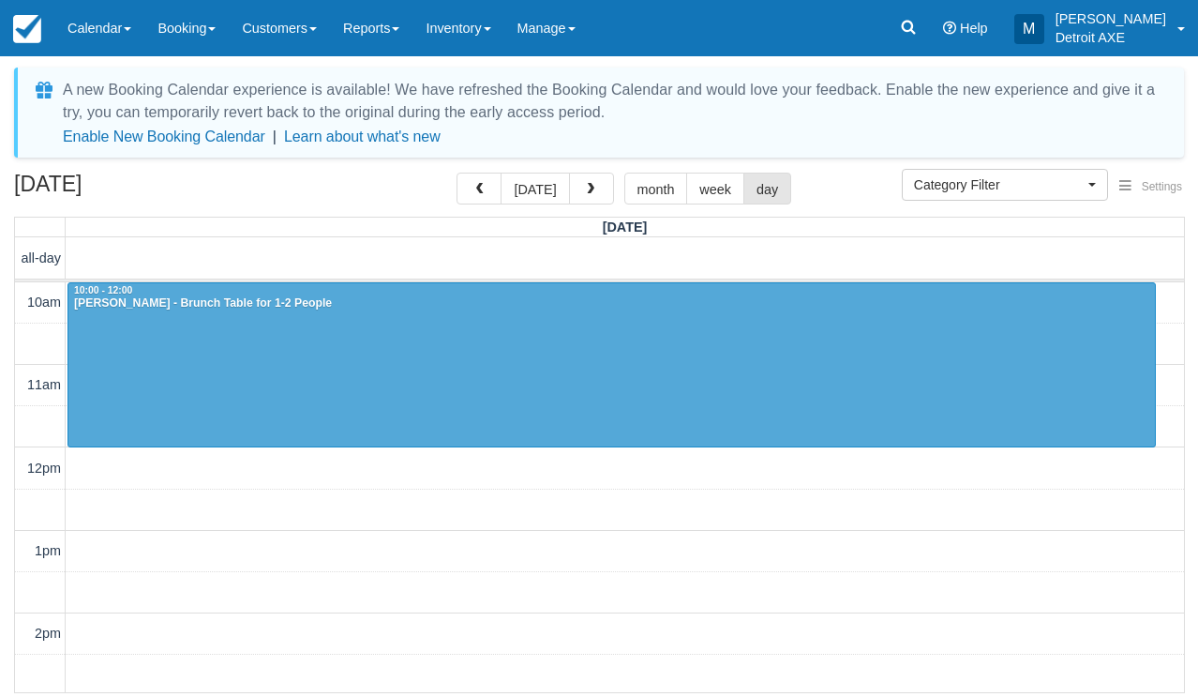
scroll to position [541, 0]
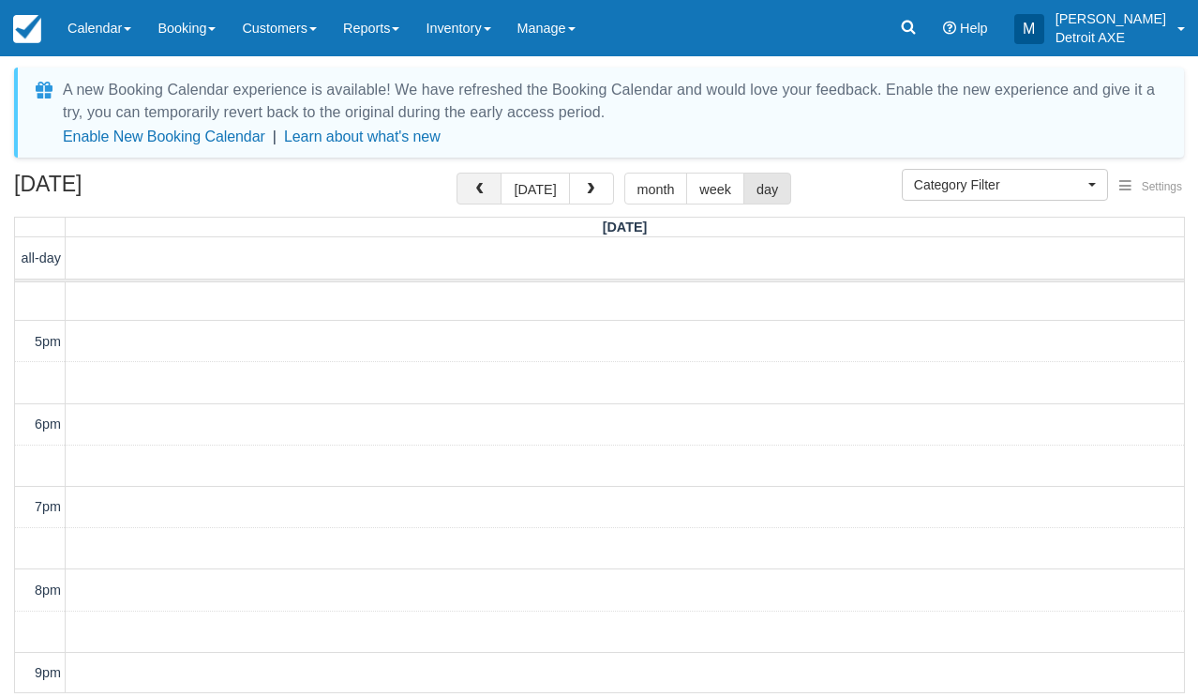
click at [476, 193] on span "button" at bounding box center [479, 189] width 13 height 13
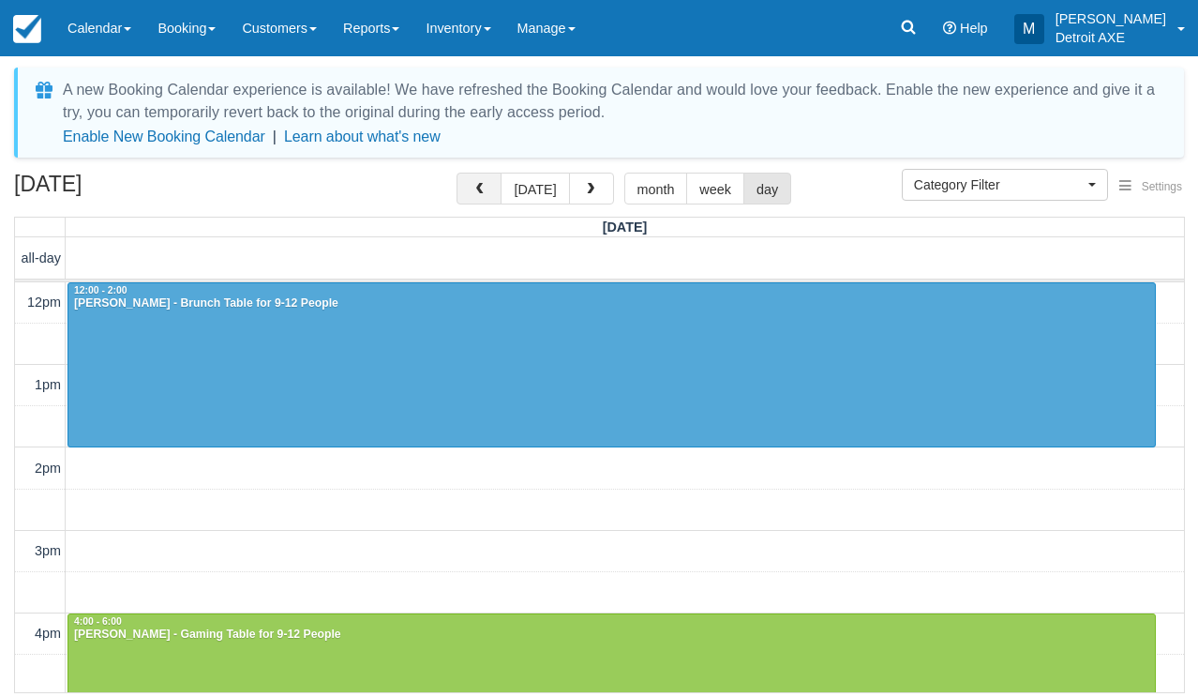
click at [502, 194] on button "button" at bounding box center [479, 189] width 45 height 32
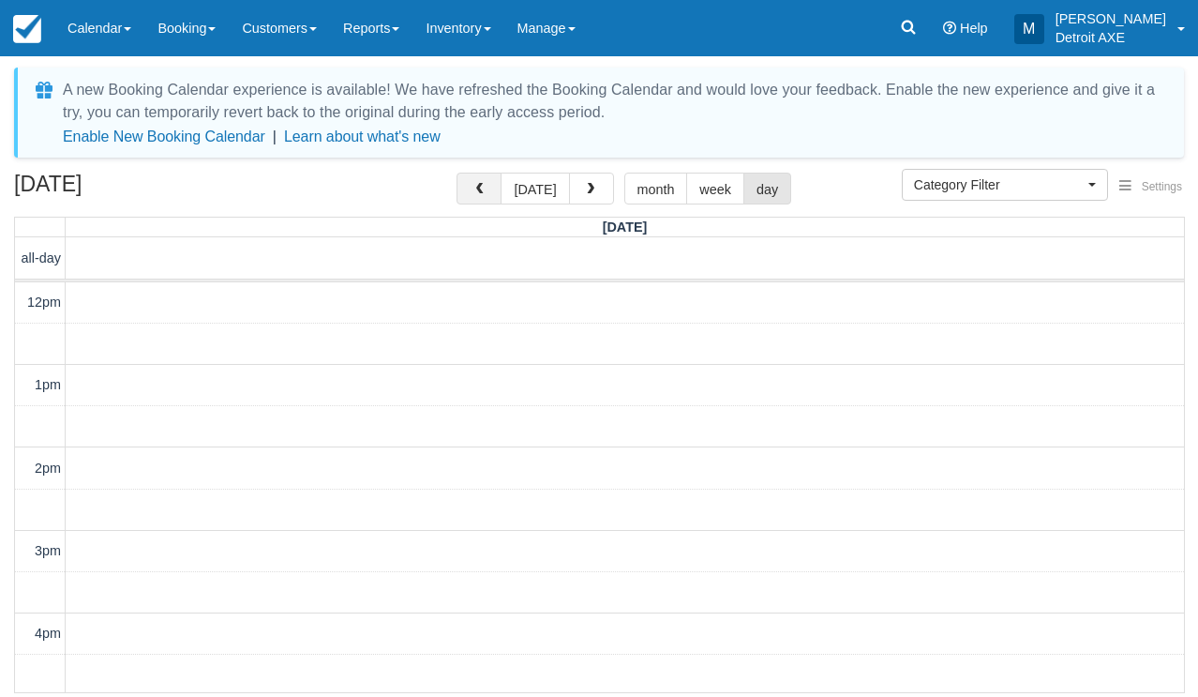
scroll to position [541, 0]
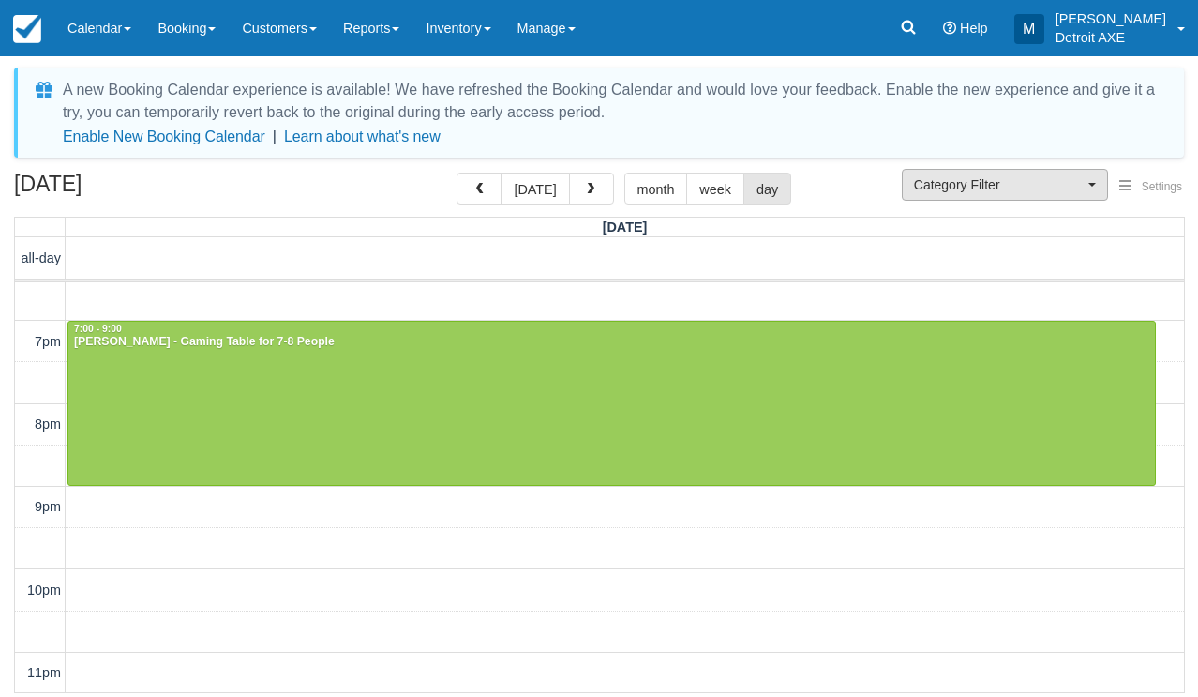
click at [1007, 184] on span "Category Filter" at bounding box center [999, 184] width 170 height 19
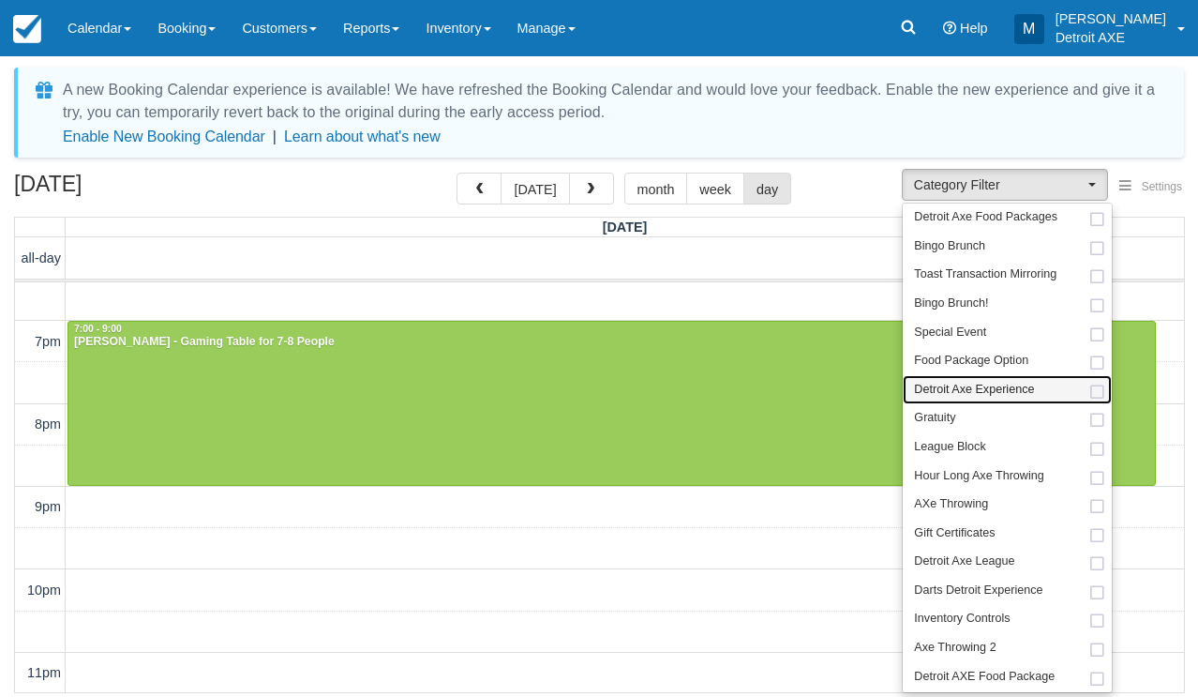
click at [1011, 391] on span "Detroit Axe Experience" at bounding box center [974, 390] width 120 height 17
select select "14"
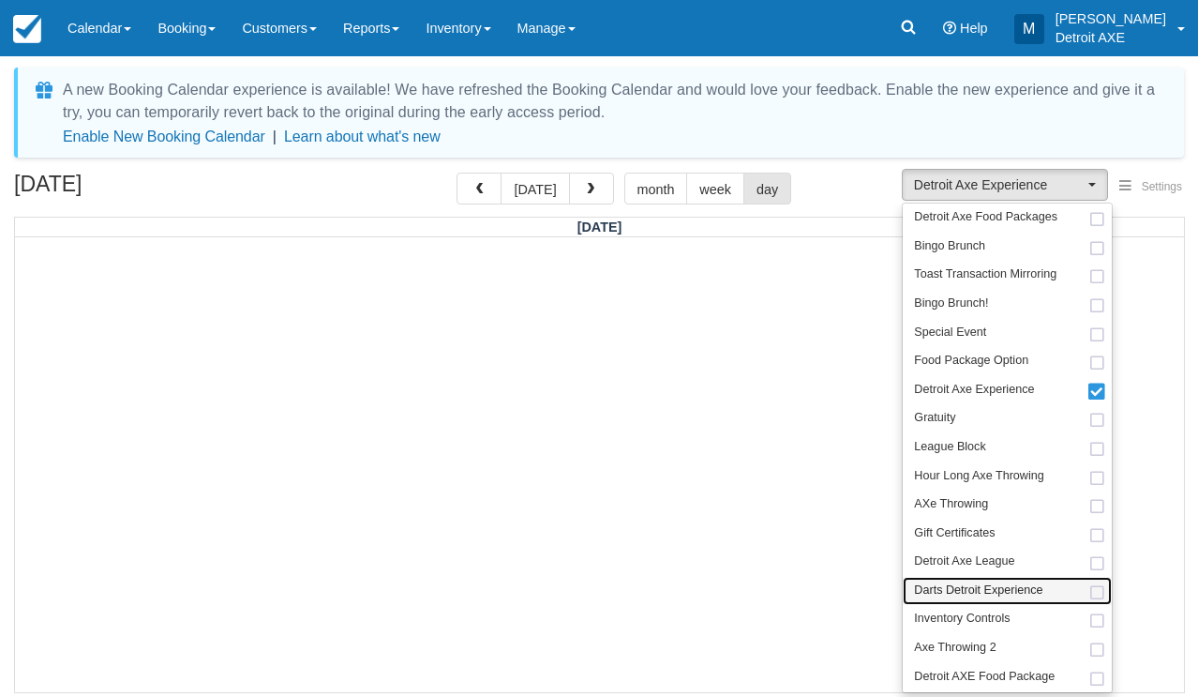
click at [961, 582] on span "Darts Detroit Experience" at bounding box center [978, 590] width 128 height 17
click at [586, 195] on span "button" at bounding box center [590, 189] width 13 height 13
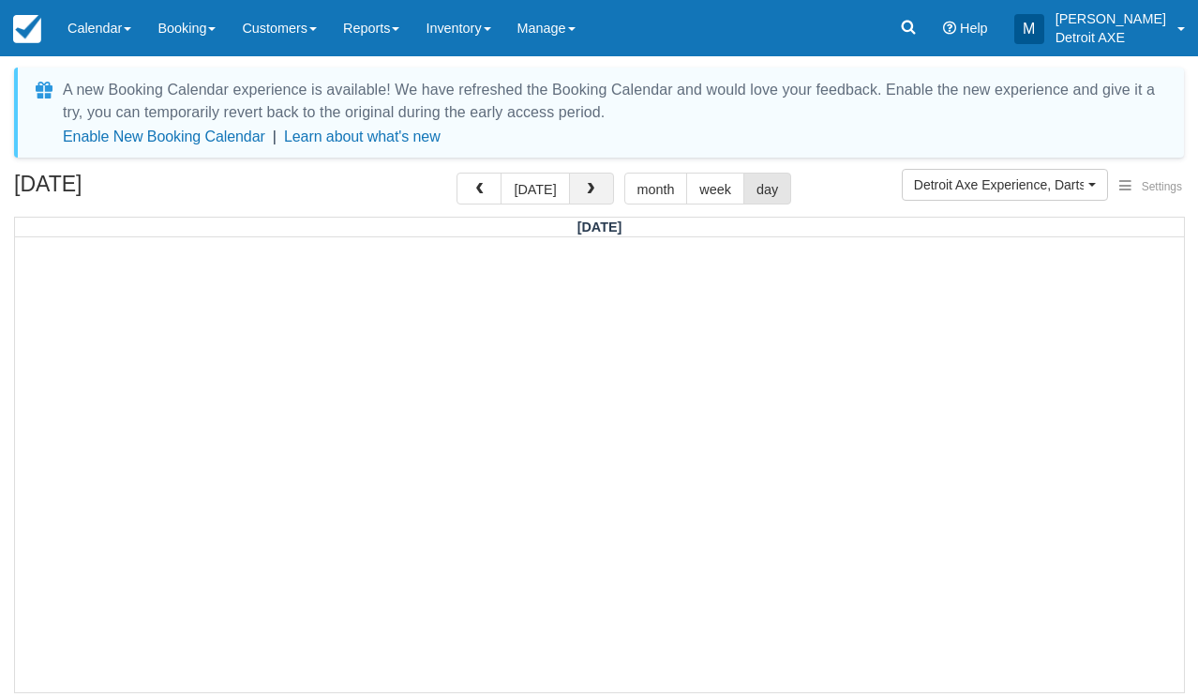
click at [586, 195] on span "button" at bounding box center [590, 189] width 13 height 13
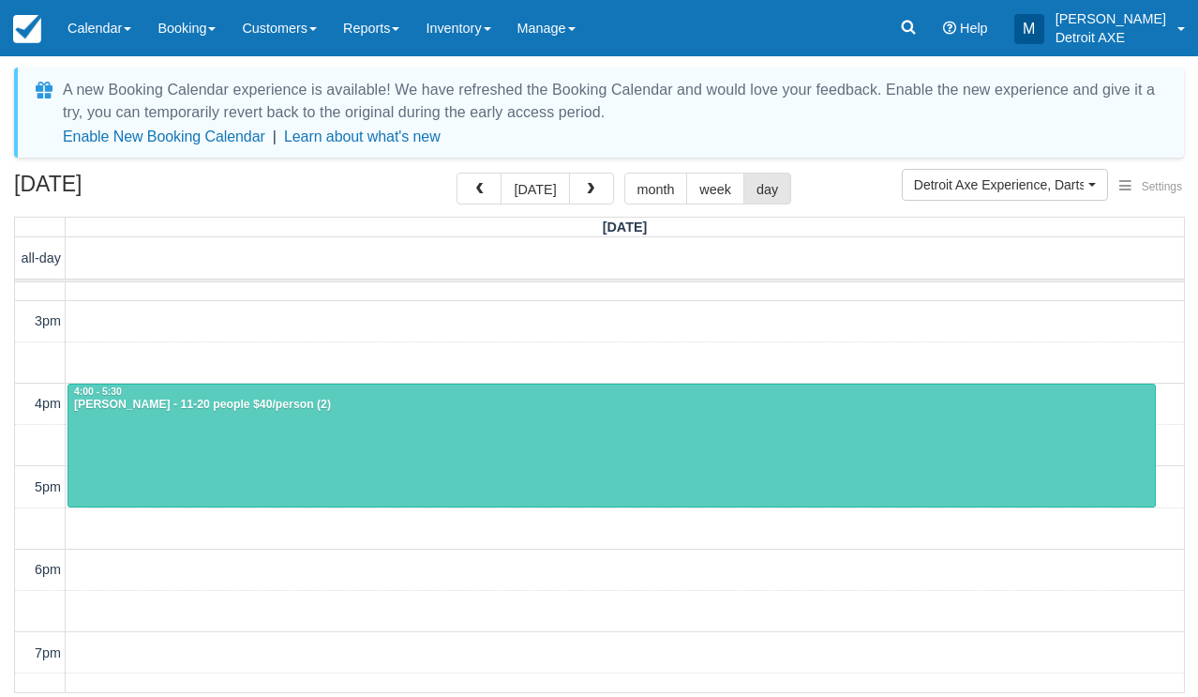
scroll to position [233, 0]
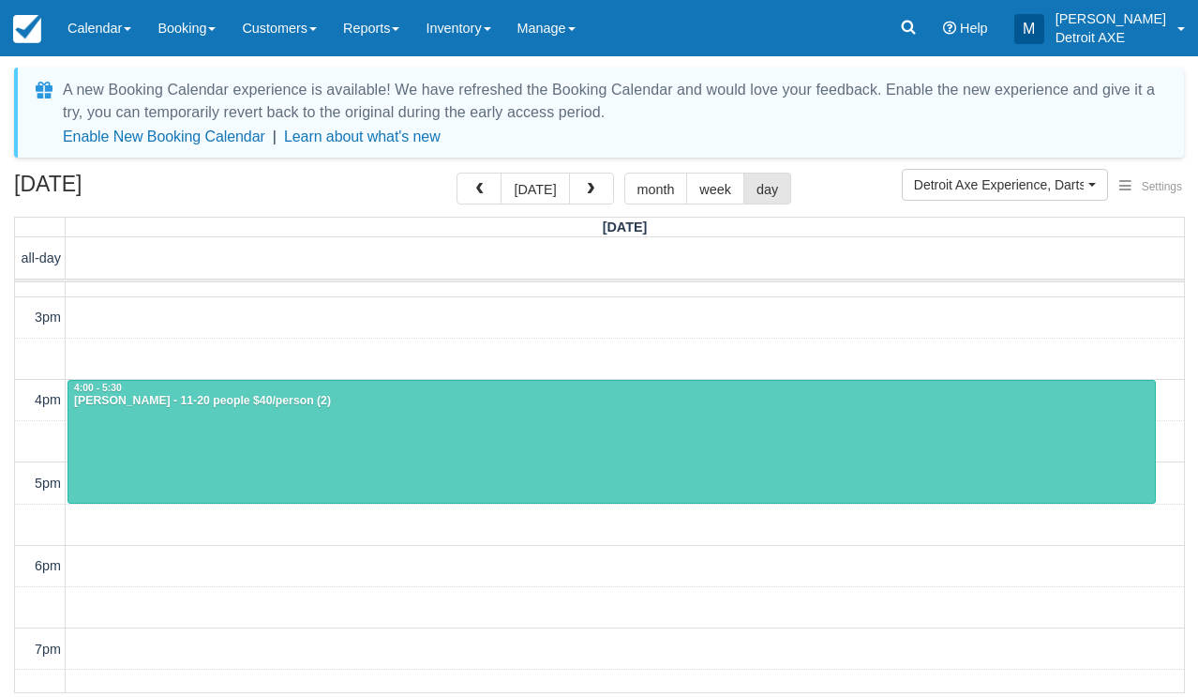
click at [467, 411] on div at bounding box center [611, 442] width 1087 height 123
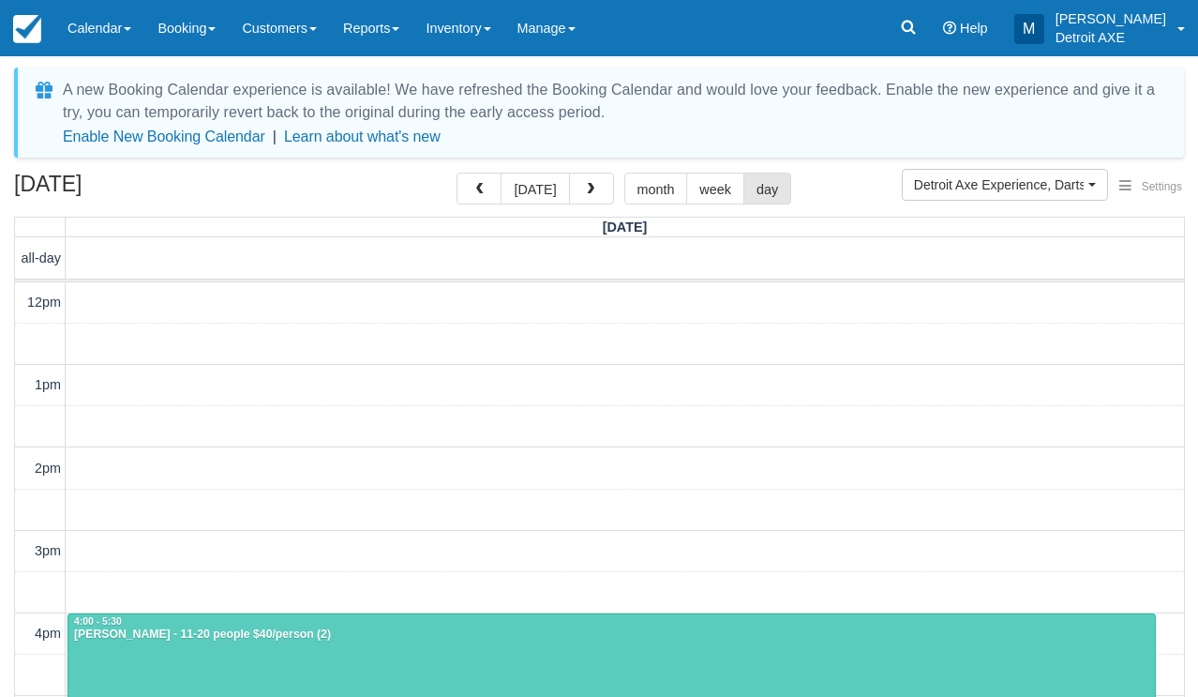
scroll to position [440, 0]
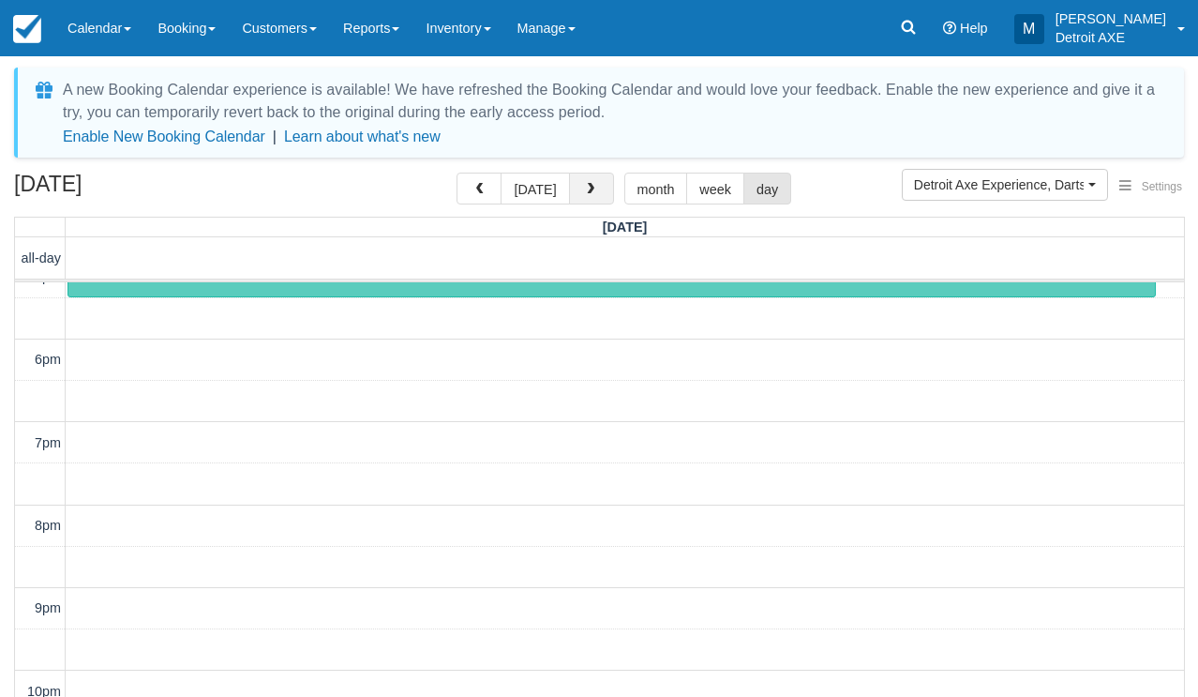
click at [589, 203] on button "button" at bounding box center [591, 189] width 45 height 32
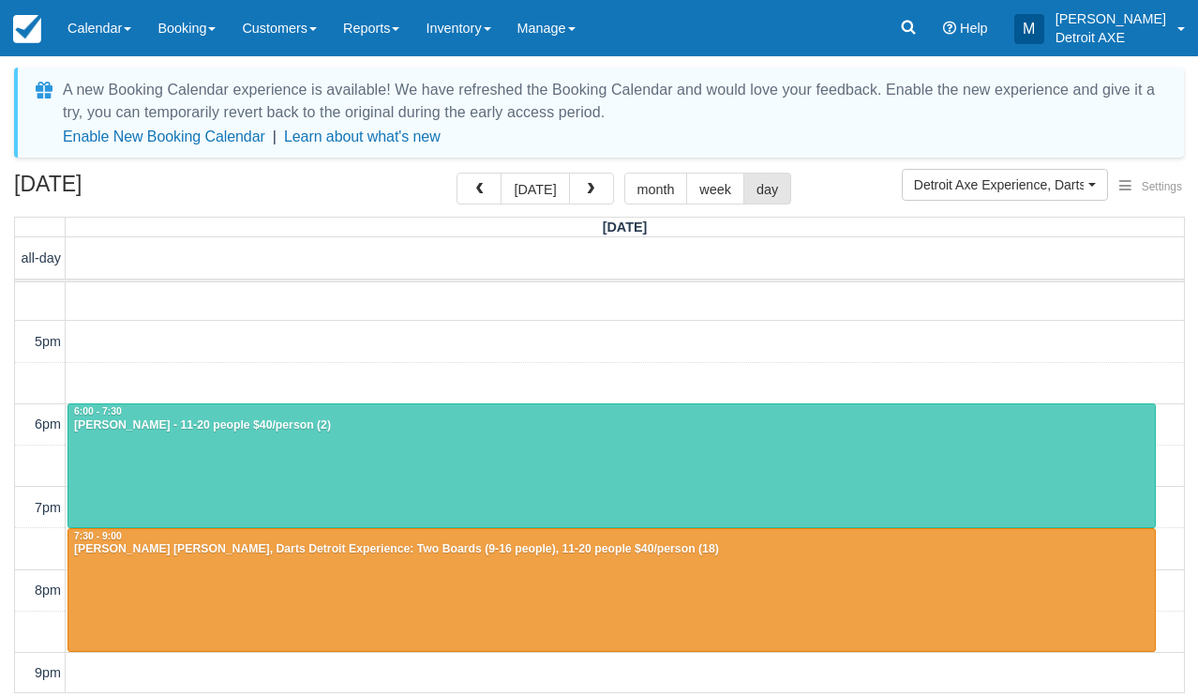
scroll to position [373, 0]
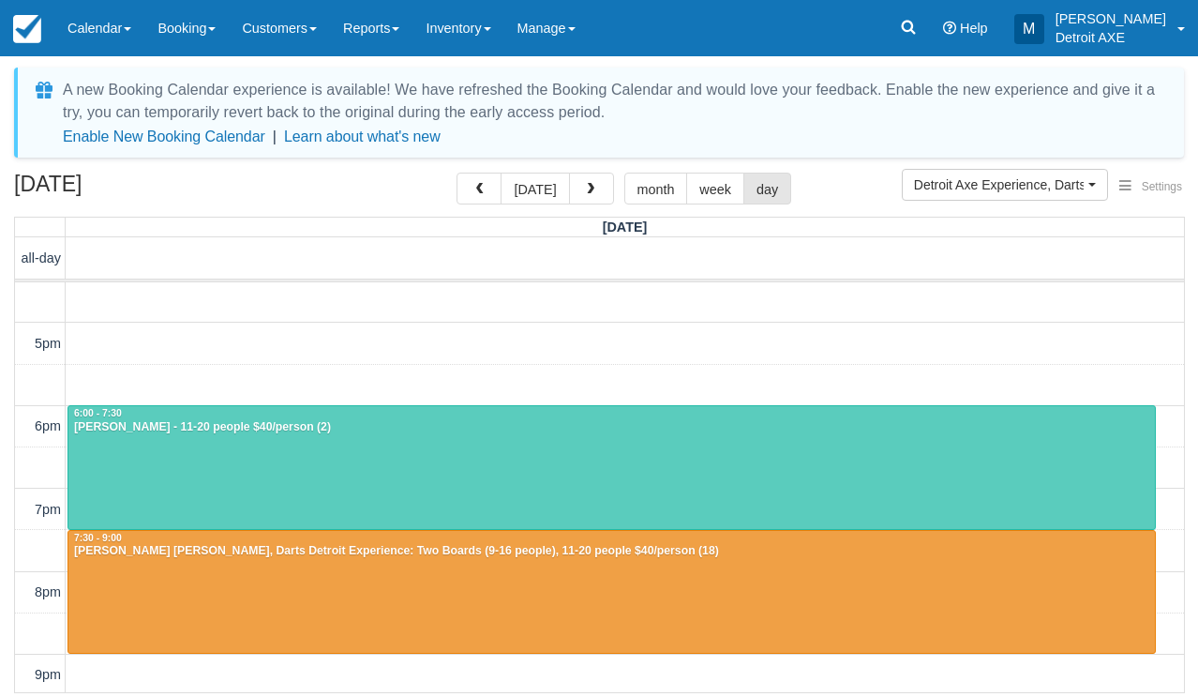
click at [409, 599] on div at bounding box center [611, 592] width 1087 height 123
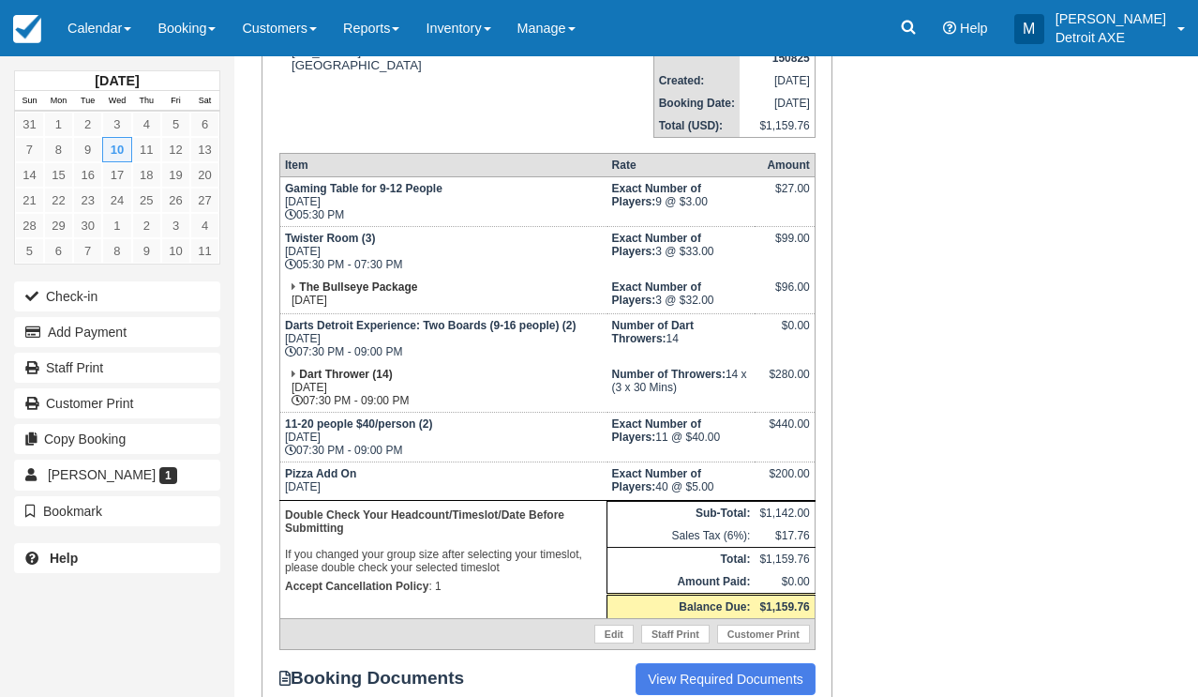
scroll to position [338, 0]
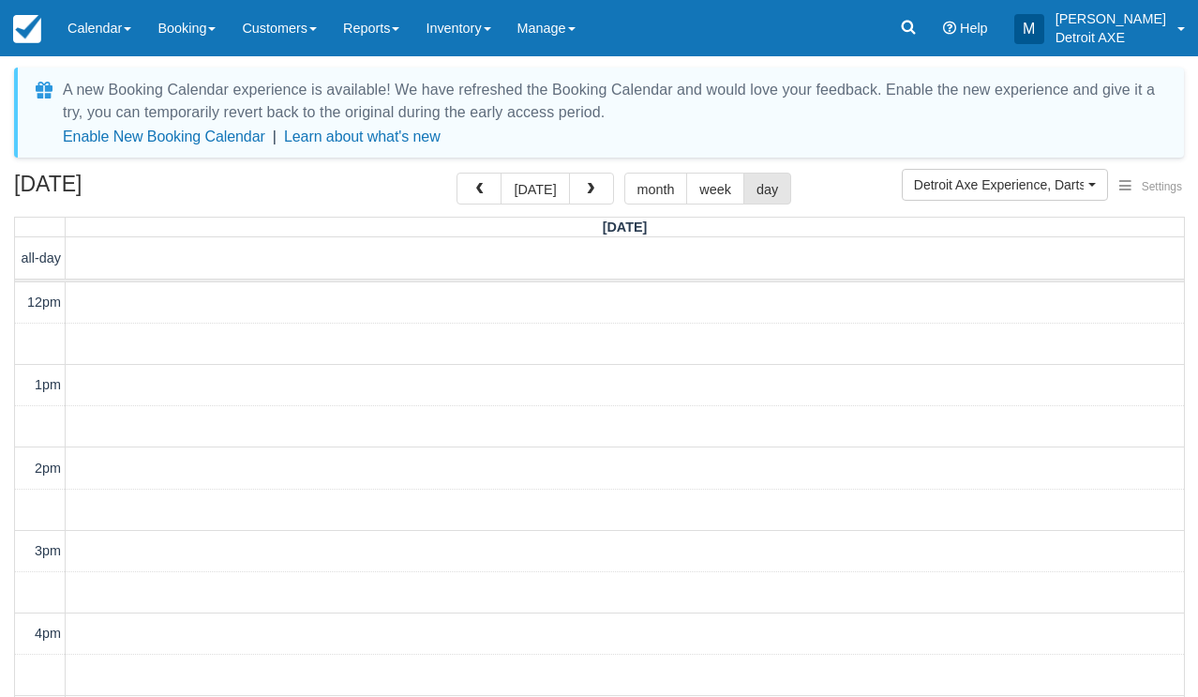
scroll to position [440, 0]
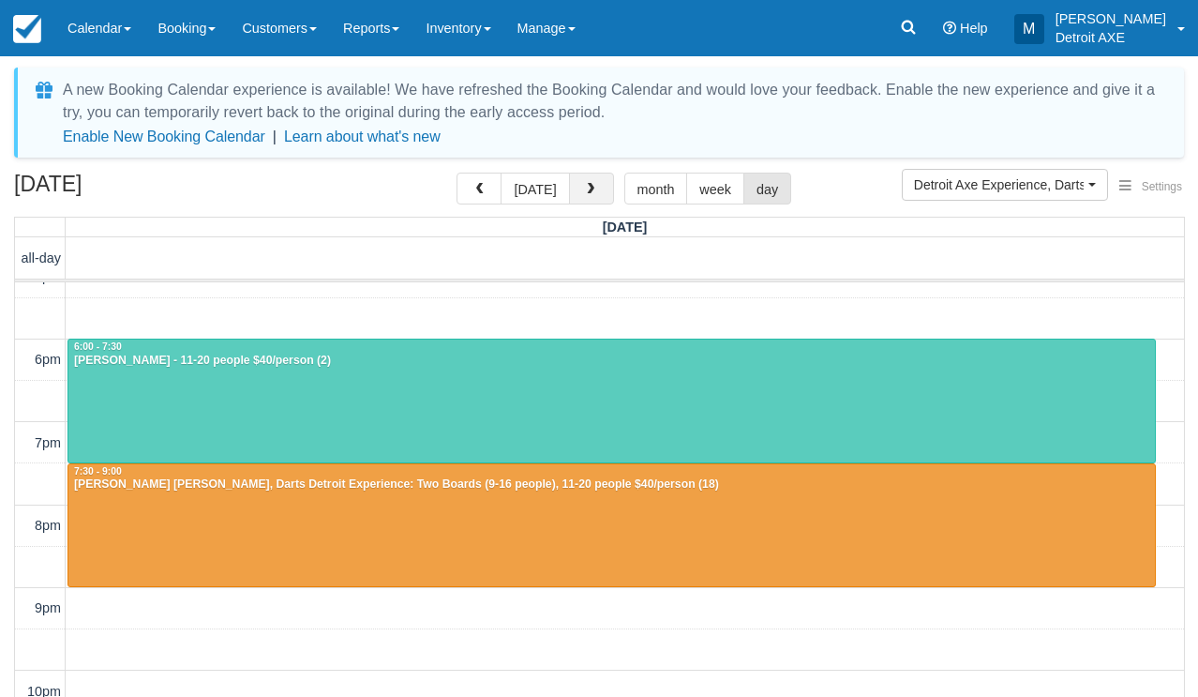
click at [586, 196] on span "button" at bounding box center [590, 189] width 13 height 13
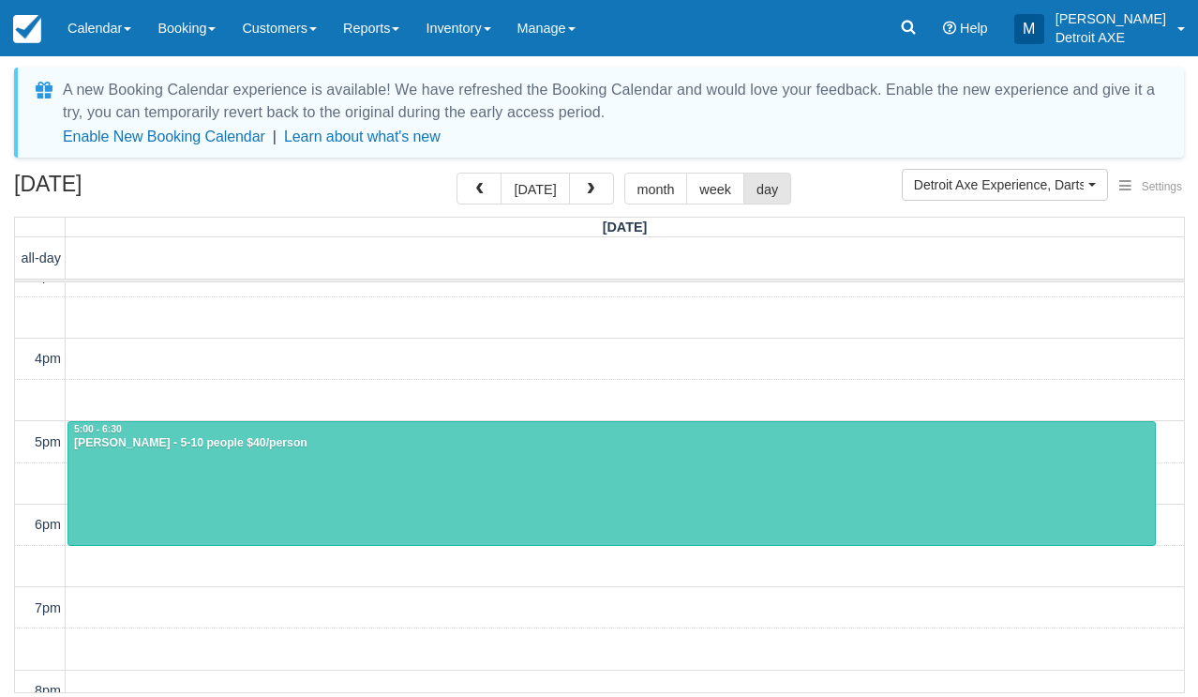
scroll to position [277, 0]
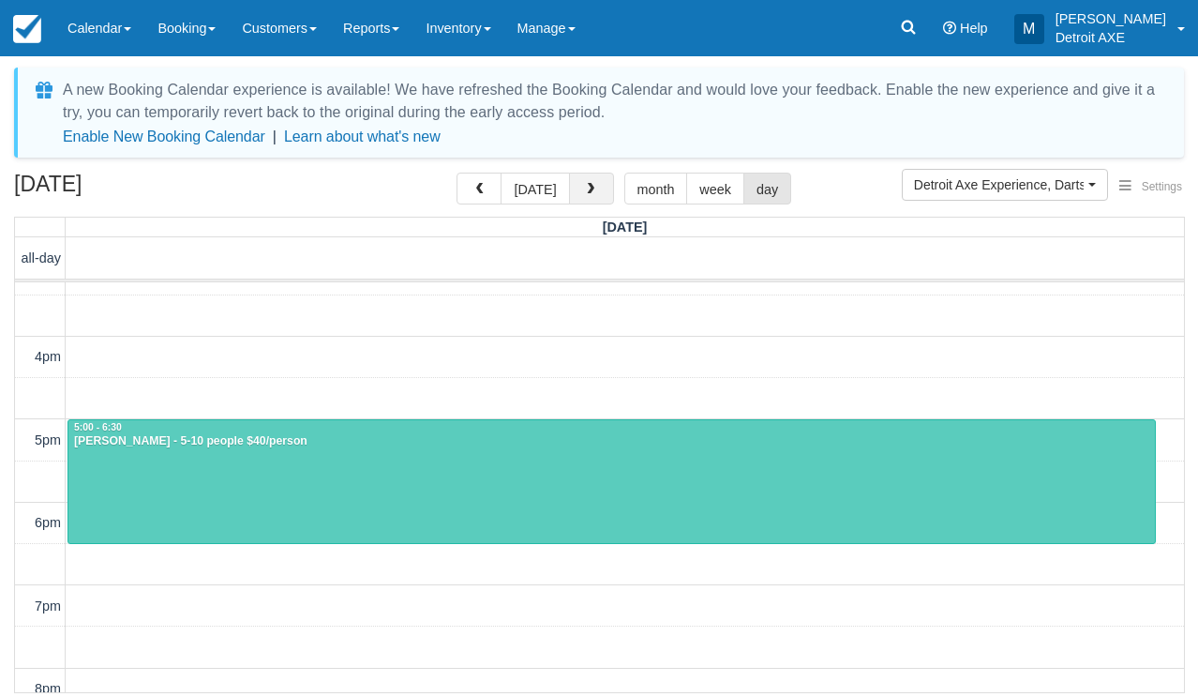
click at [586, 185] on span "button" at bounding box center [590, 189] width 13 height 13
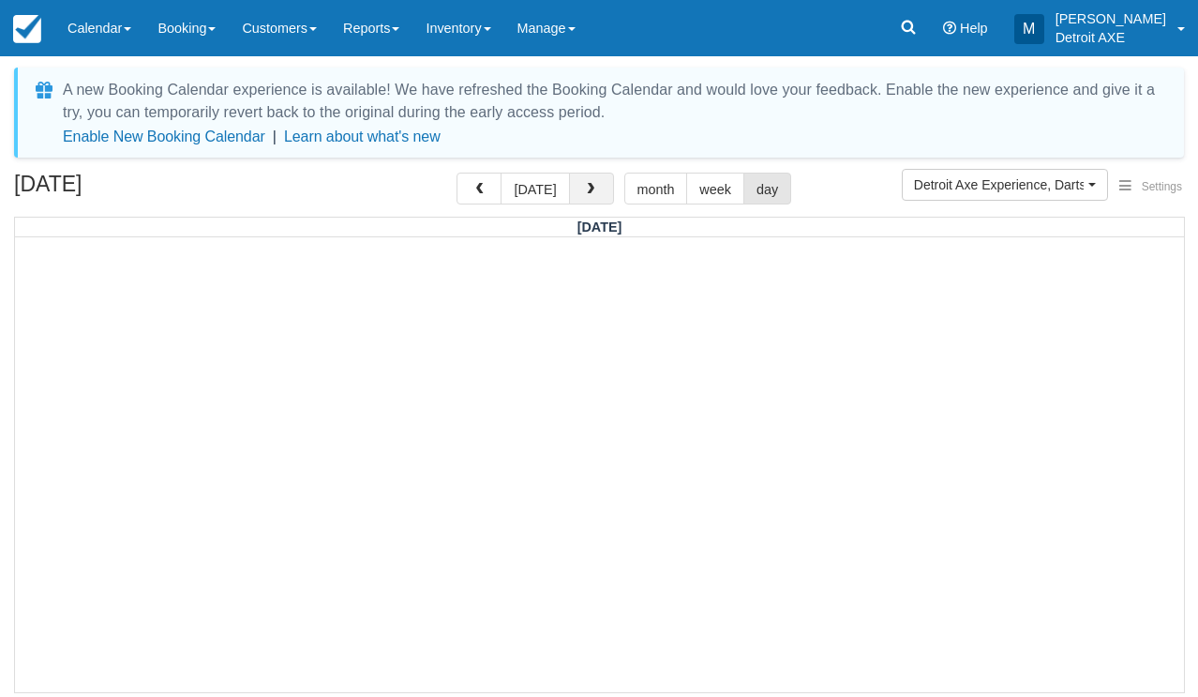
click at [586, 185] on span "button" at bounding box center [590, 189] width 13 height 13
click at [569, 196] on button "button" at bounding box center [591, 189] width 45 height 32
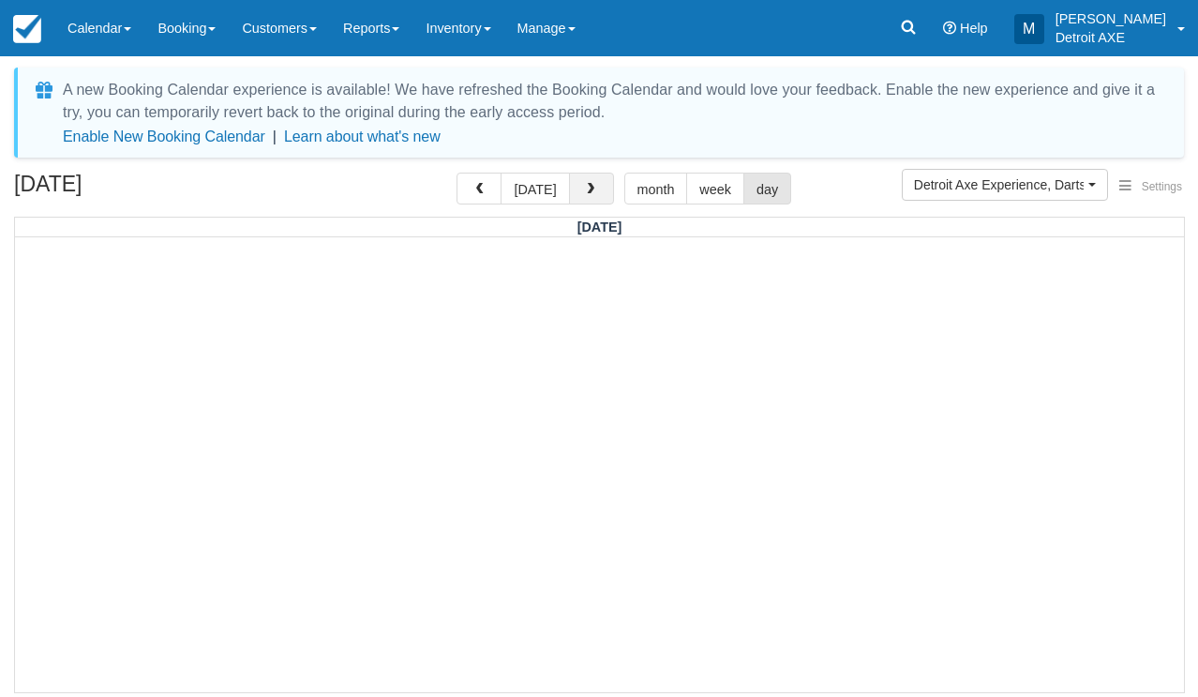
click at [569, 196] on button "button" at bounding box center [591, 189] width 45 height 32
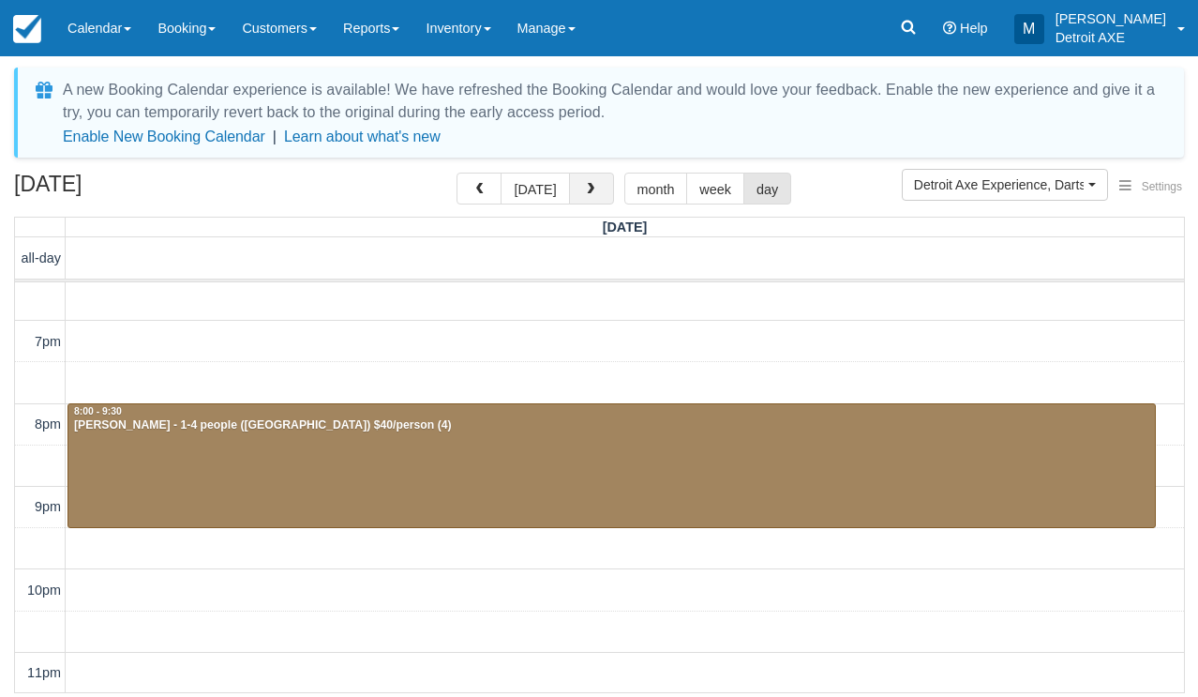
click at [569, 196] on button "button" at bounding box center [591, 189] width 45 height 32
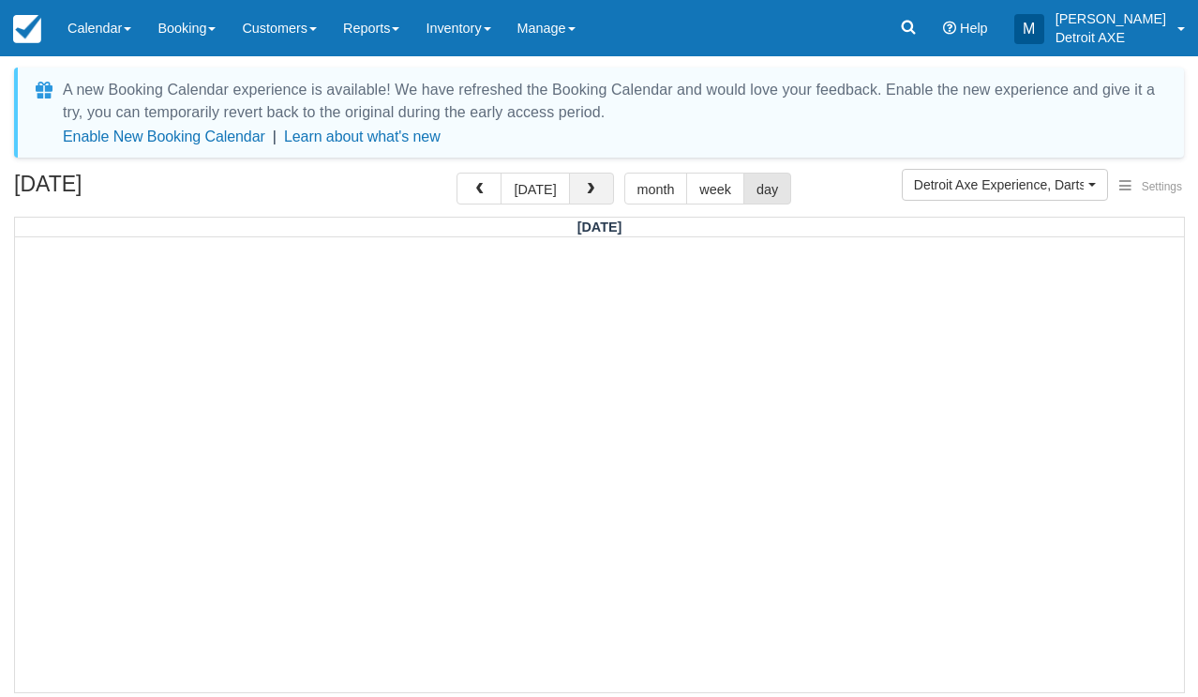
click at [569, 196] on button "button" at bounding box center [591, 189] width 45 height 32
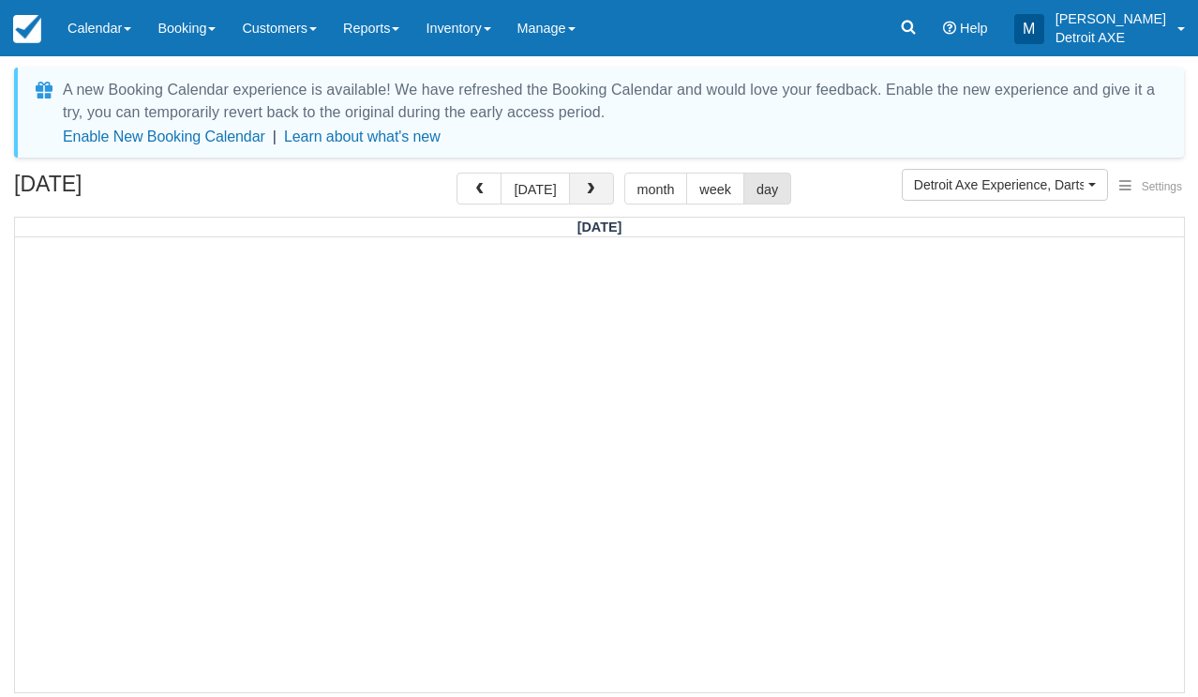
click at [569, 196] on button "button" at bounding box center [591, 189] width 45 height 32
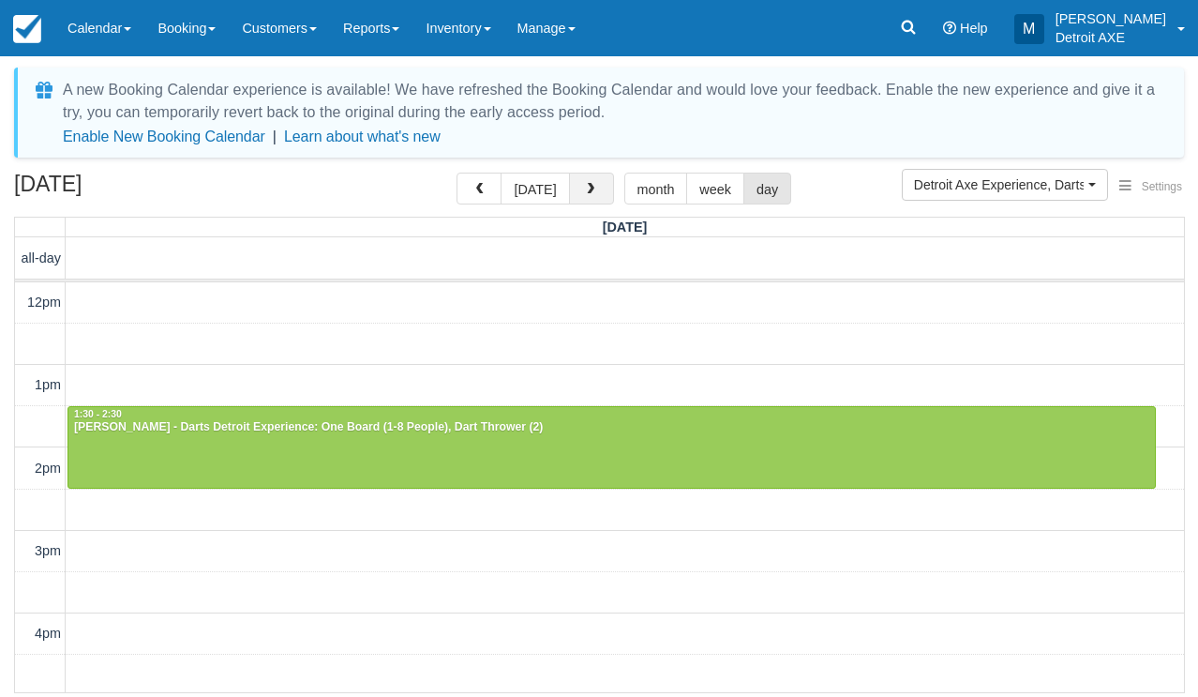
click at [569, 196] on button "button" at bounding box center [591, 189] width 45 height 32
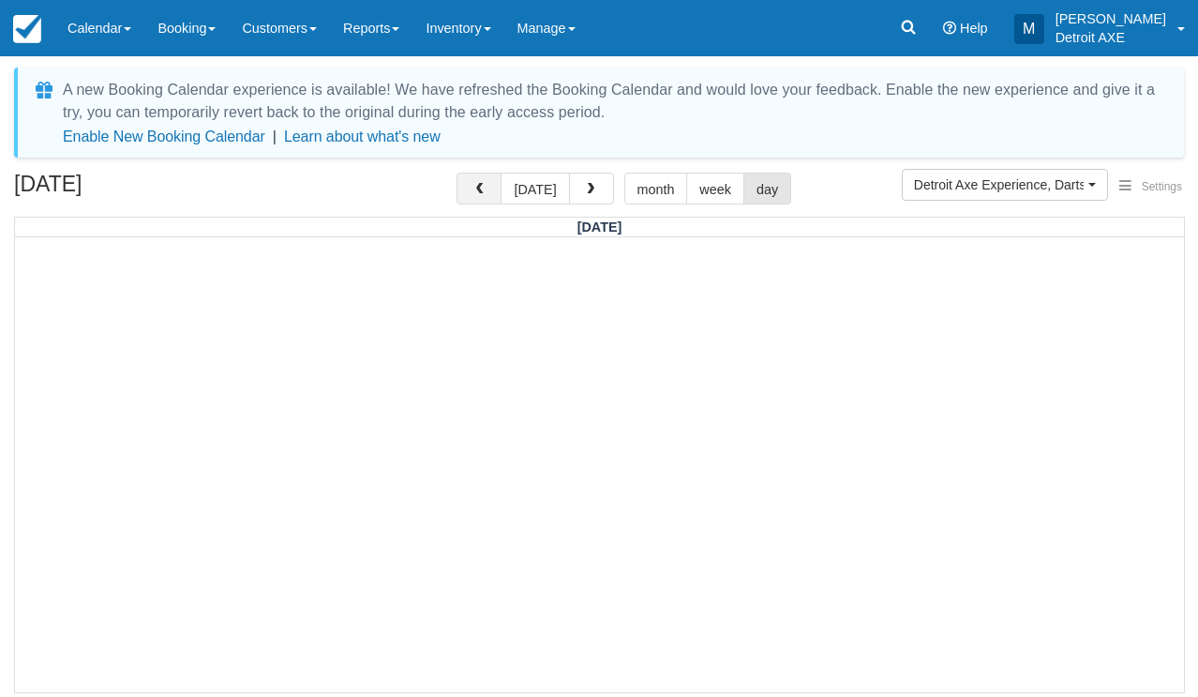
click at [470, 193] on button "button" at bounding box center [479, 189] width 45 height 32
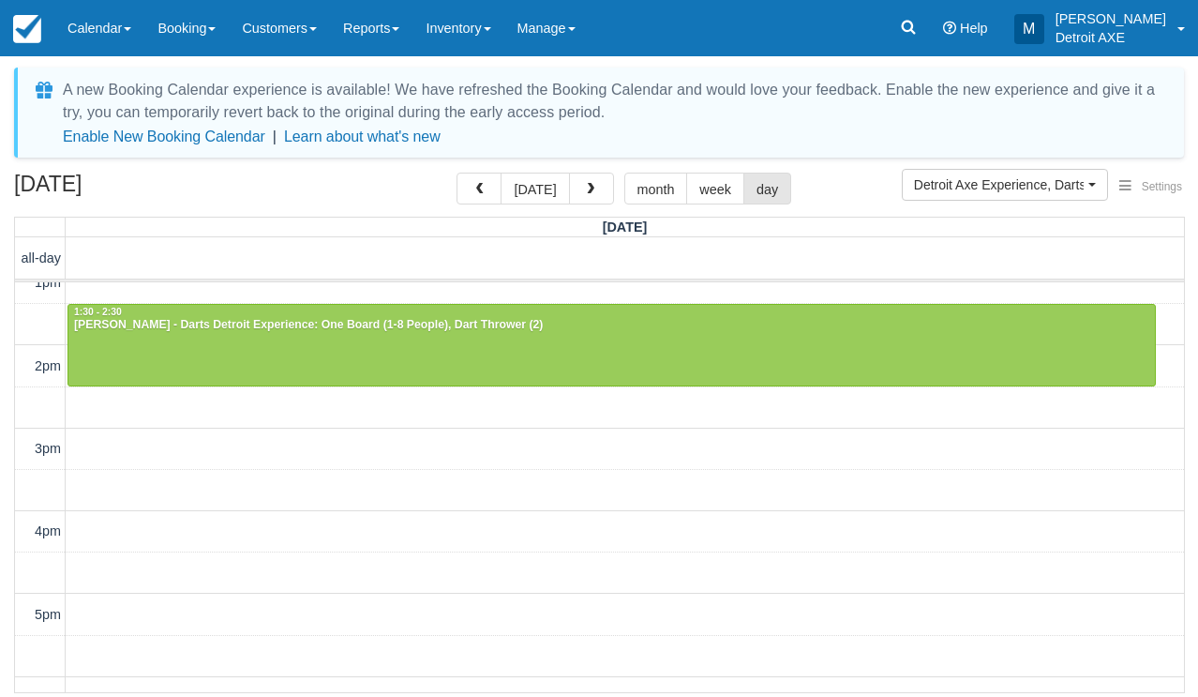
scroll to position [56, 0]
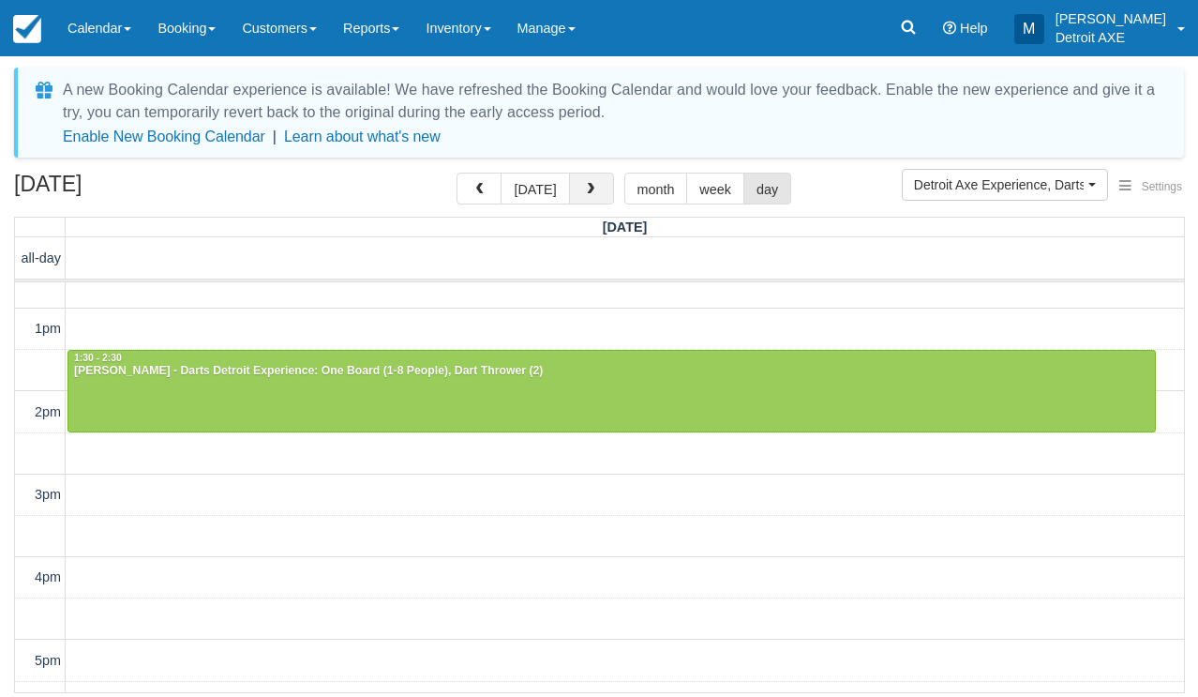
click at [585, 202] on button "button" at bounding box center [591, 189] width 45 height 32
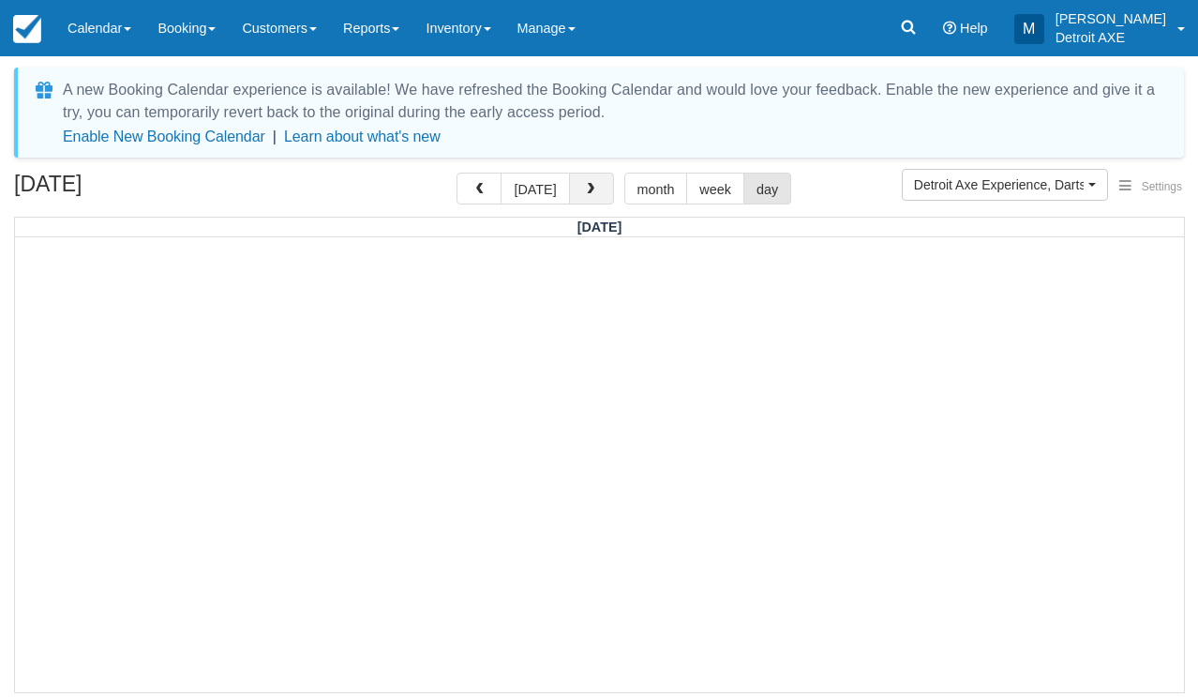
click at [585, 202] on button "button" at bounding box center [591, 189] width 45 height 32
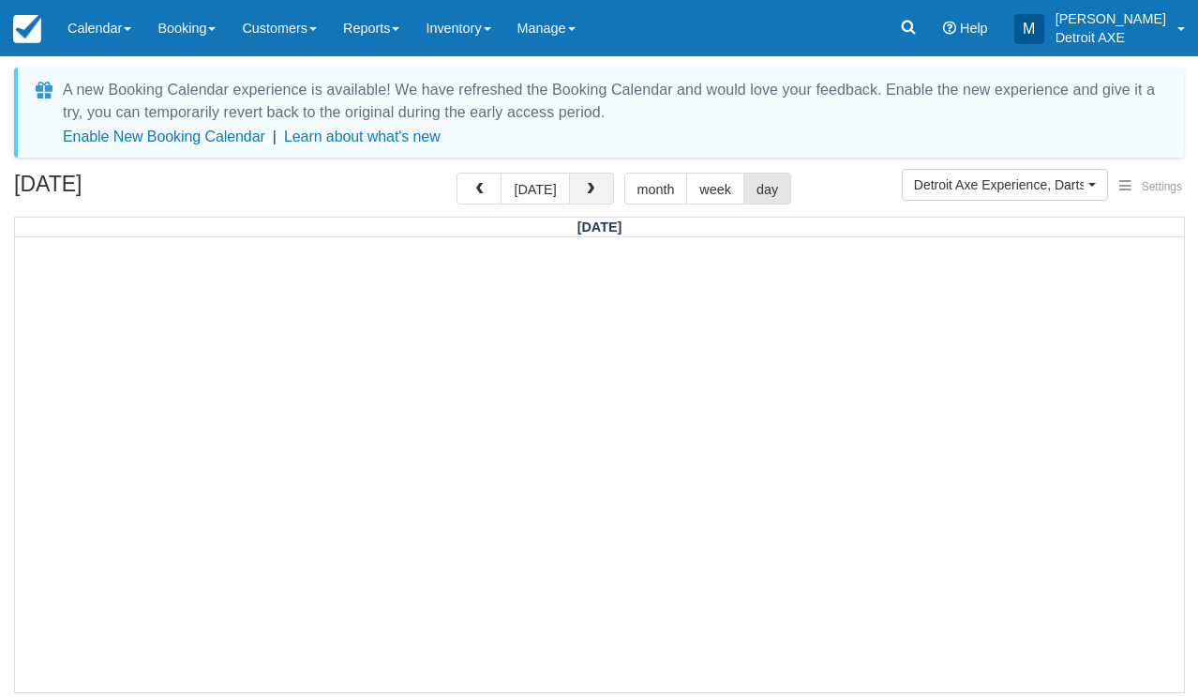
click at [585, 202] on button "button" at bounding box center [591, 189] width 45 height 32
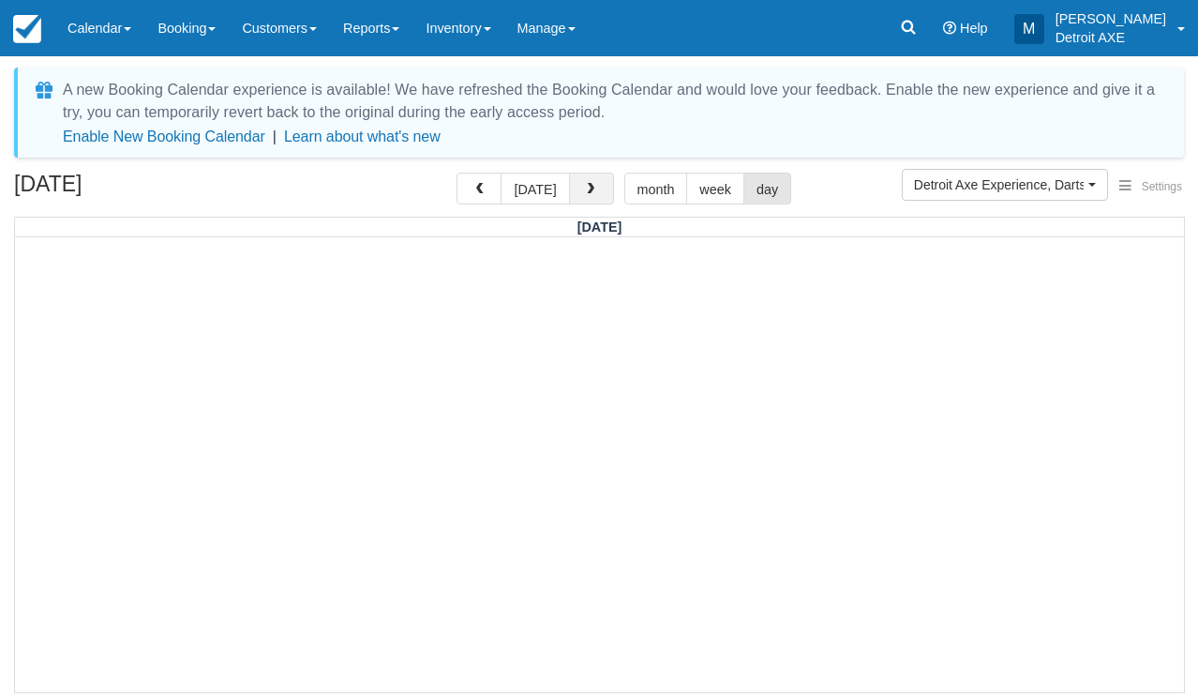
click at [585, 202] on button "button" at bounding box center [591, 189] width 45 height 32
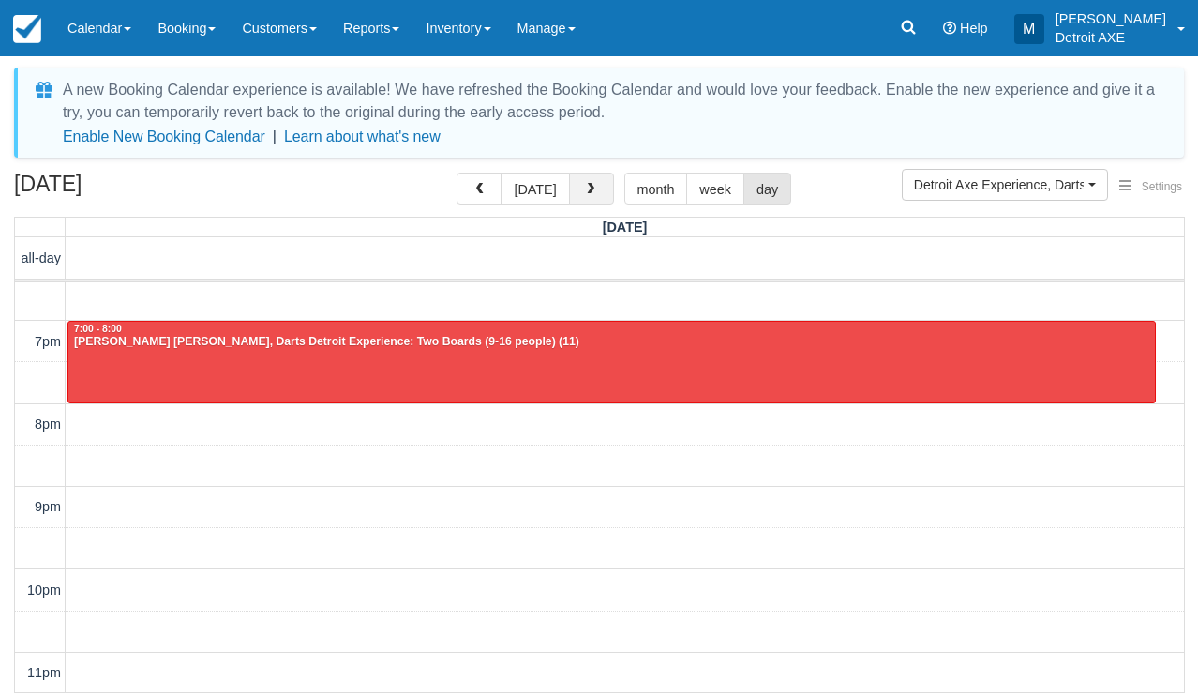
click at [584, 201] on button "button" at bounding box center [591, 189] width 45 height 32
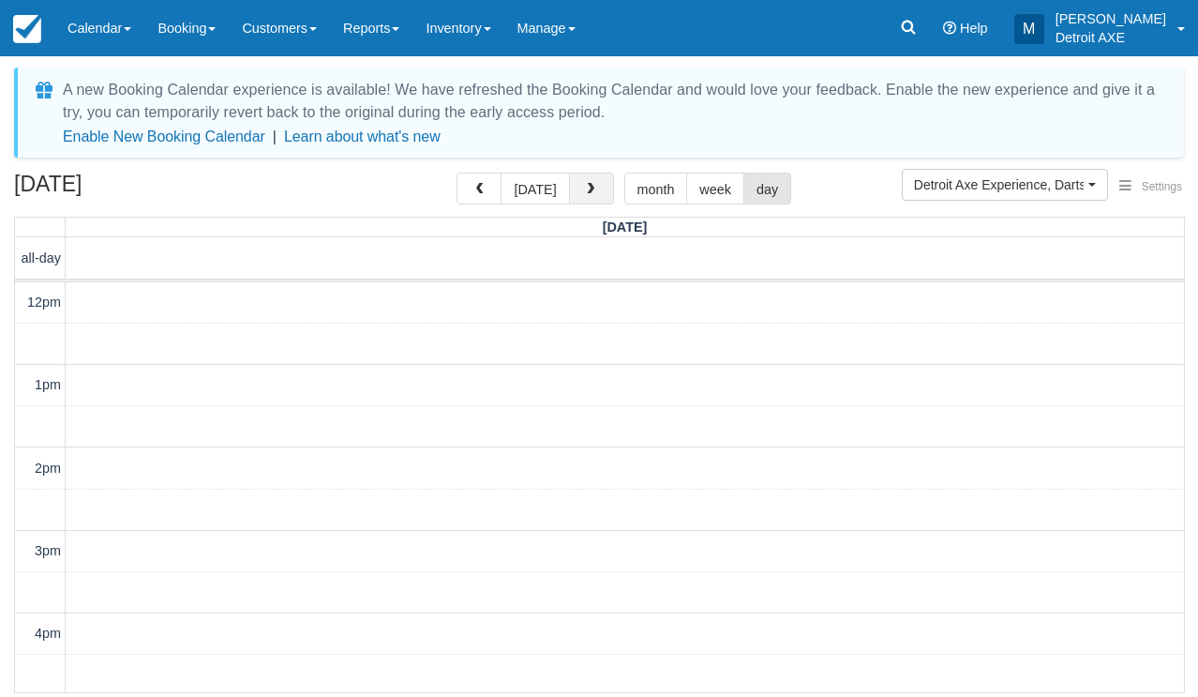
scroll to position [541, 0]
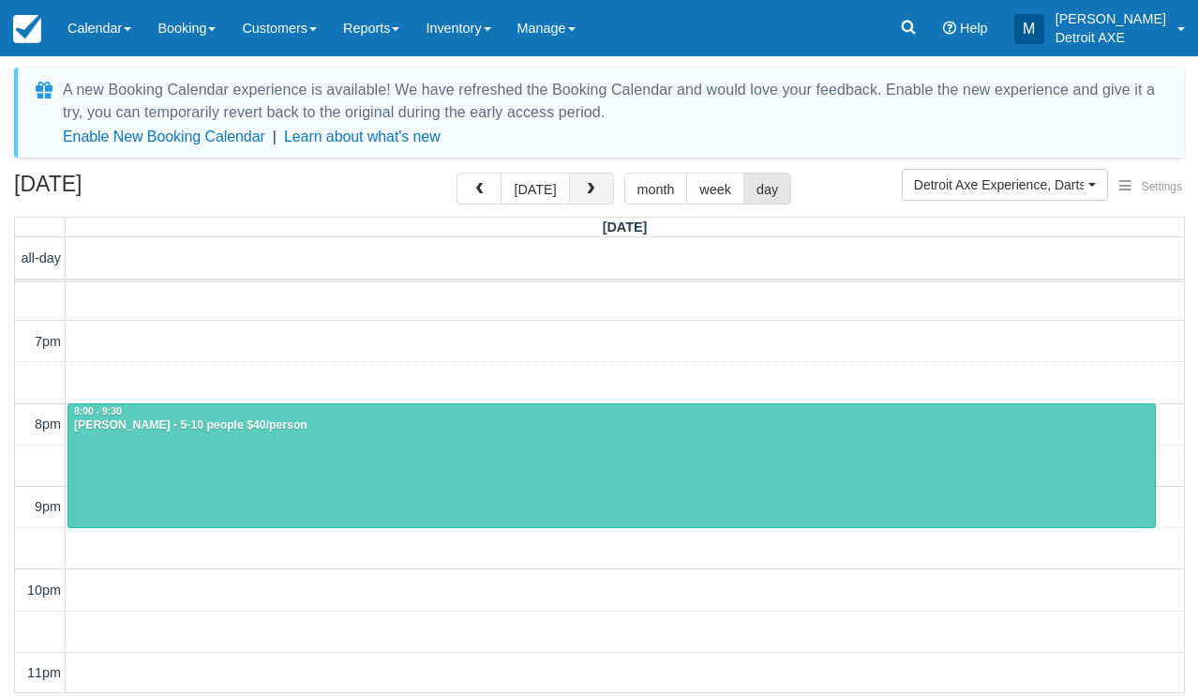
click at [584, 200] on button "button" at bounding box center [591, 189] width 45 height 32
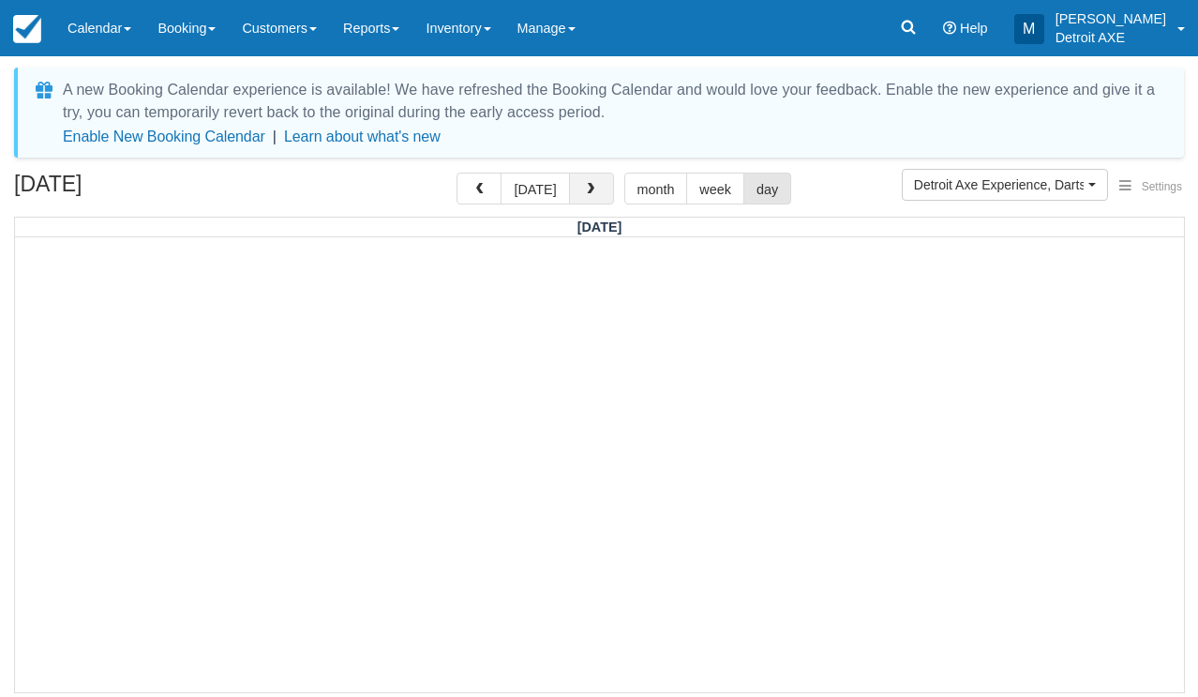
click at [584, 200] on button "button" at bounding box center [591, 189] width 45 height 32
click at [653, 199] on button "month" at bounding box center [656, 189] width 64 height 32
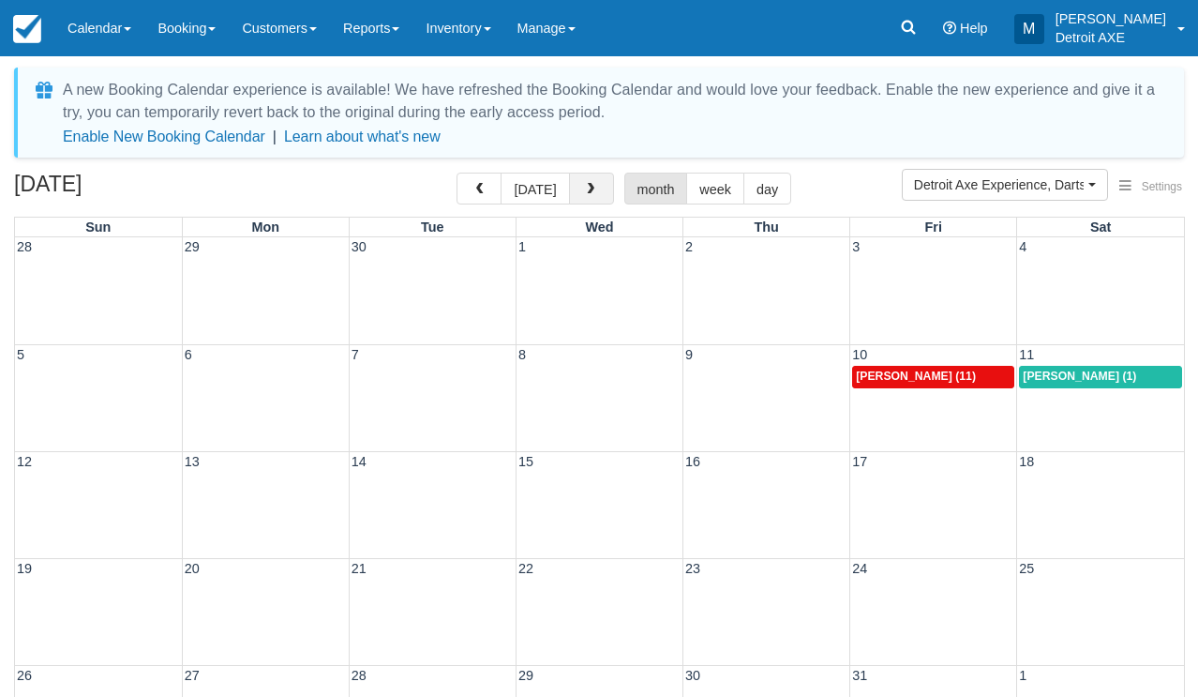
click at [590, 198] on button "button" at bounding box center [591, 189] width 45 height 32
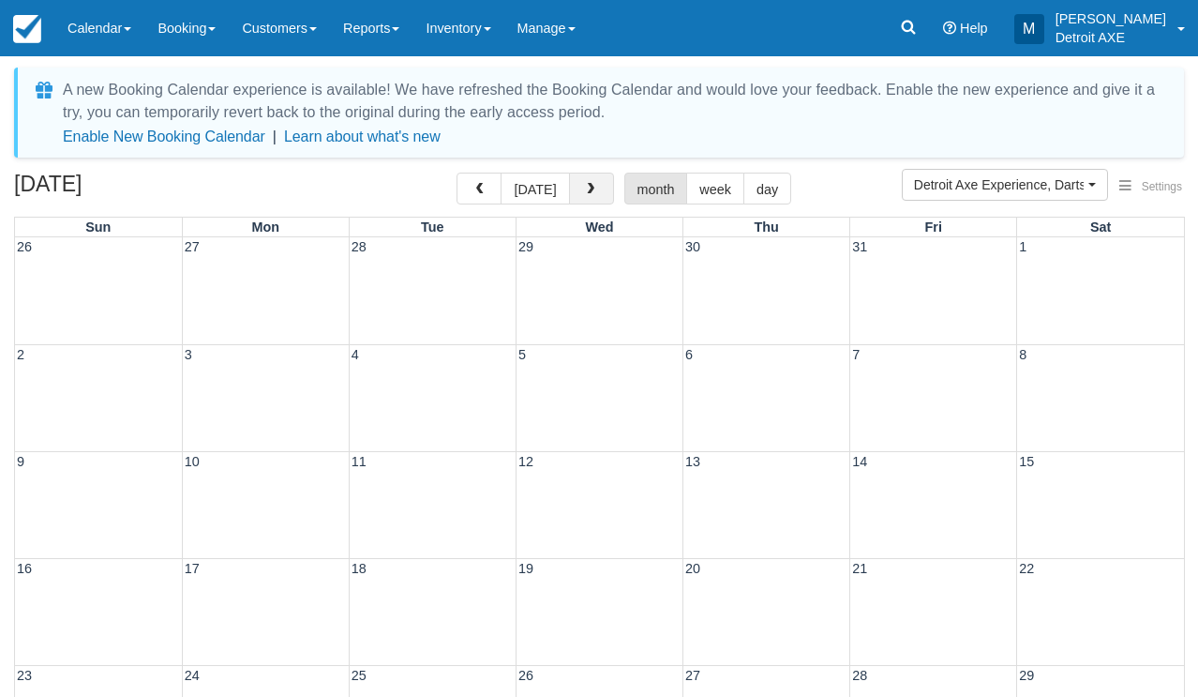
click at [590, 198] on button "button" at bounding box center [591, 189] width 45 height 32
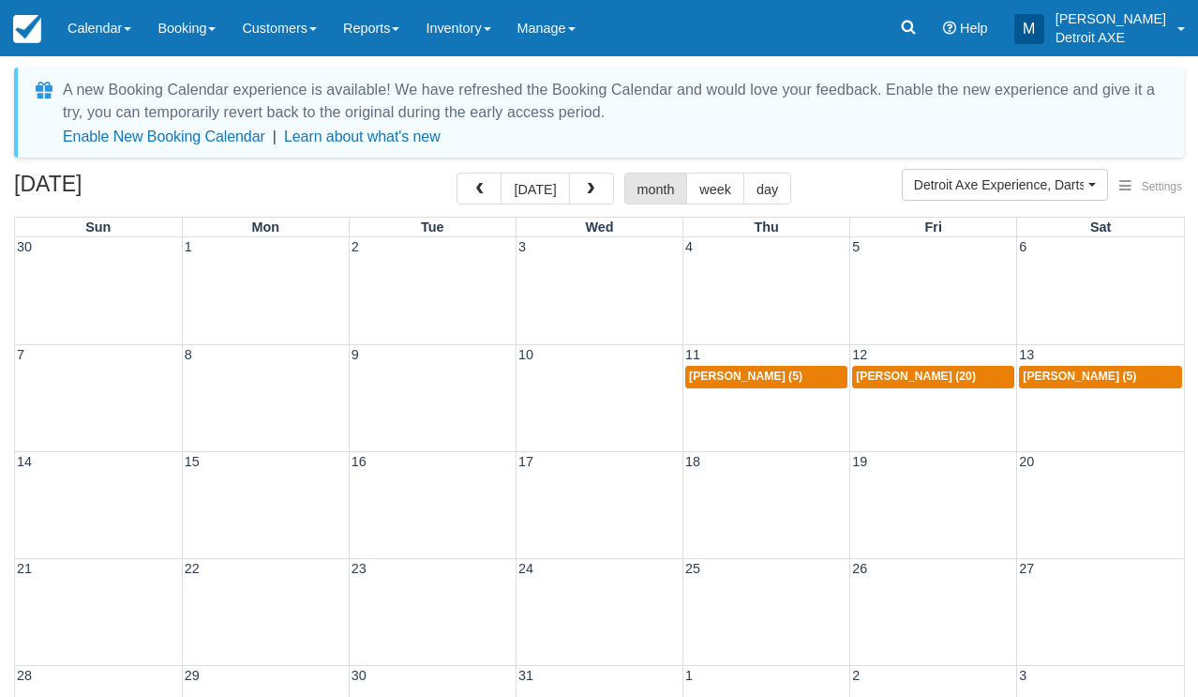
click at [896, 375] on span "Emily Annis (20)" at bounding box center [916, 375] width 120 height 13
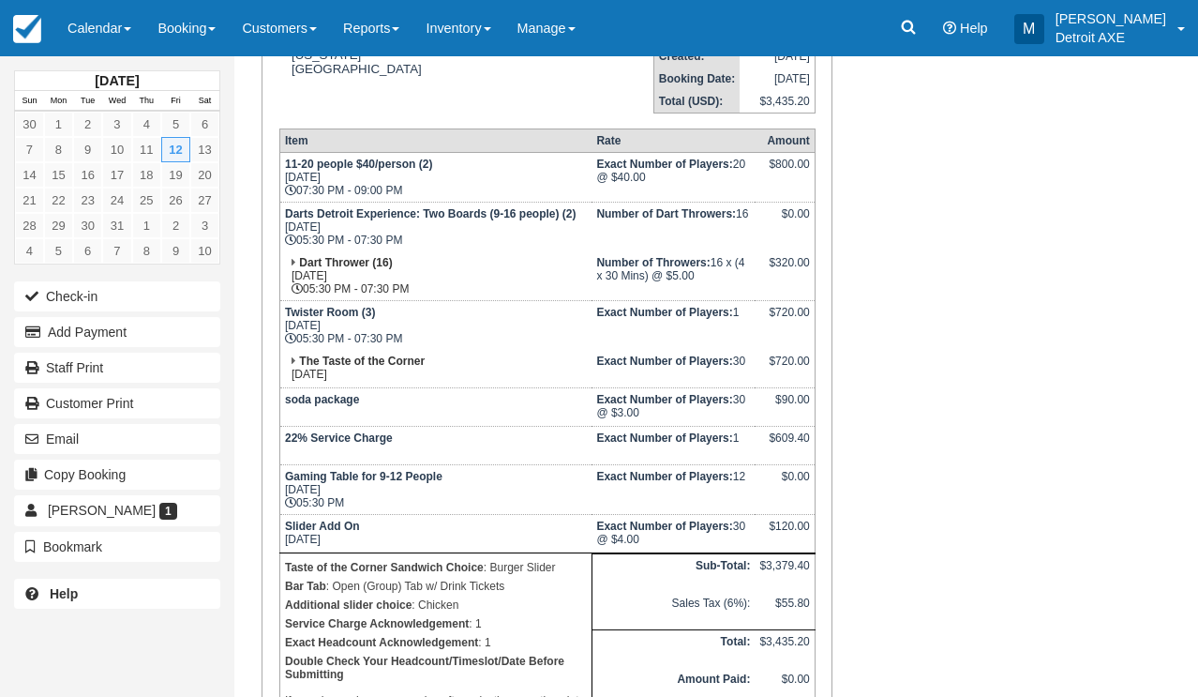
scroll to position [297, 0]
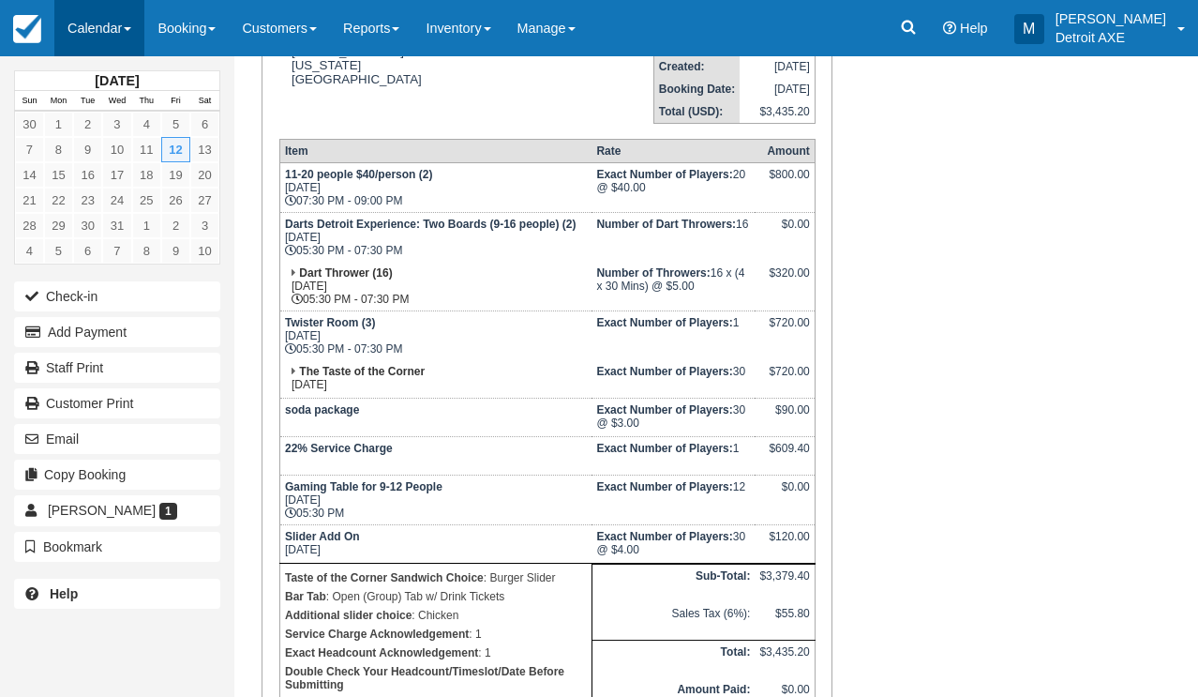
click at [130, 37] on link "Calendar" at bounding box center [99, 28] width 90 height 56
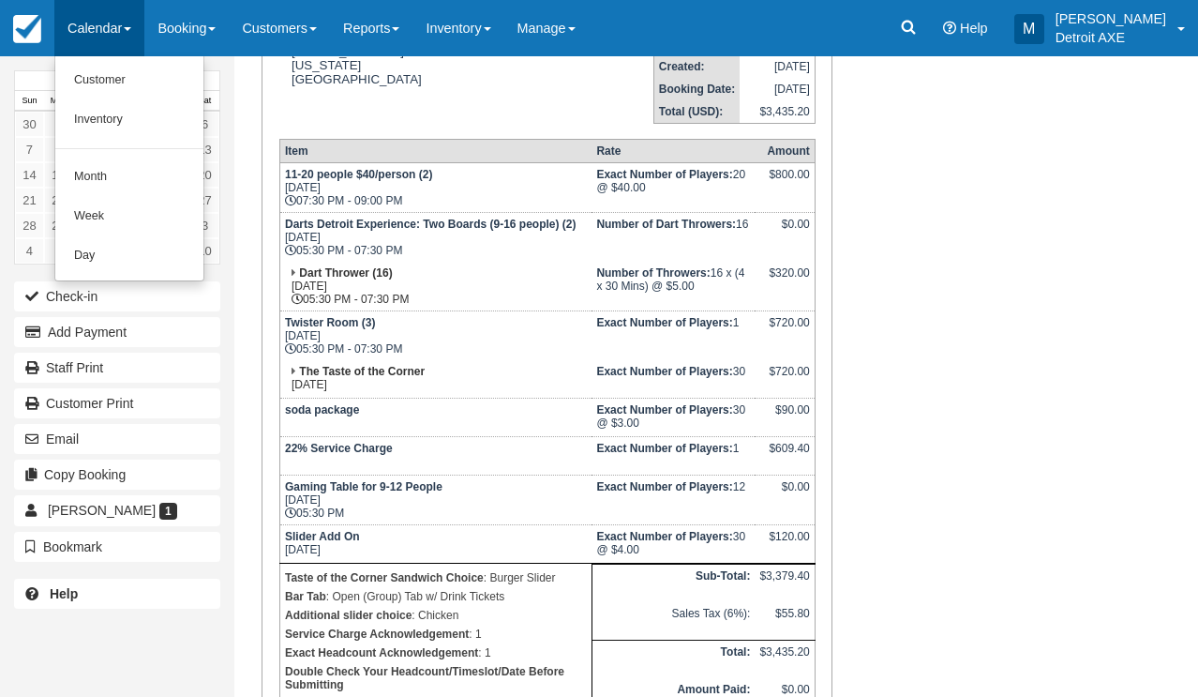
click at [128, 248] on link "Day" at bounding box center [129, 255] width 148 height 39
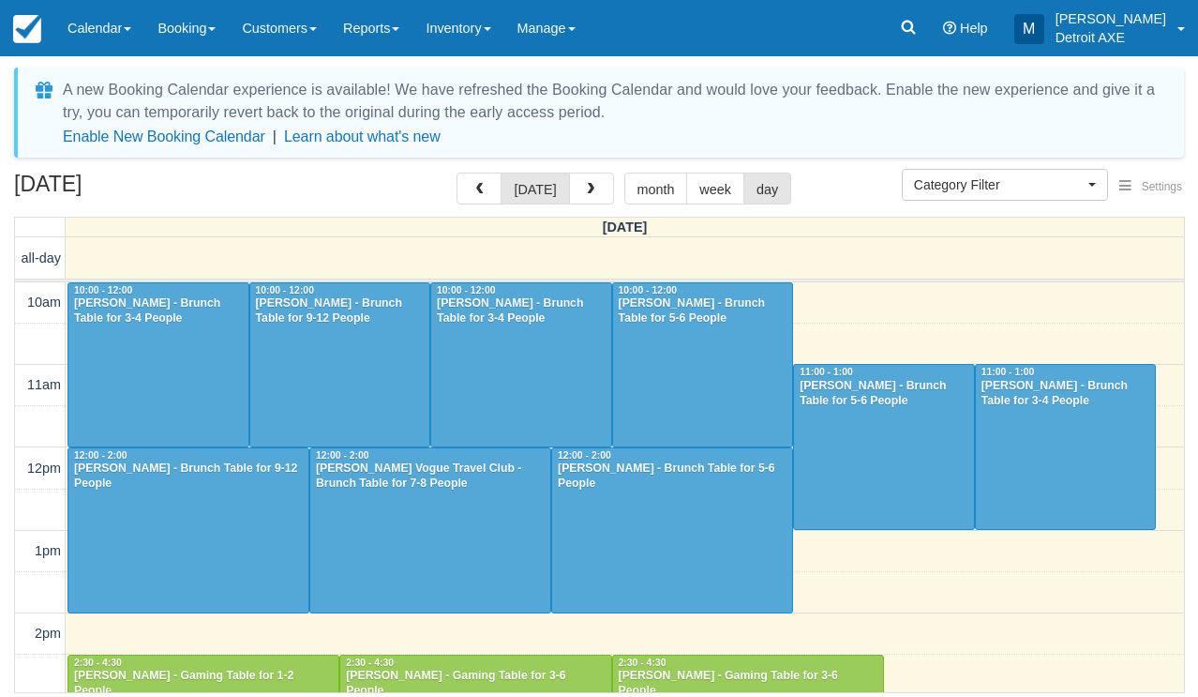
select select
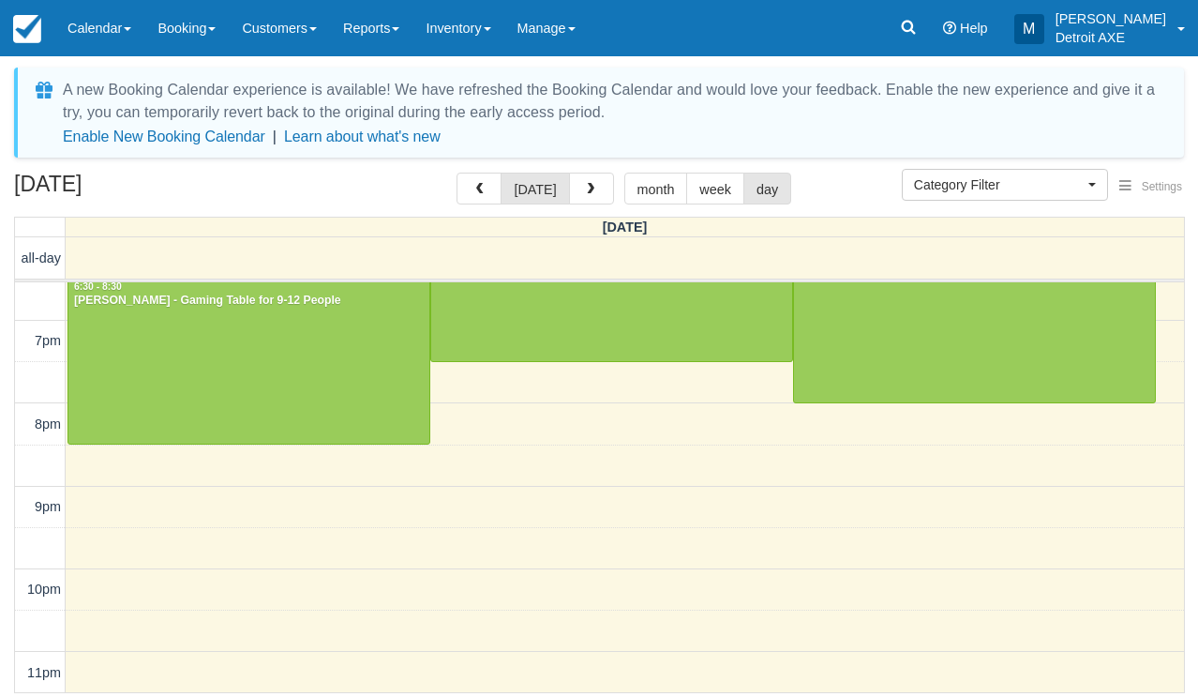
scroll to position [707, 0]
click at [584, 196] on span "button" at bounding box center [590, 189] width 13 height 13
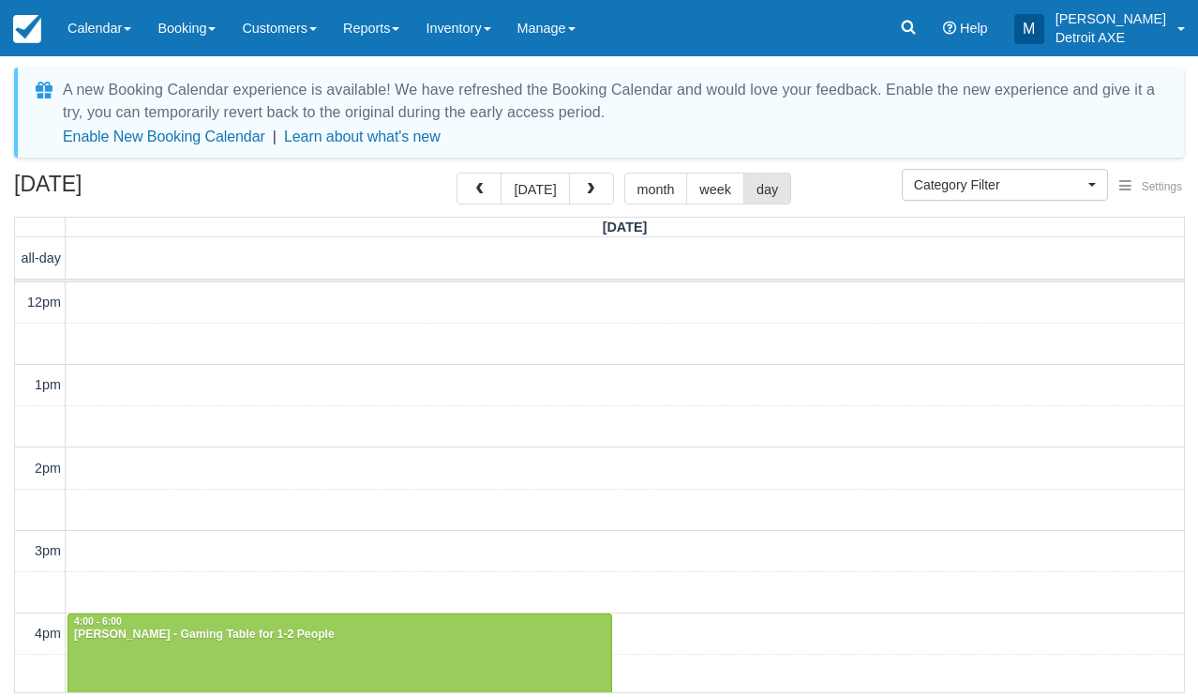
scroll to position [541, 0]
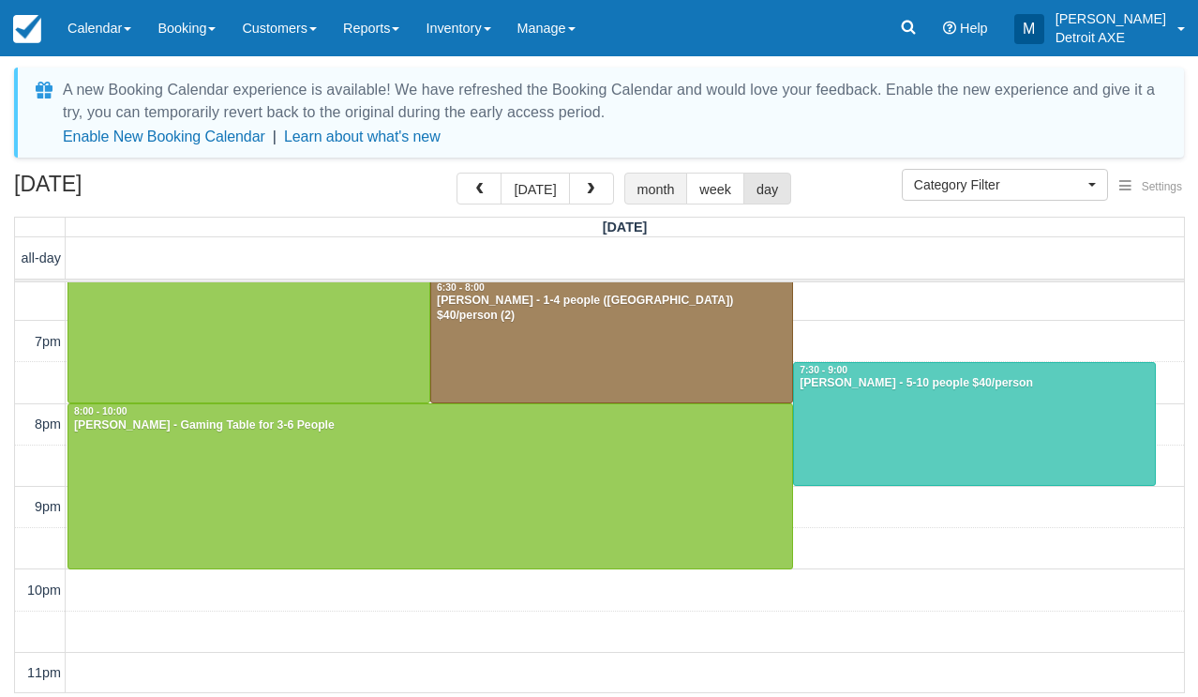
click at [638, 190] on button "month" at bounding box center [656, 189] width 64 height 32
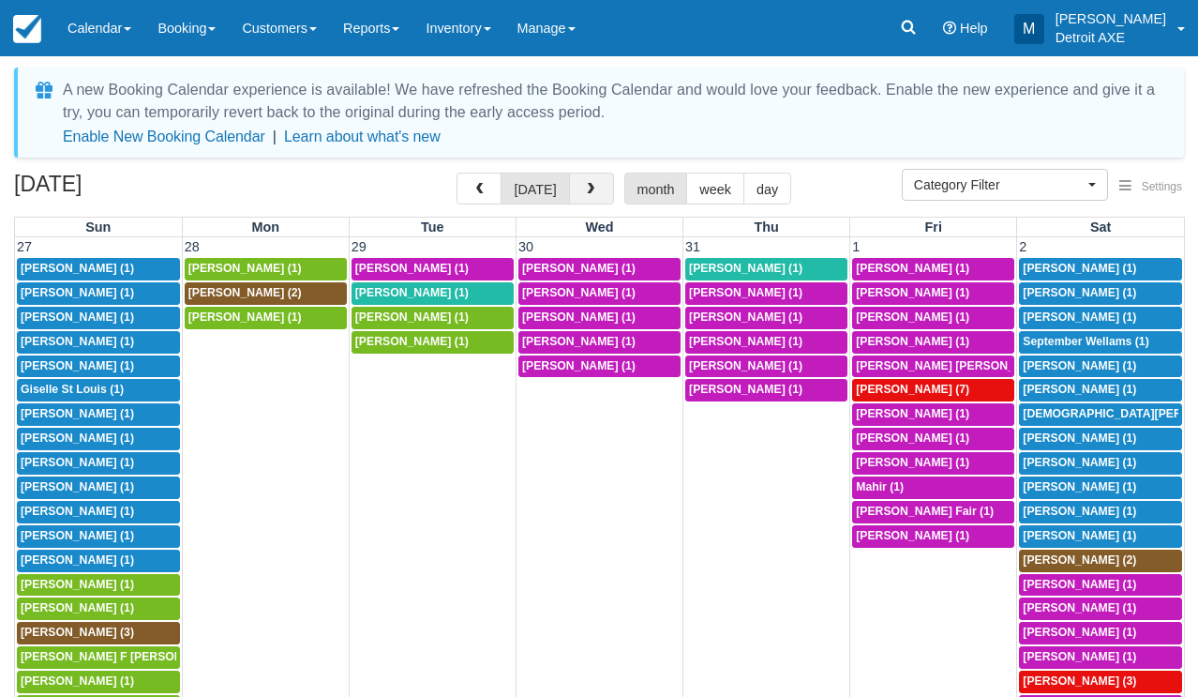
click at [584, 199] on button "button" at bounding box center [591, 189] width 45 height 32
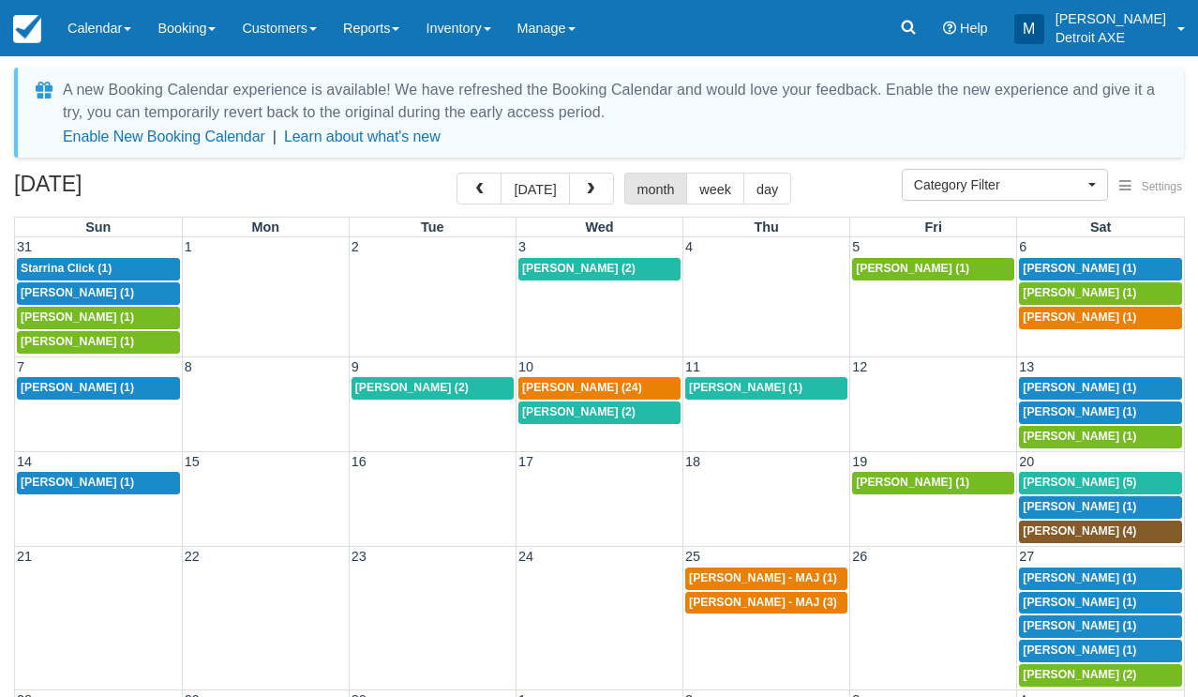
click at [584, 199] on button "button" at bounding box center [591, 189] width 45 height 32
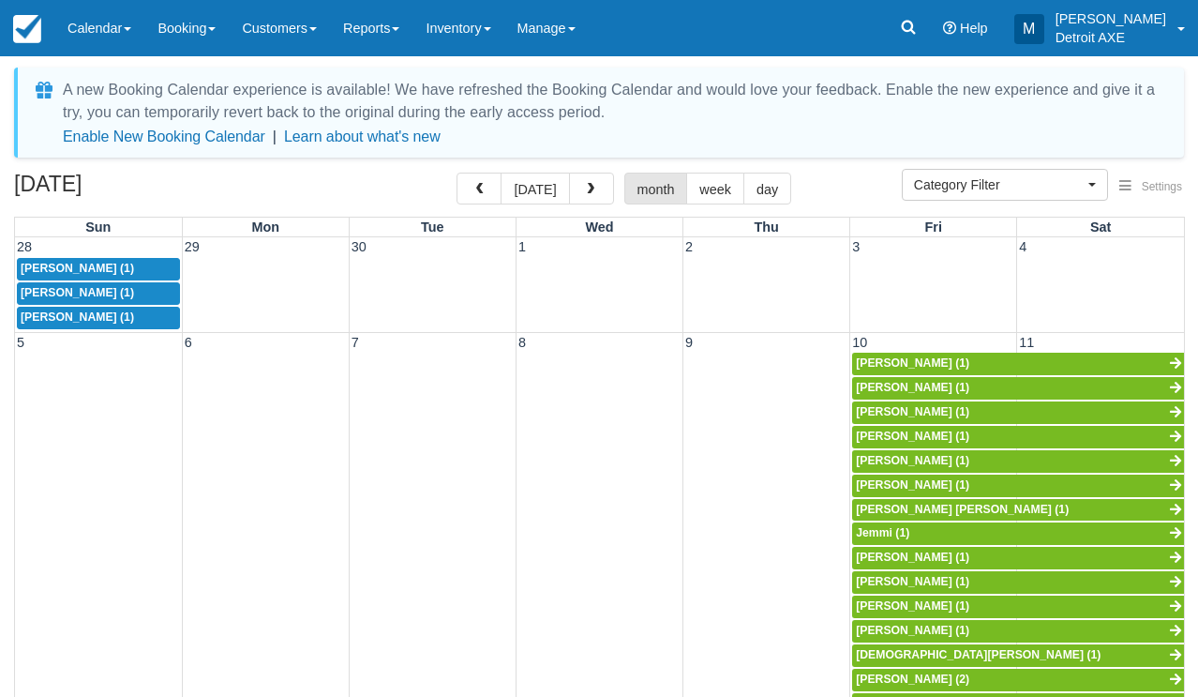
click at [584, 199] on button "button" at bounding box center [591, 189] width 45 height 32
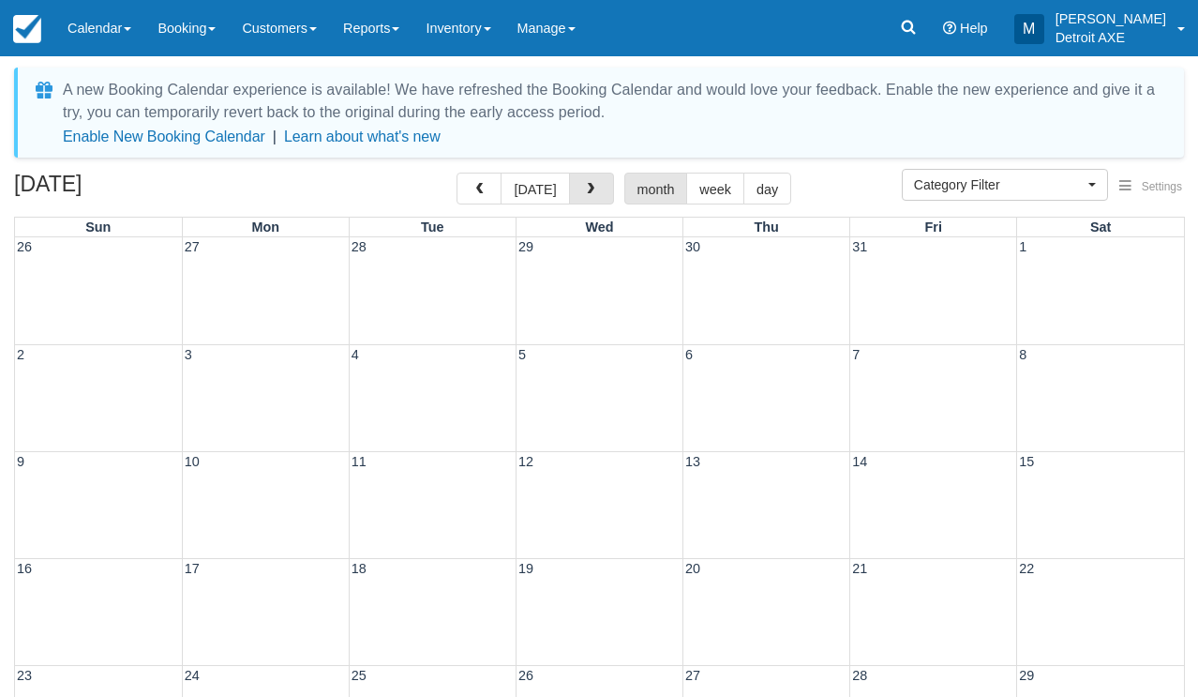
click at [584, 199] on button "button" at bounding box center [591, 189] width 45 height 32
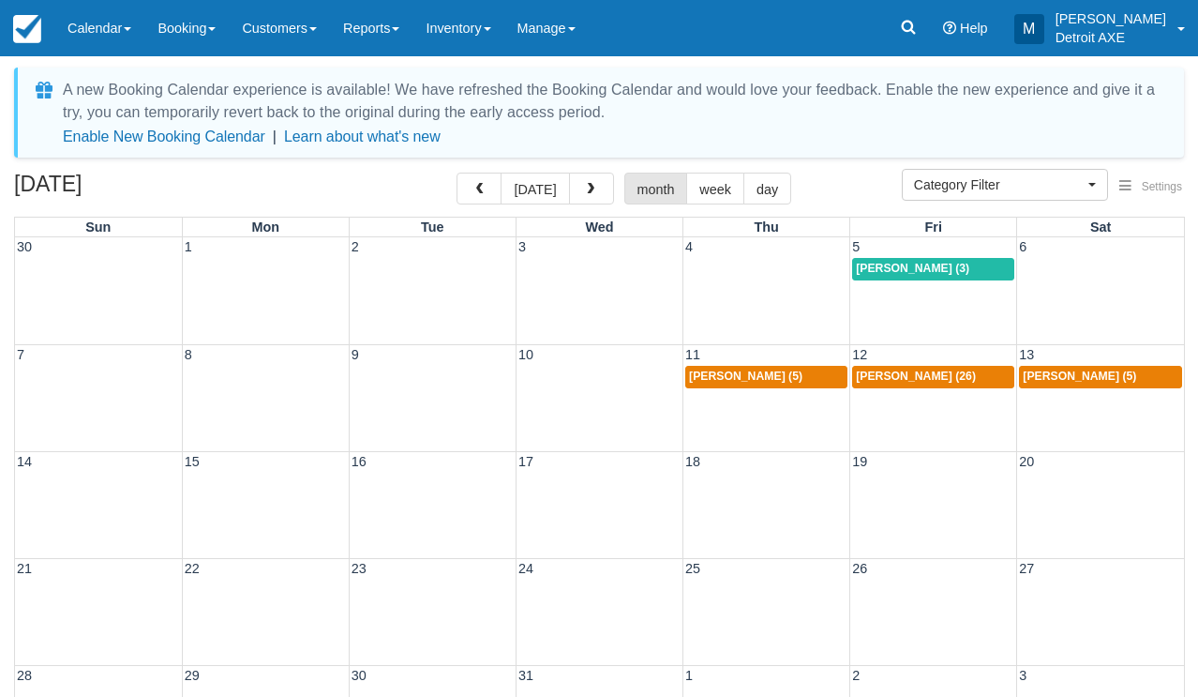
click at [973, 271] on div "6p [PERSON_NAME] (3)" at bounding box center [933, 269] width 155 height 15
select select
click at [757, 372] on span "[PERSON_NAME] (5)" at bounding box center [745, 375] width 113 height 13
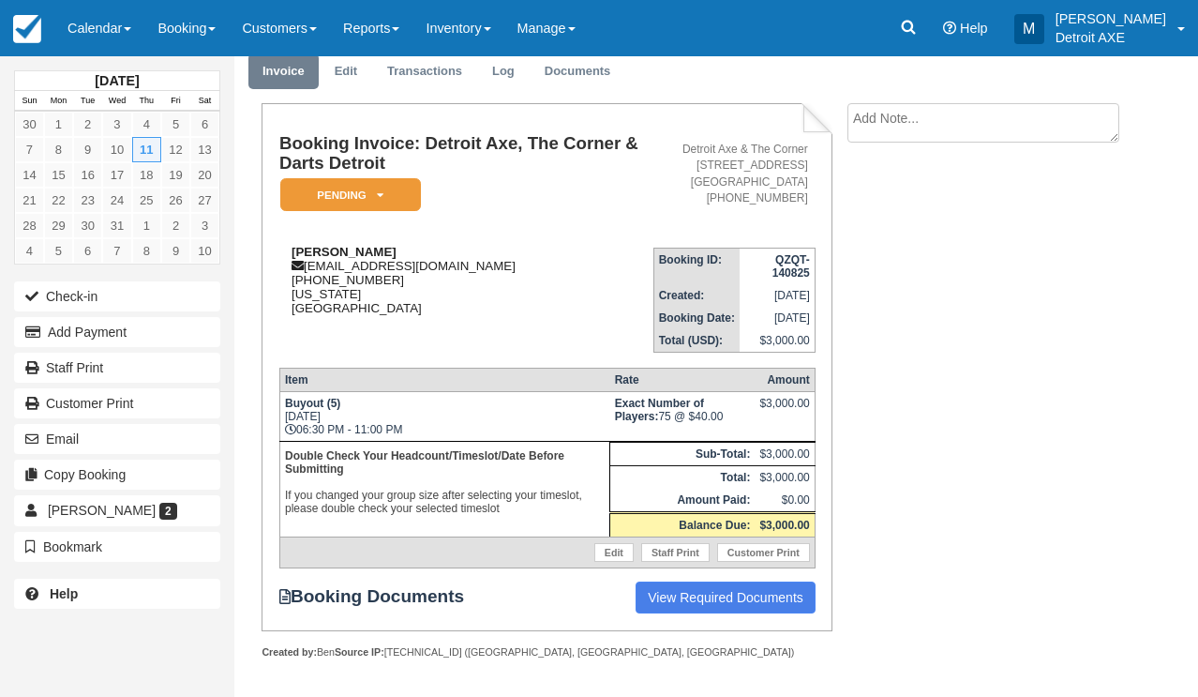
scroll to position [67, 0]
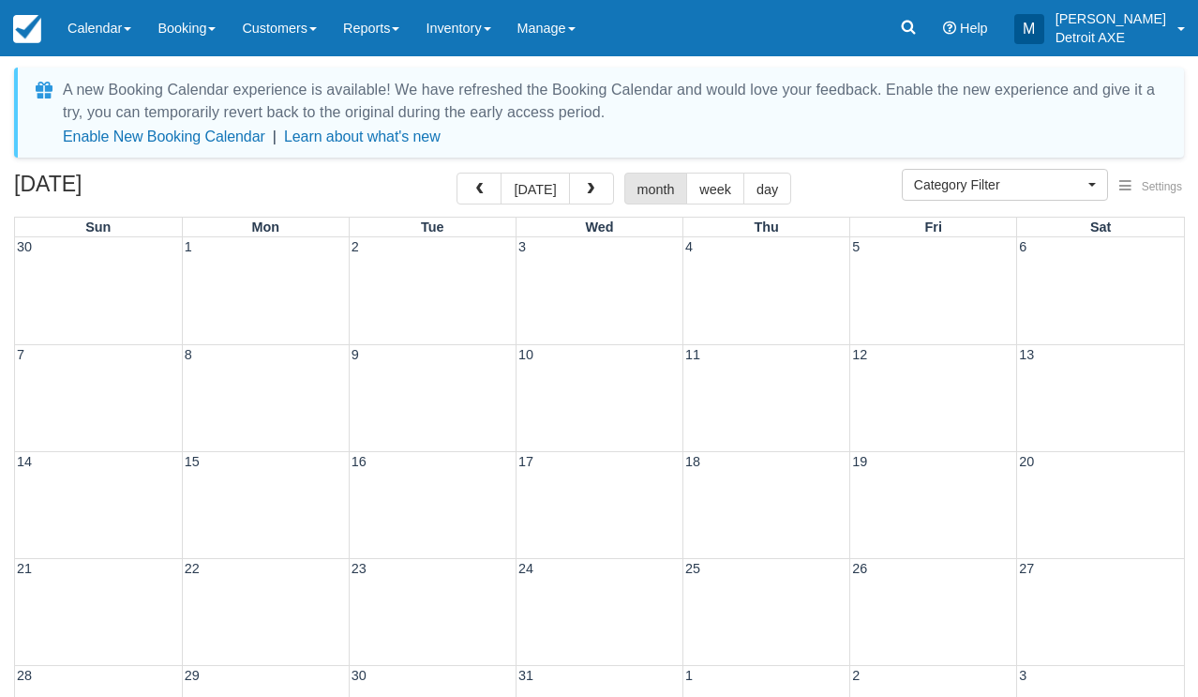
select select
